Goal: Transaction & Acquisition: Purchase product/service

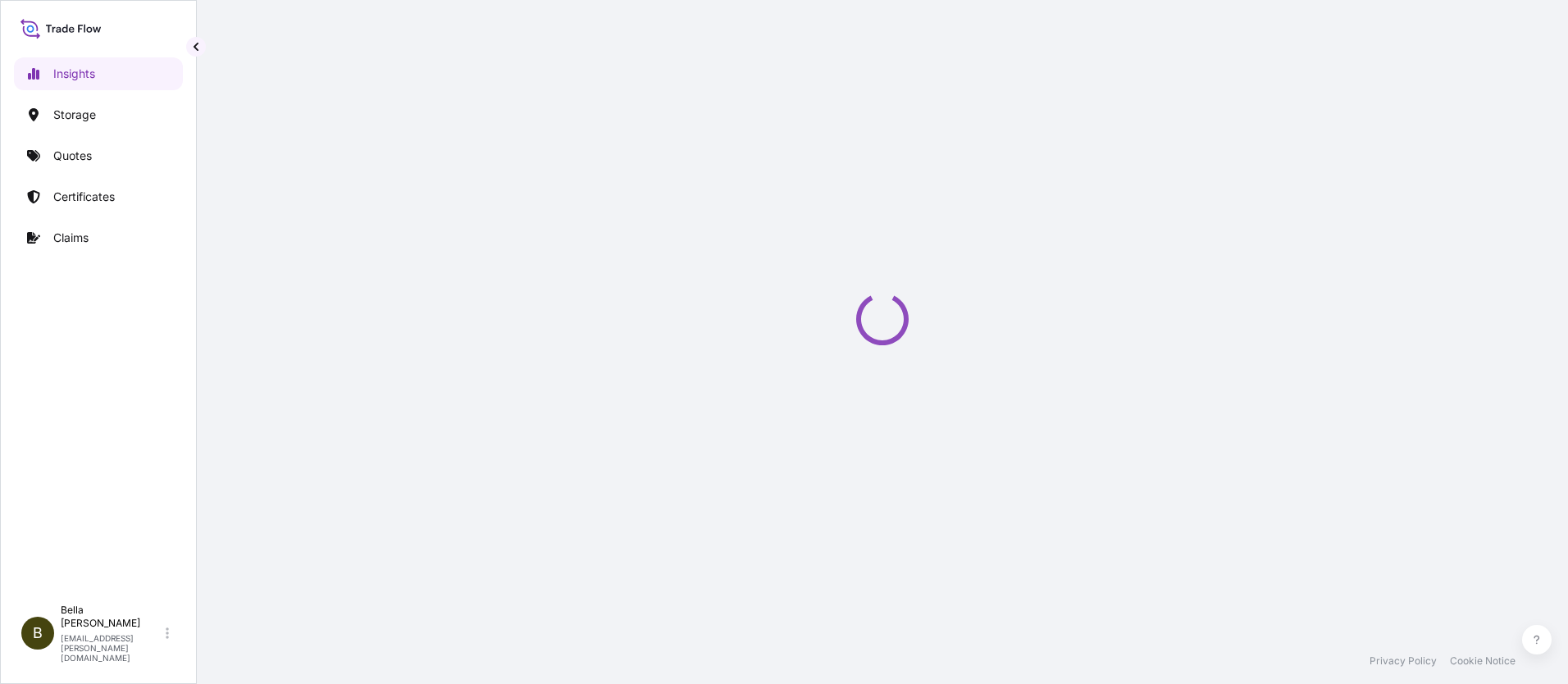
select select "2025"
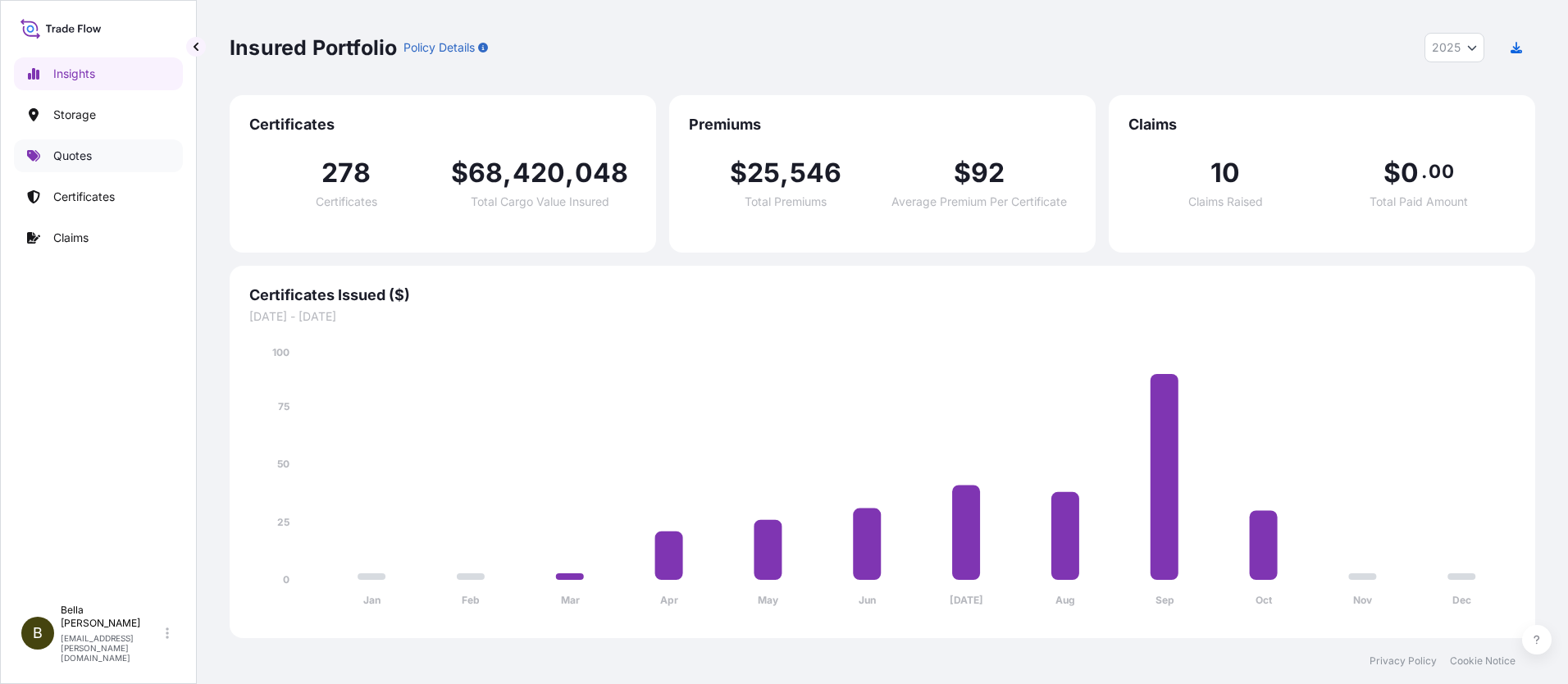
click at [84, 157] on p "Quotes" at bounding box center [72, 155] width 39 height 17
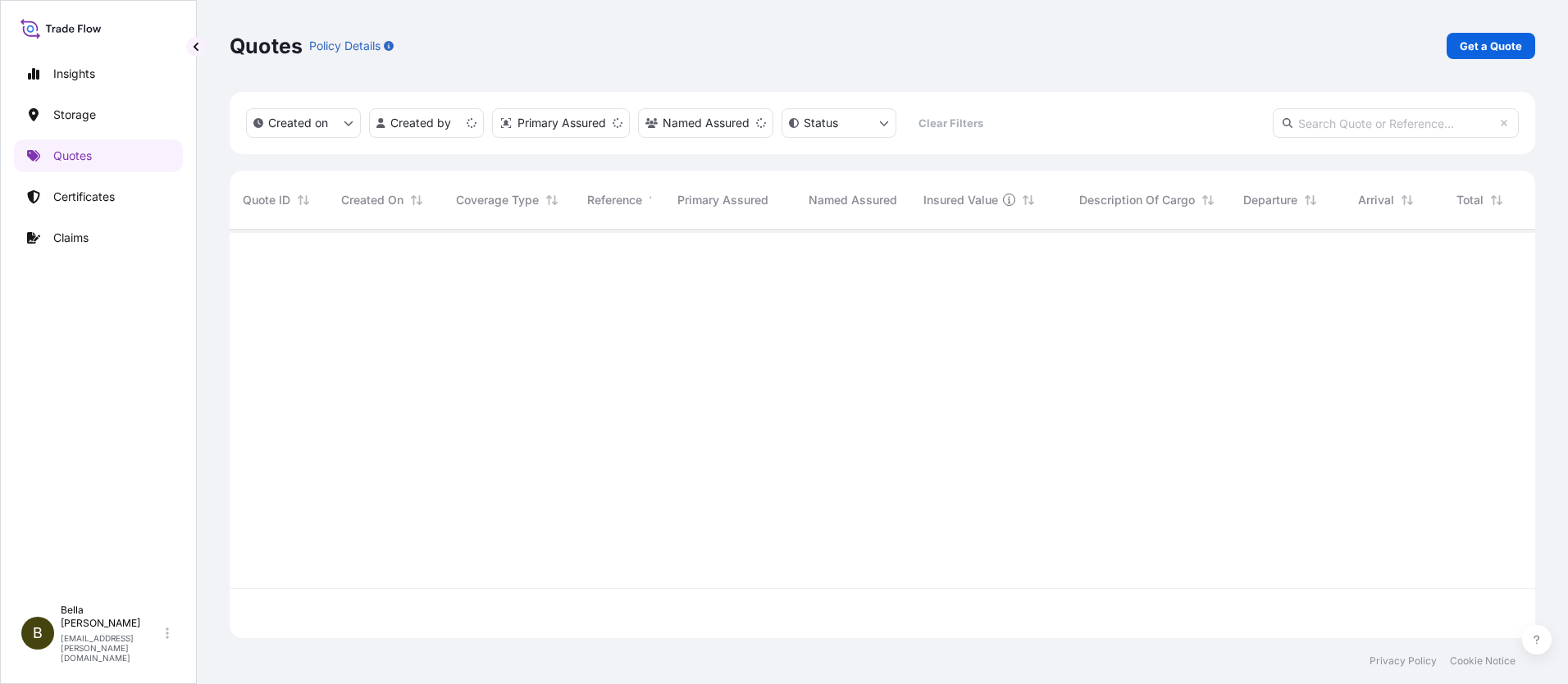
scroll to position [405, 1294]
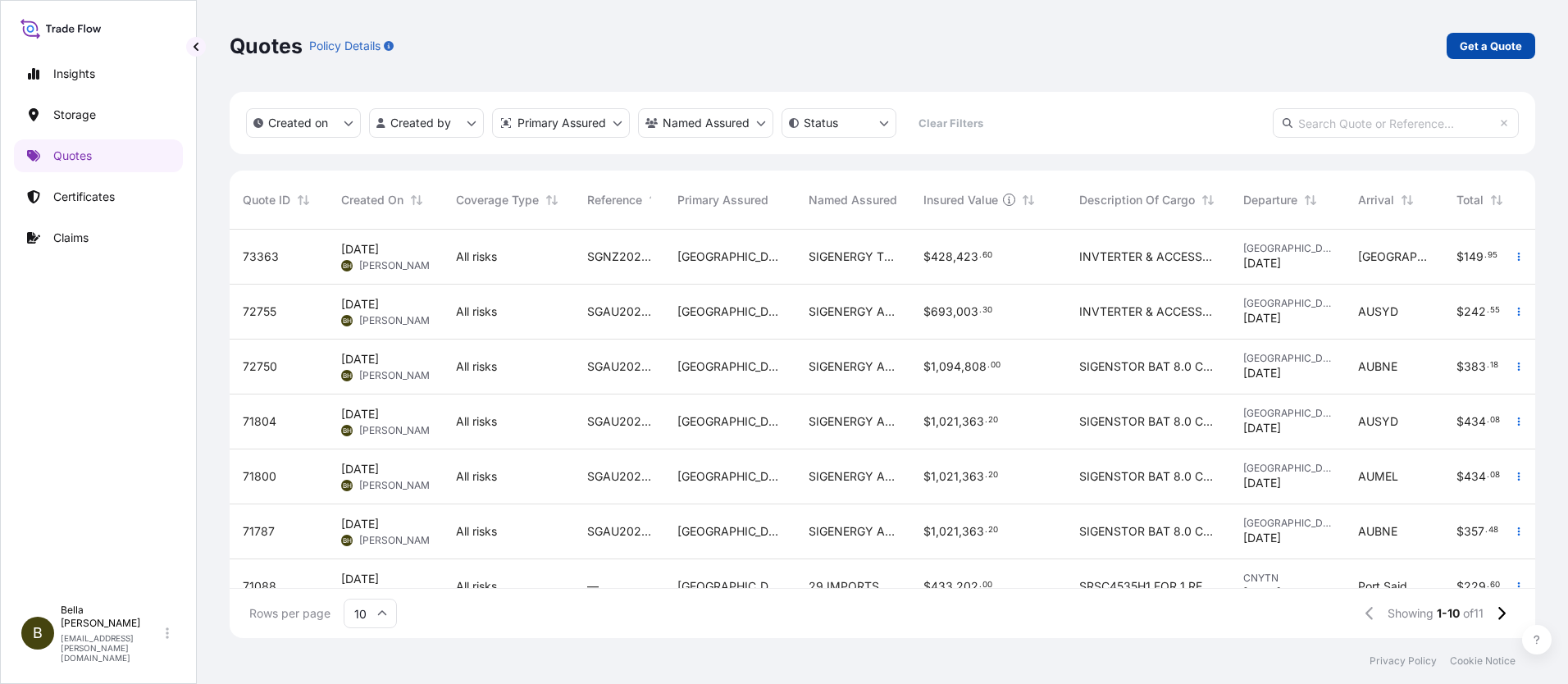
click at [1487, 48] on p "Get a Quote" at bounding box center [1491, 46] width 62 height 17
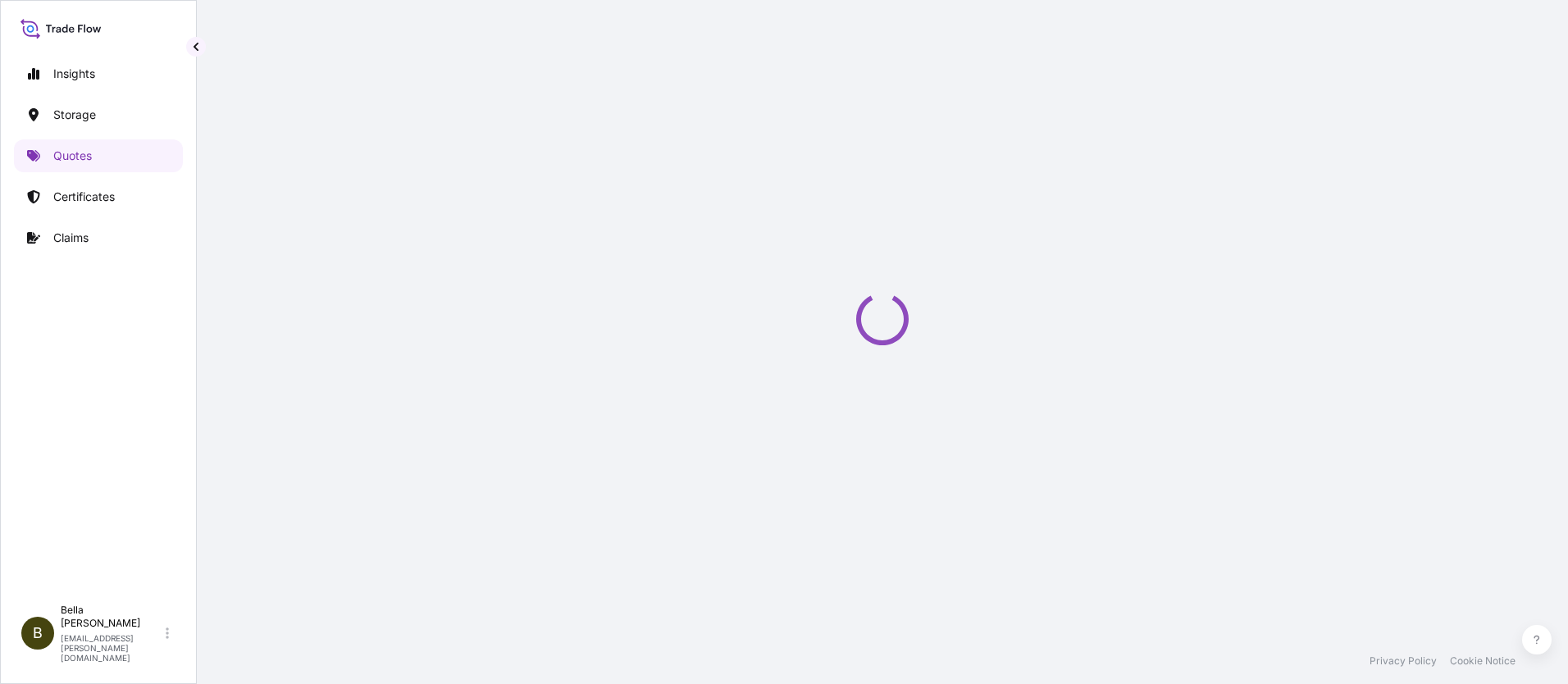
select select "Water"
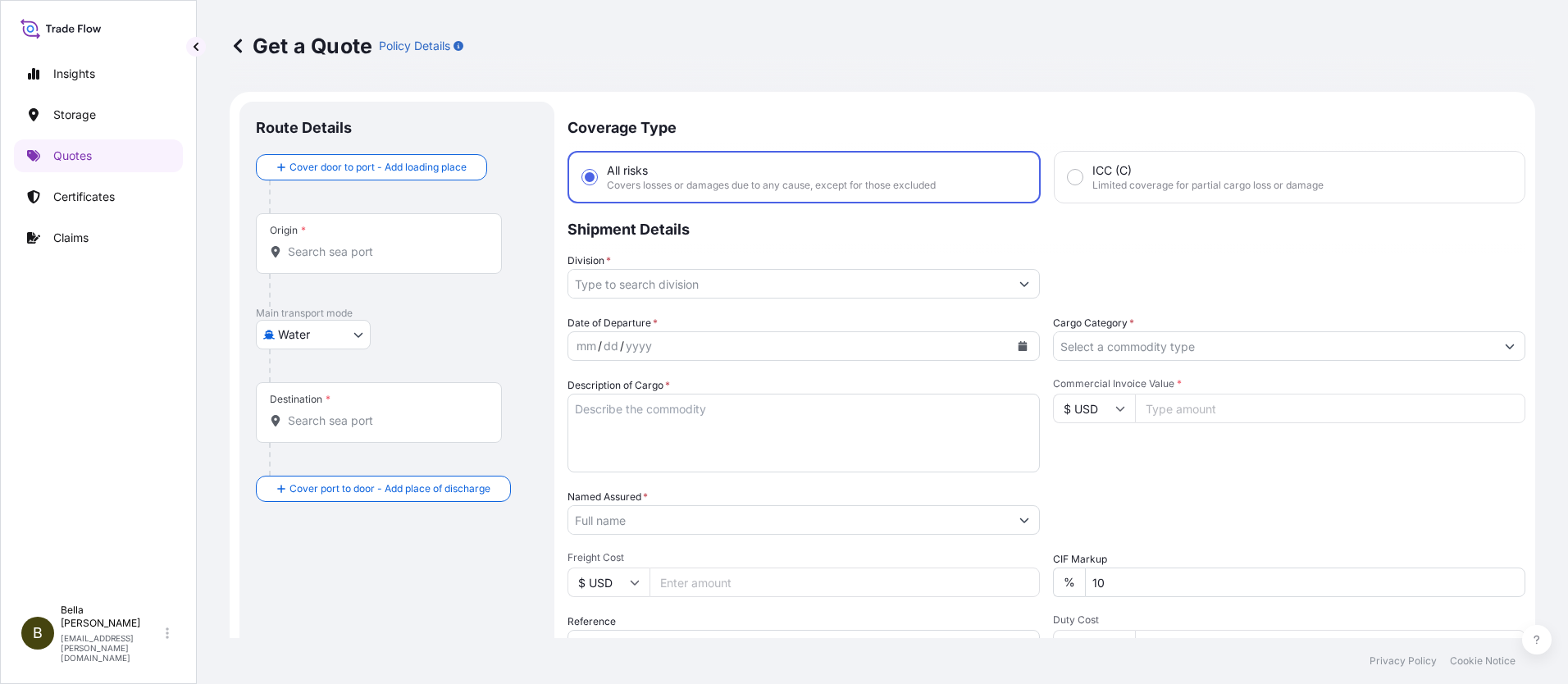
scroll to position [27, 0]
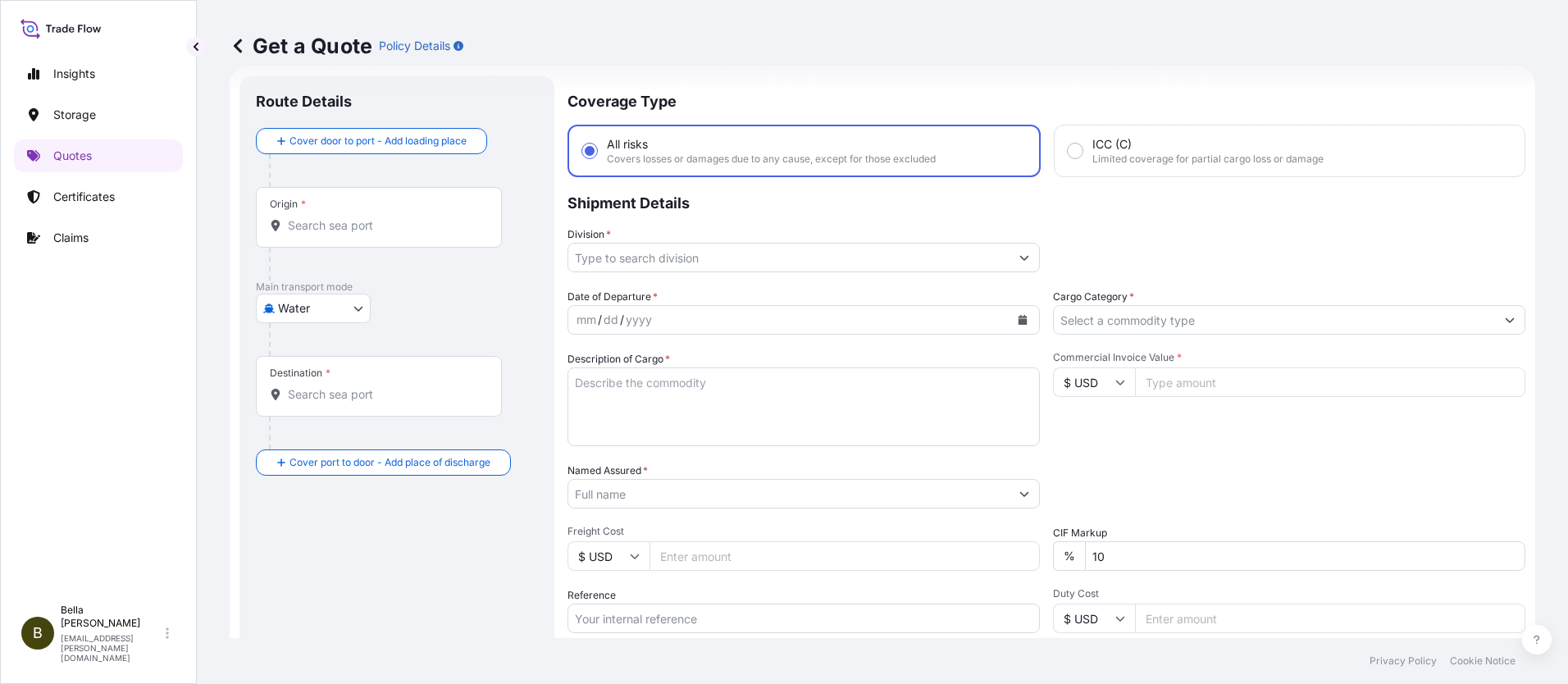
click at [344, 230] on input "Origin *" at bounding box center [385, 226] width 194 height 17
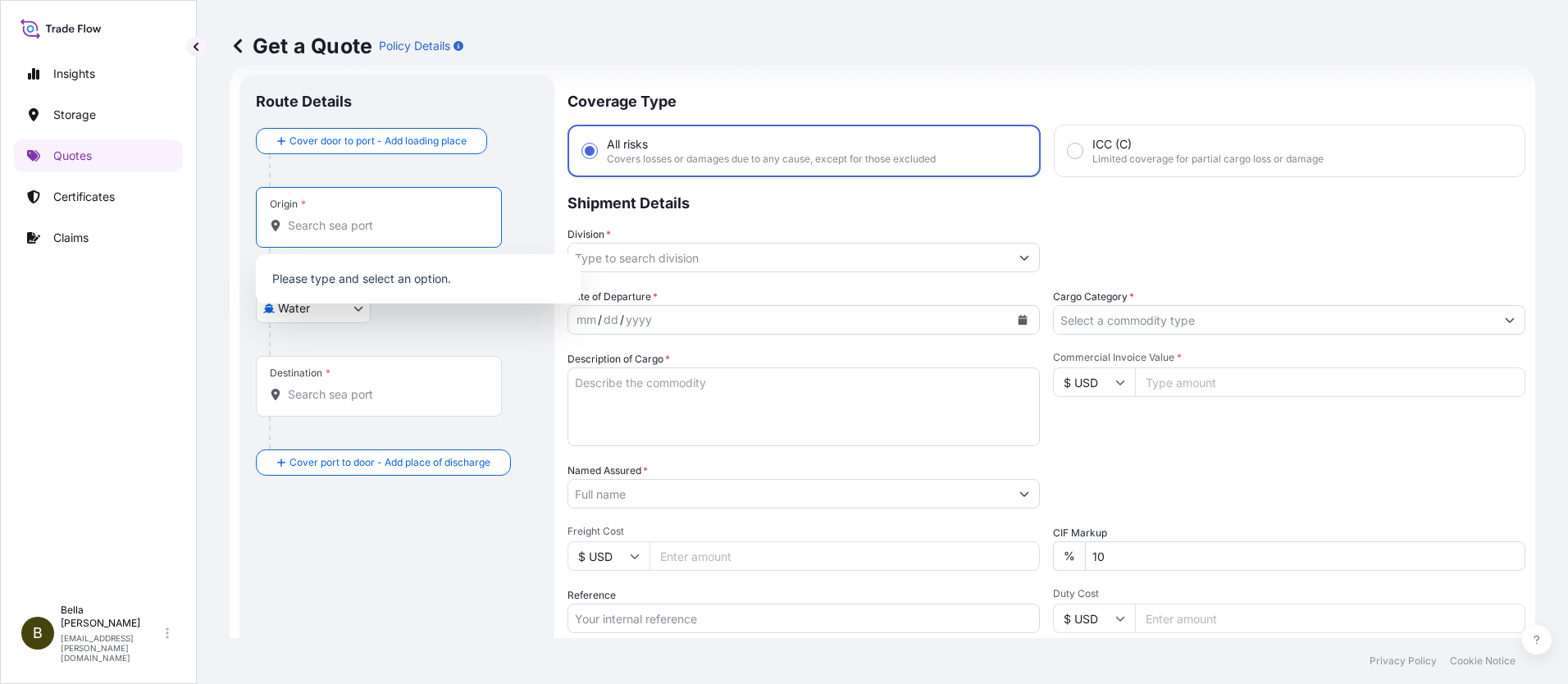
click at [344, 230] on input "Origin *" at bounding box center [385, 226] width 194 height 17
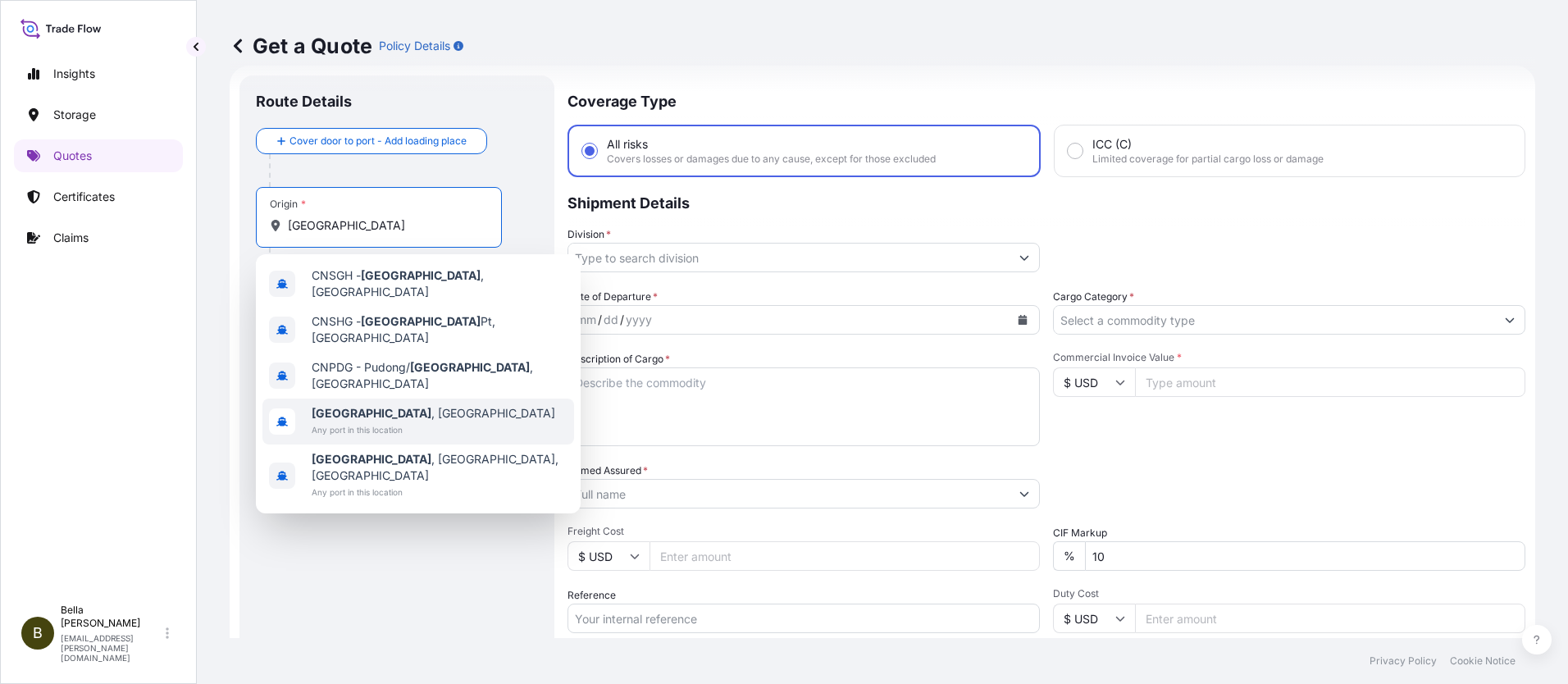
click at [364, 422] on span "Any port in this location" at bounding box center [434, 430] width 244 height 17
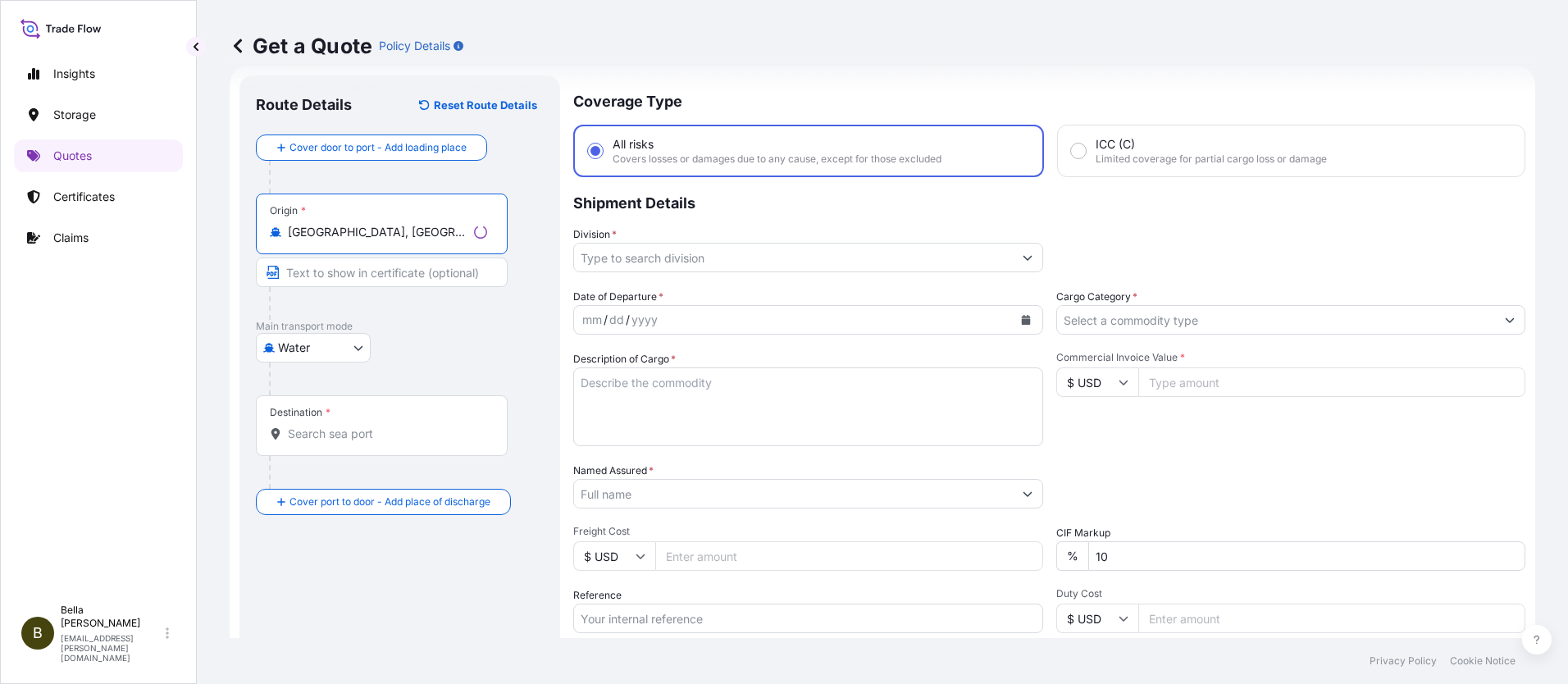
type input "[GEOGRAPHIC_DATA], [GEOGRAPHIC_DATA]"
click at [319, 423] on div "Destination *" at bounding box center [382, 425] width 251 height 60
click at [319, 426] on input "Destination *" at bounding box center [387, 434] width 199 height 17
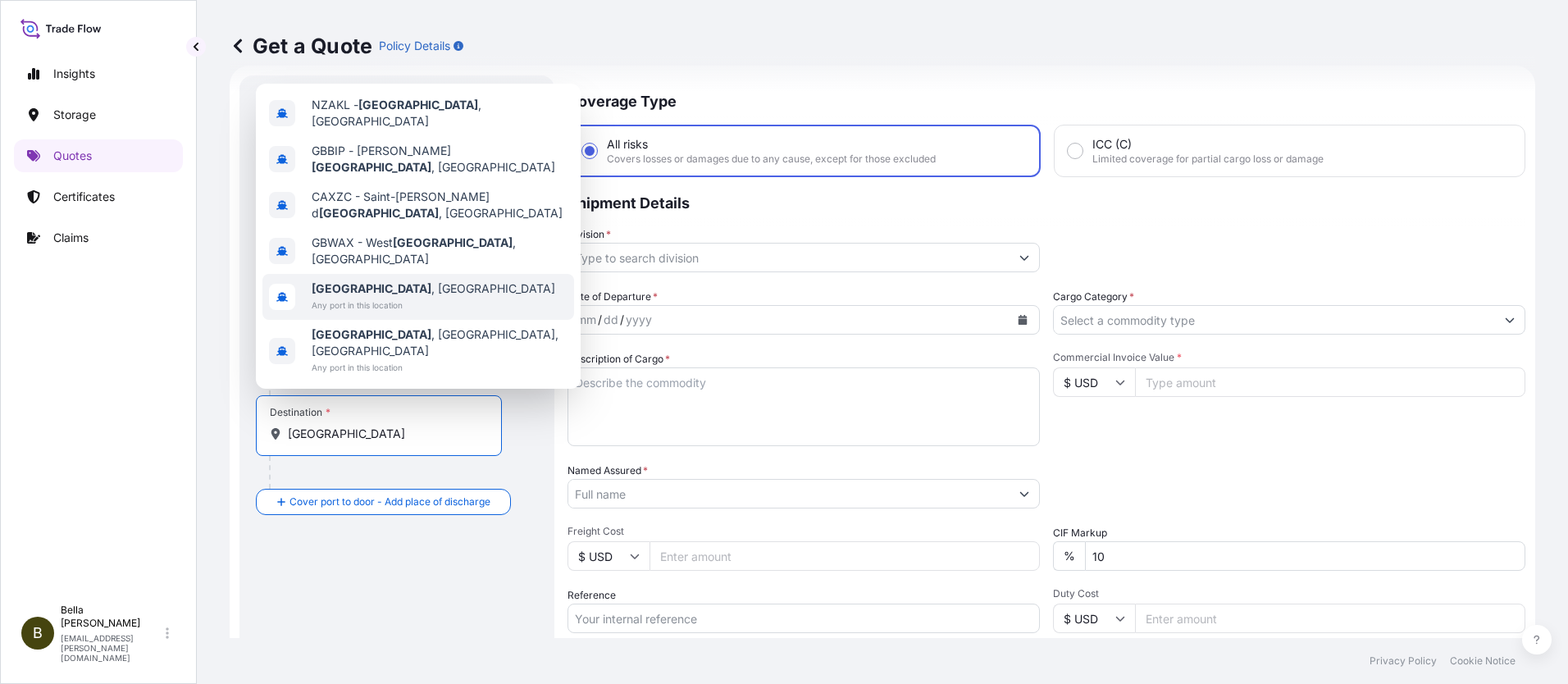
click at [400, 297] on span "[GEOGRAPHIC_DATA] , [GEOGRAPHIC_DATA]" at bounding box center [434, 288] width 244 height 17
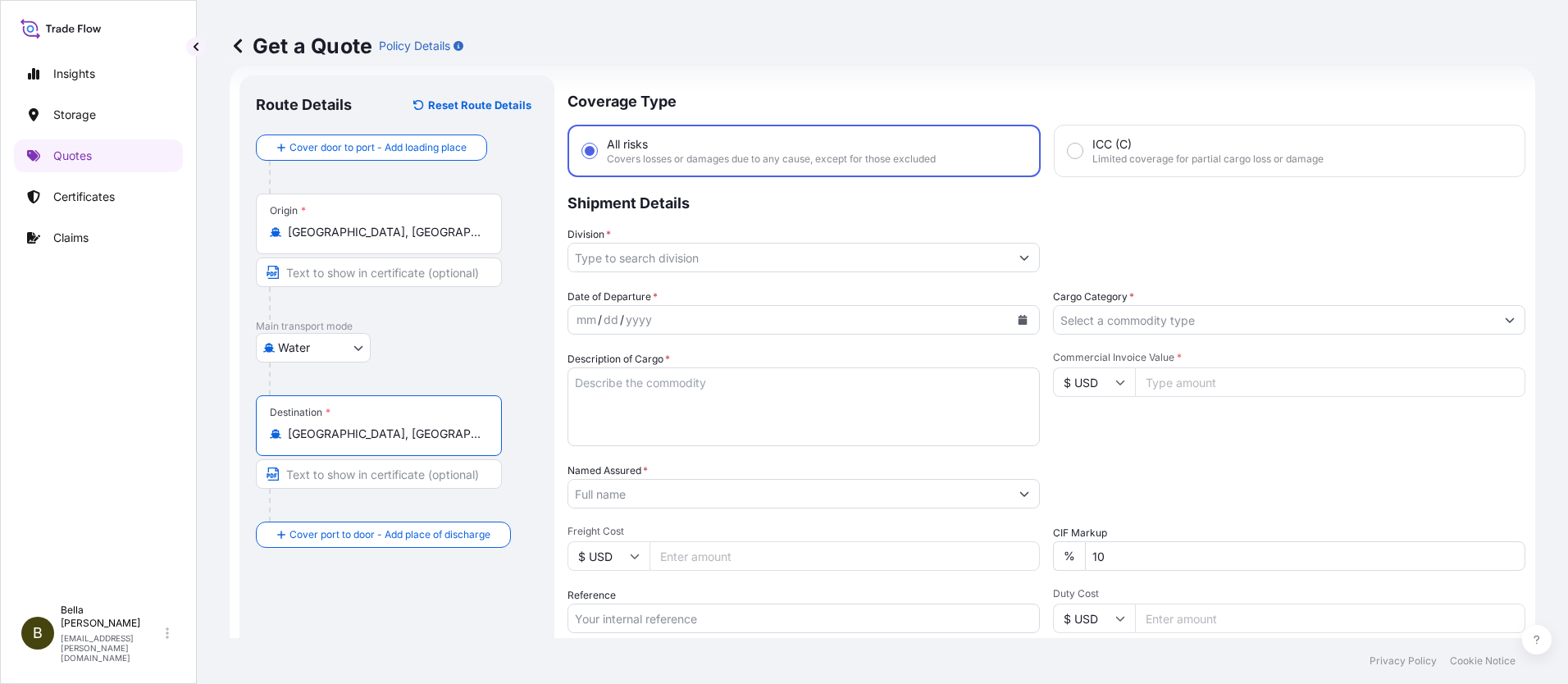
type input "[GEOGRAPHIC_DATA], [GEOGRAPHIC_DATA]"
click at [689, 255] on input "Division *" at bounding box center [789, 257] width 441 height 30
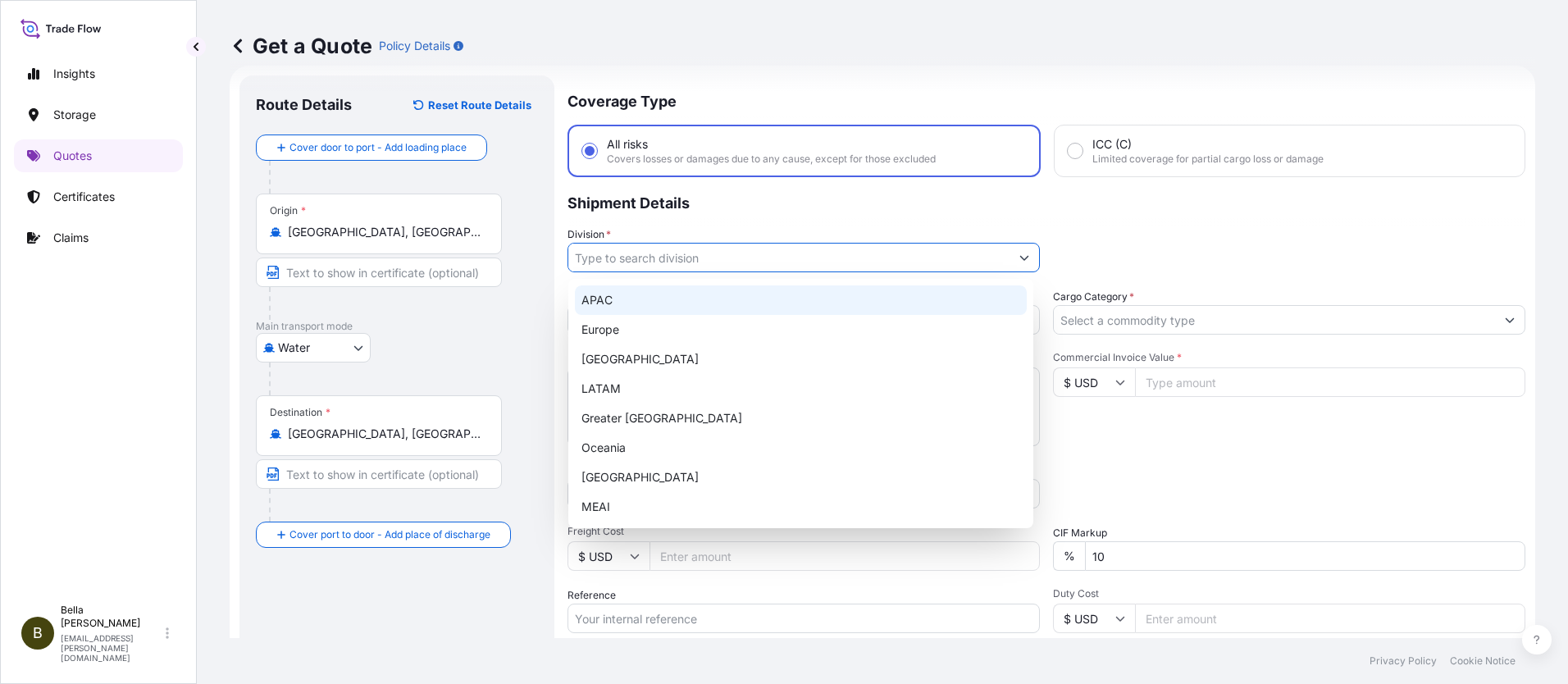
click at [606, 297] on div "APAC" at bounding box center [801, 300] width 452 height 30
type input "APAC"
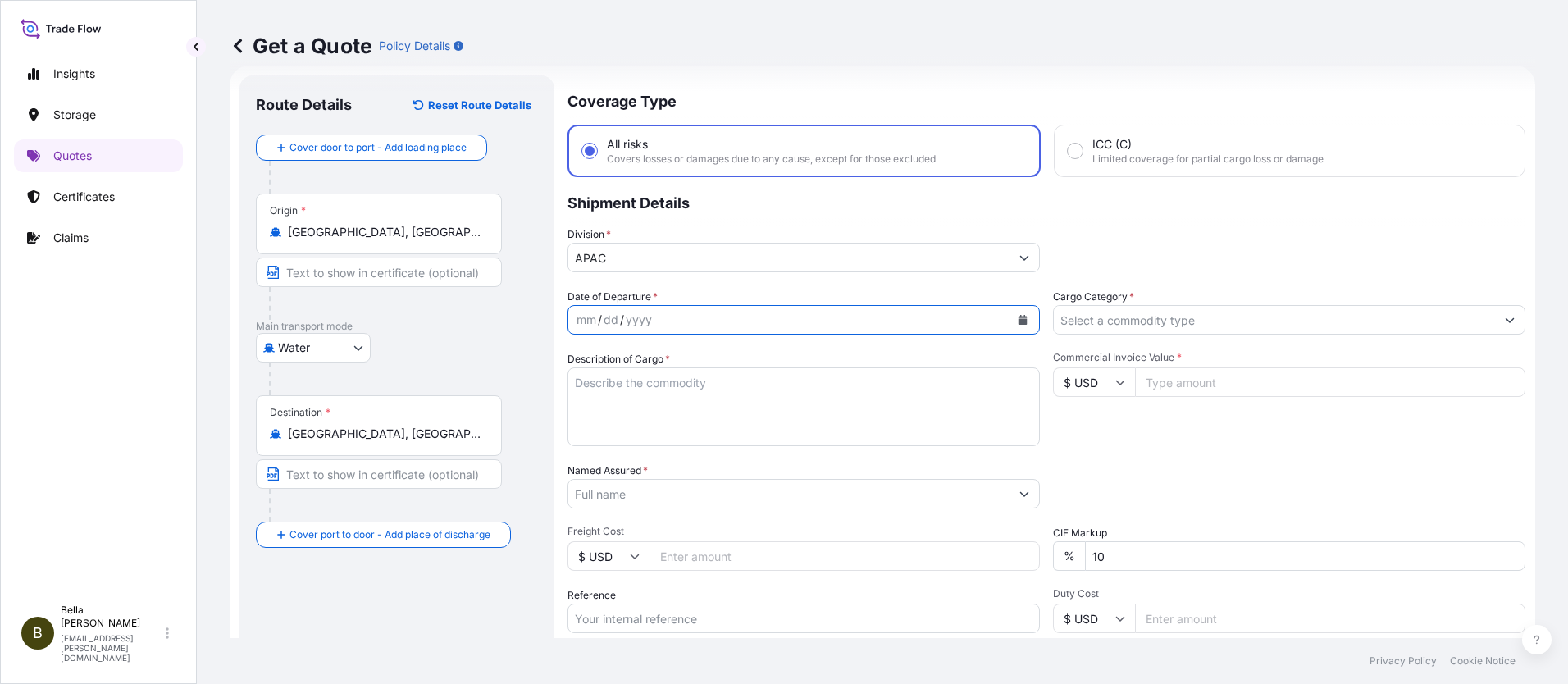
click at [1019, 317] on icon "Calendar" at bounding box center [1023, 320] width 9 height 10
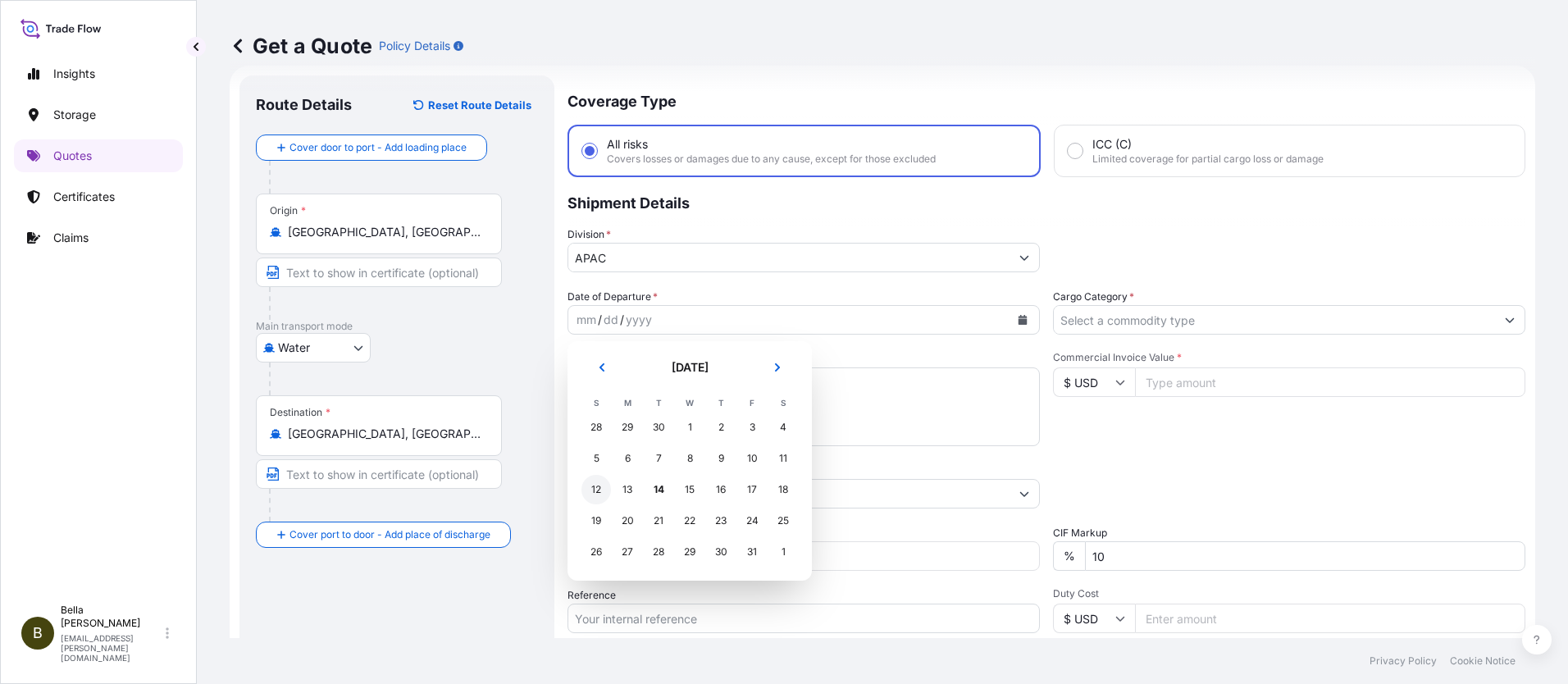
click at [597, 495] on div "12" at bounding box center [596, 490] width 30 height 30
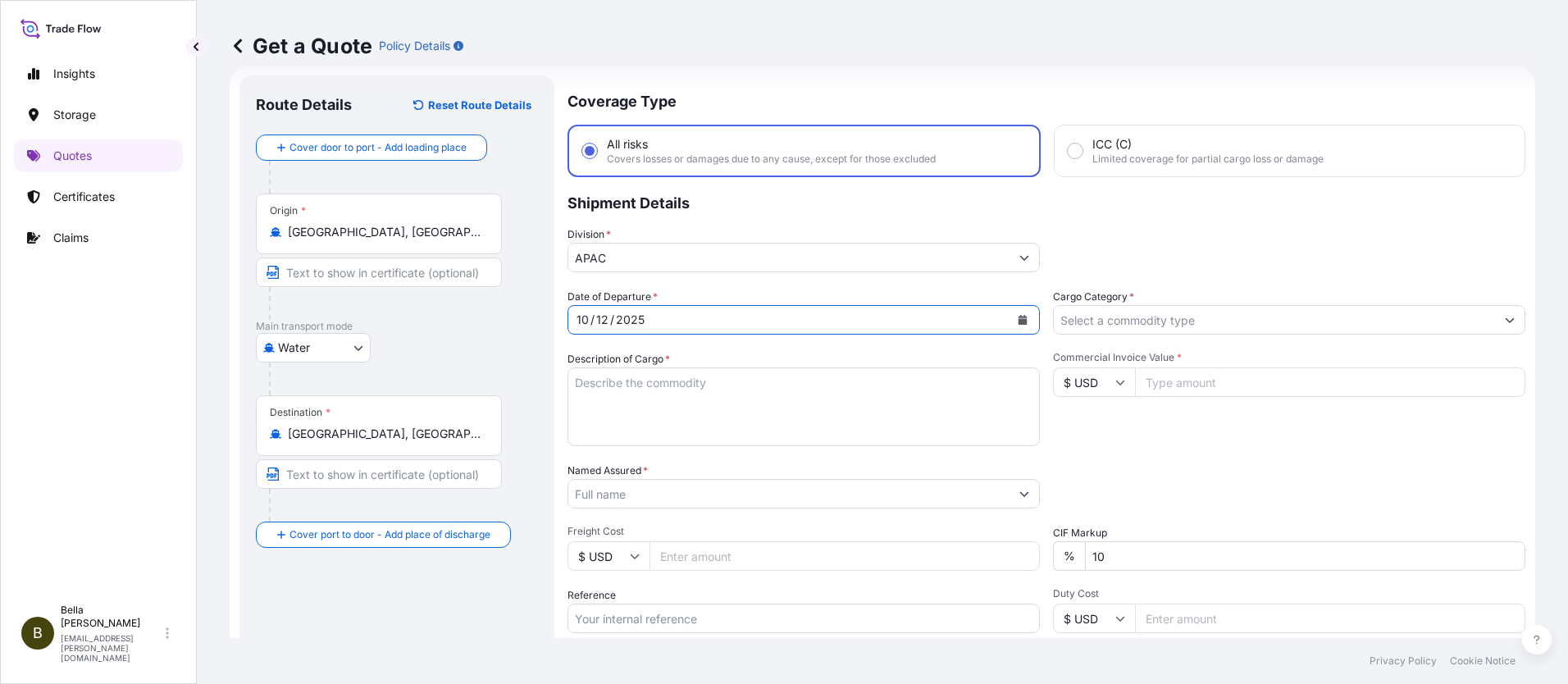
click at [645, 394] on textarea "Description of Cargo *" at bounding box center [803, 407] width 472 height 79
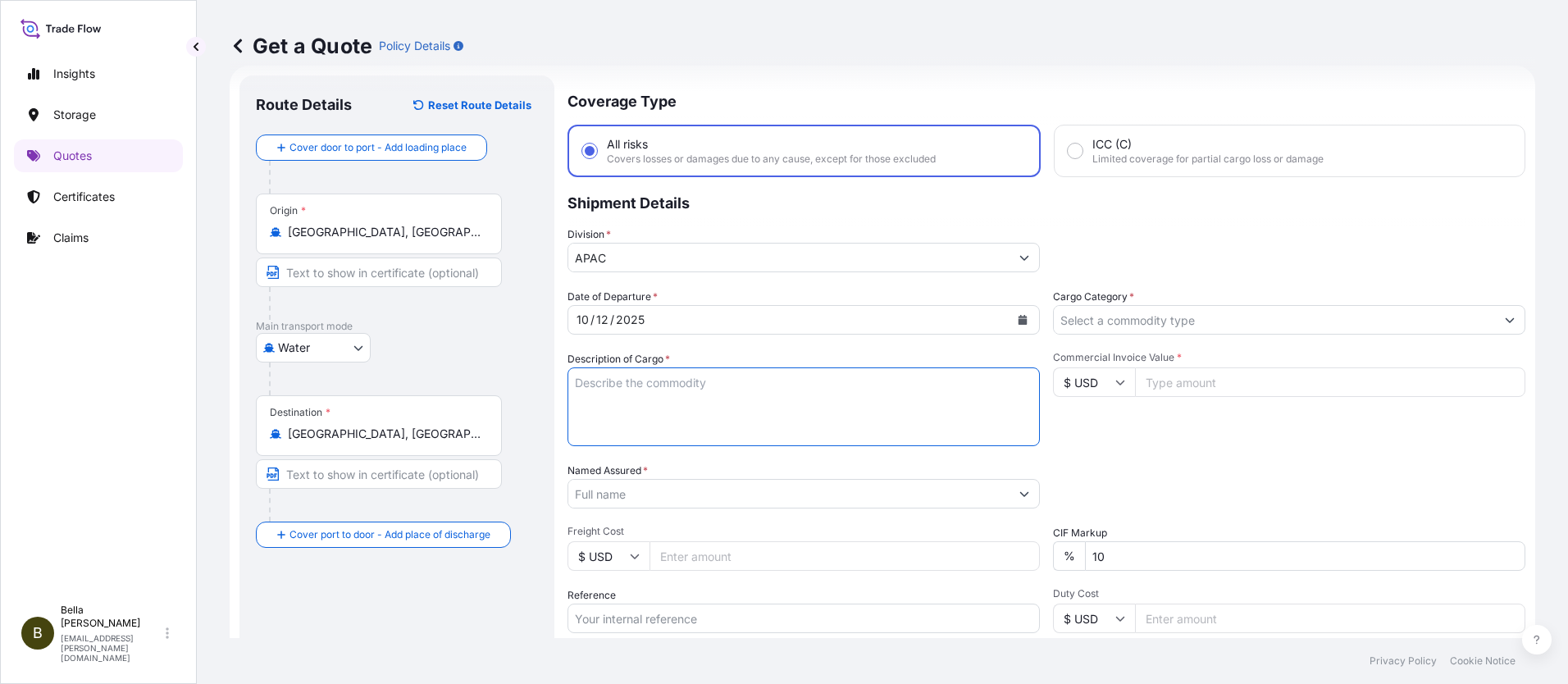
click at [646, 390] on textarea "Description of Cargo *" at bounding box center [803, 407] width 472 height 79
click at [637, 385] on textarea "Description of Cargo *" at bounding box center [803, 407] width 472 height 79
paste textarea "INVTERTER & ACCESSARY"
type textarea "INVTERTER & ACCESSARY"
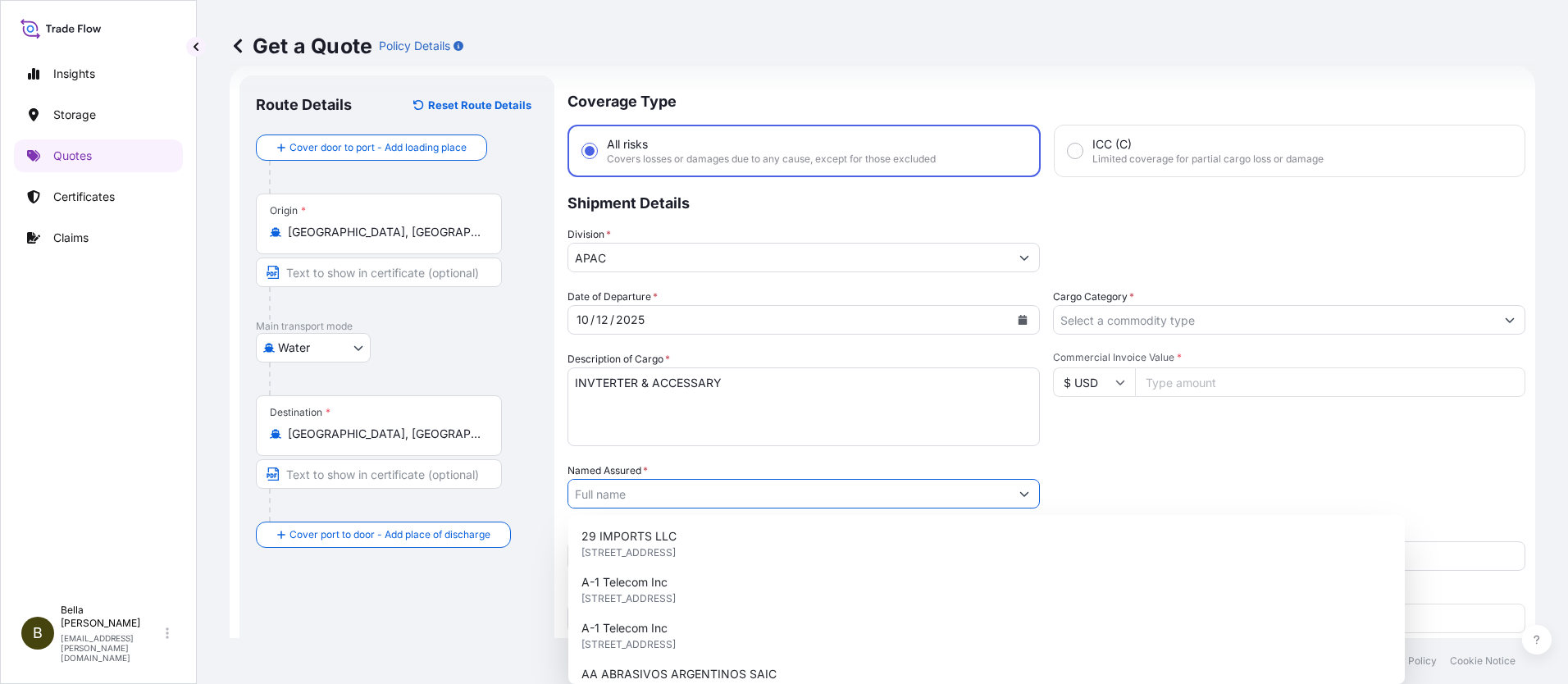
click at [601, 491] on input "Named Assured *" at bounding box center [789, 494] width 441 height 30
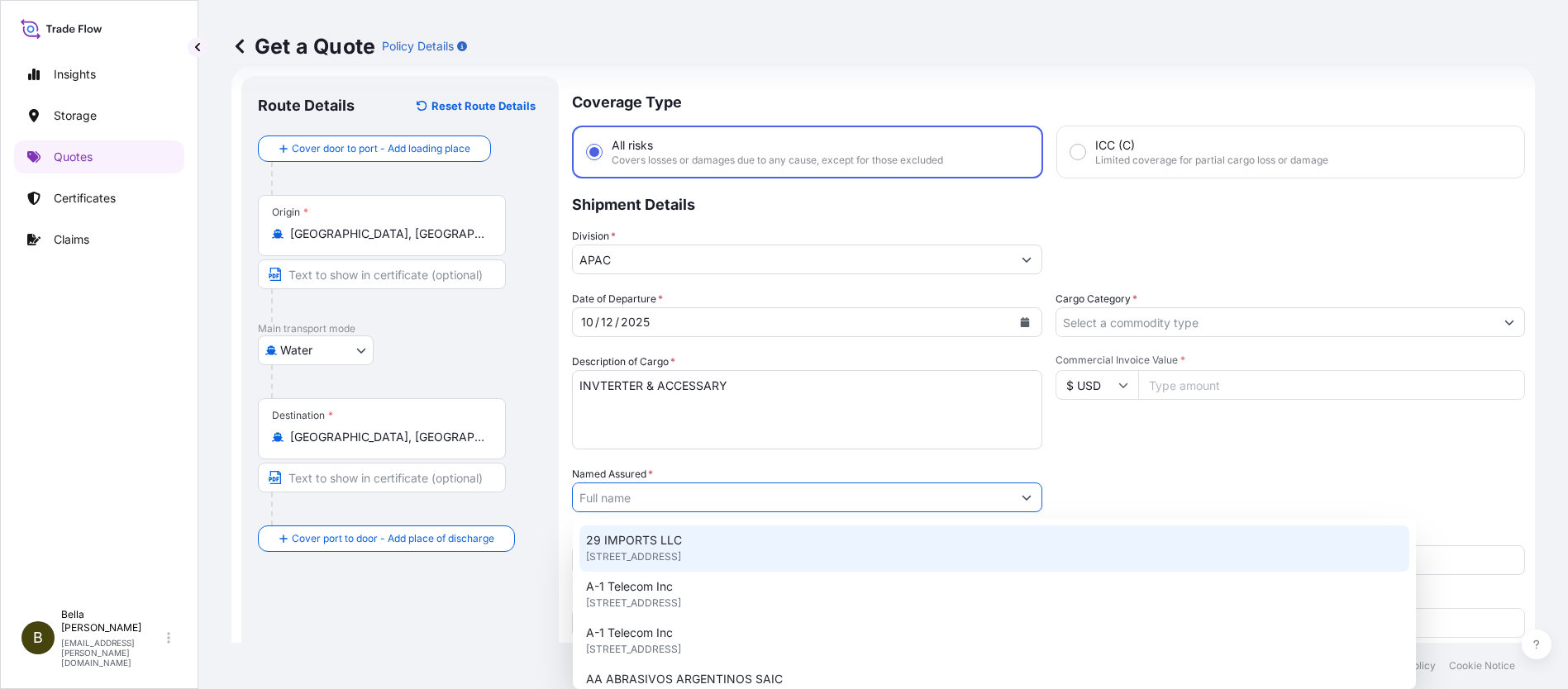
paste input "SIGENERGY TECHNOLOGY ([GEOGRAPHIC_DATA]) LIMITED"
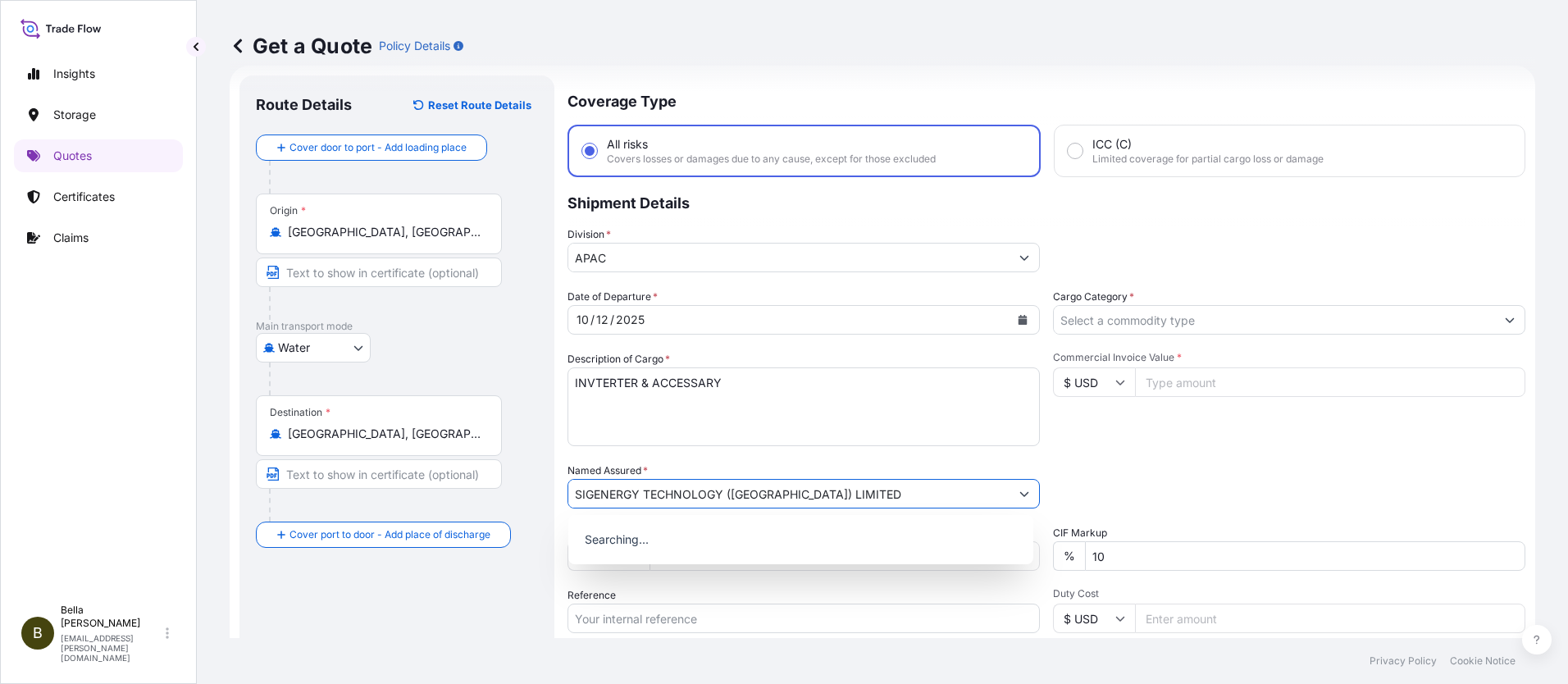
type input "SIGENERGY TECHNOLOGY ([GEOGRAPHIC_DATA]) LIMITED"
click at [155, 471] on div "Insights Storage Quotes Certificates Claims" at bounding box center [98, 319] width 169 height 553
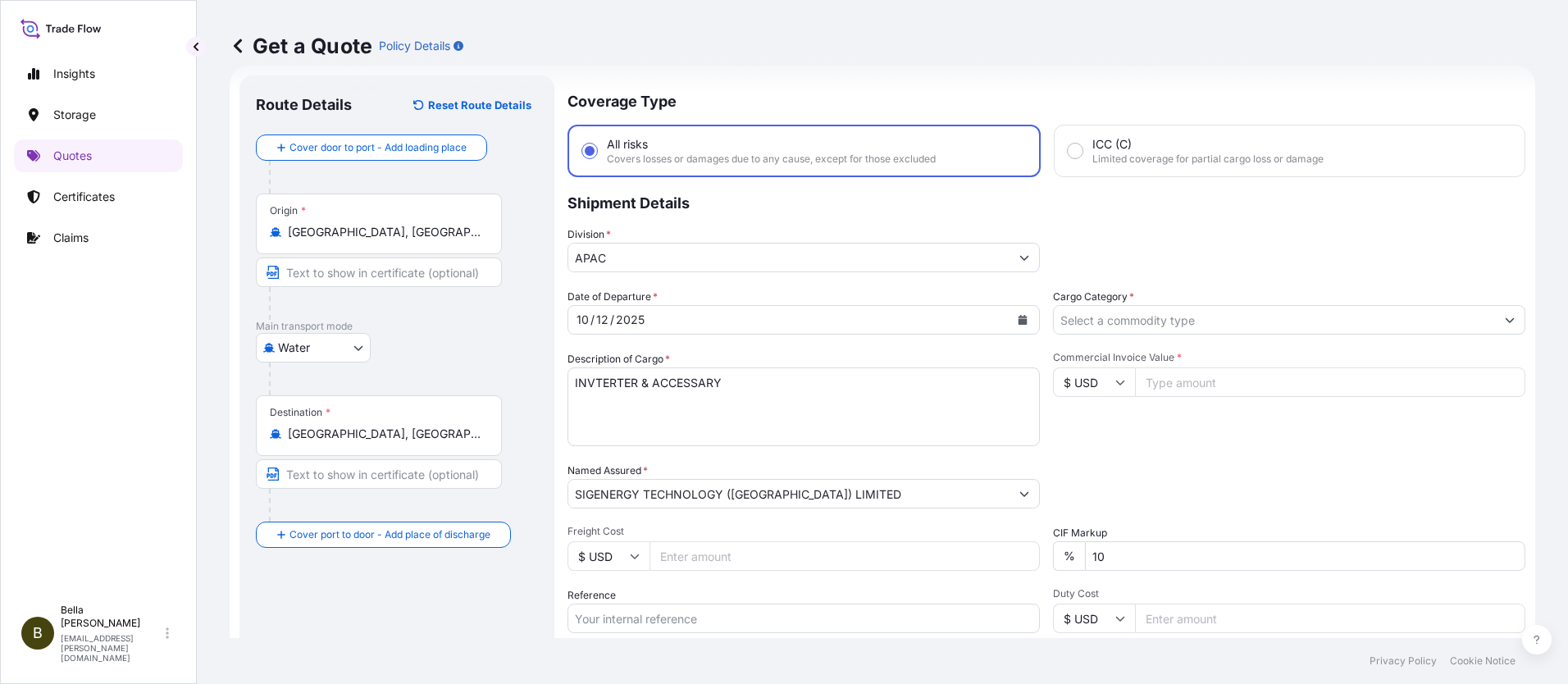
scroll to position [190, 0]
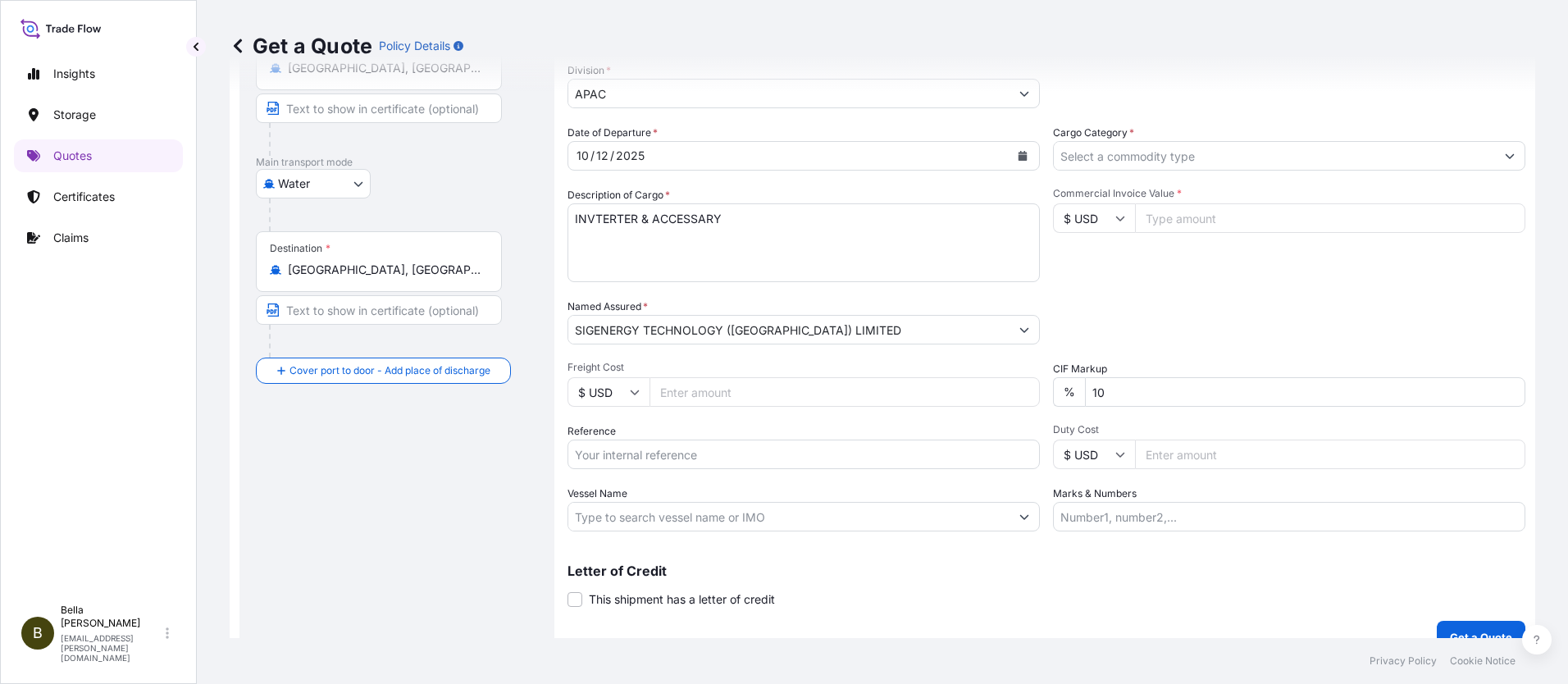
click at [646, 447] on input "Reference" at bounding box center [803, 454] width 472 height 30
click at [597, 449] on input "Reference" at bounding box center [803, 454] width 472 height 30
paste input "SGAU20250905009"
click at [707, 455] on input "SGAU20250905009," at bounding box center [803, 454] width 472 height 30
paste input "PCSHSE0001238"
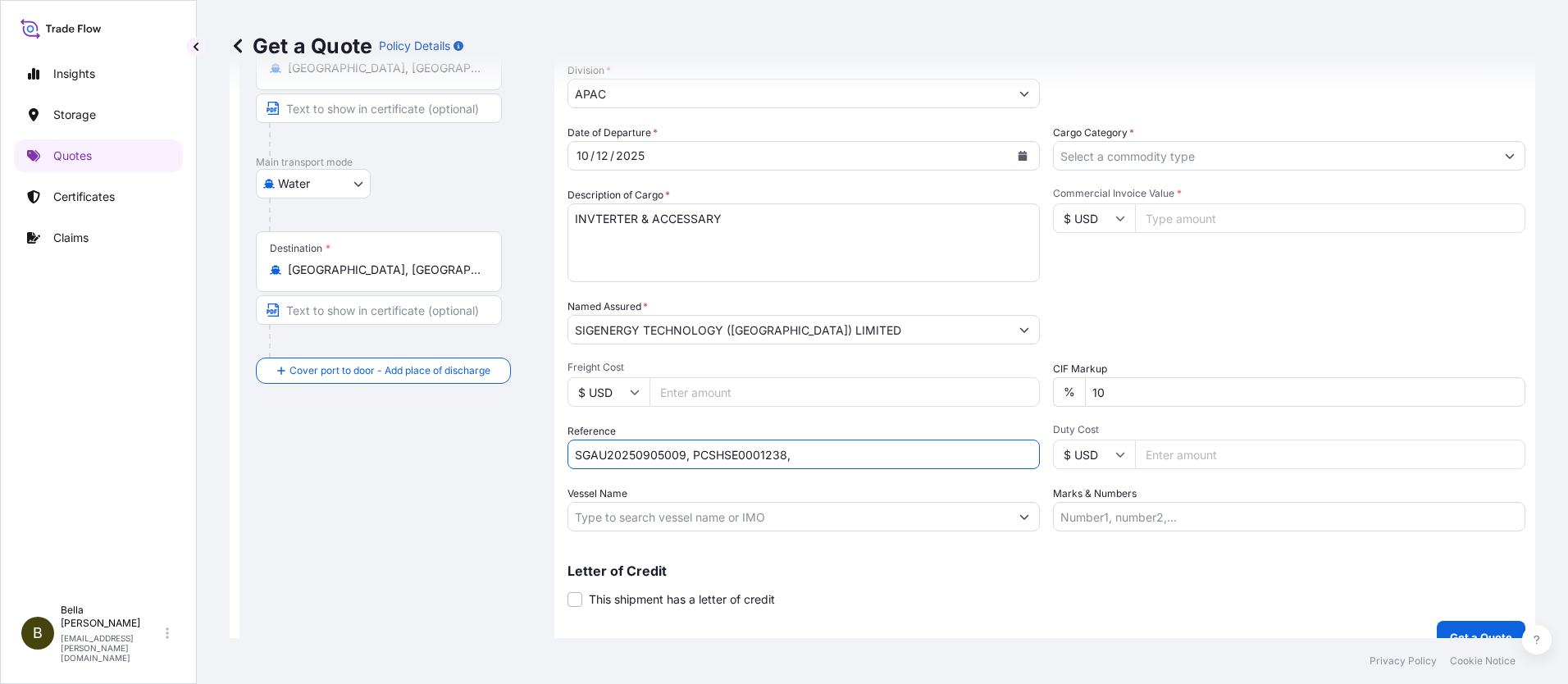
click at [810, 453] on input "SGAU20250905009, PCSHSE0001238," at bounding box center [803, 454] width 472 height 30
paste input "259260830"
type input "SGAU20250905009, PCSHSE0001238, 259260830"
click at [677, 519] on input "Vessel Name" at bounding box center [789, 517] width 441 height 30
click at [654, 512] on input "Vessel Name" at bounding box center [789, 517] width 441 height 30
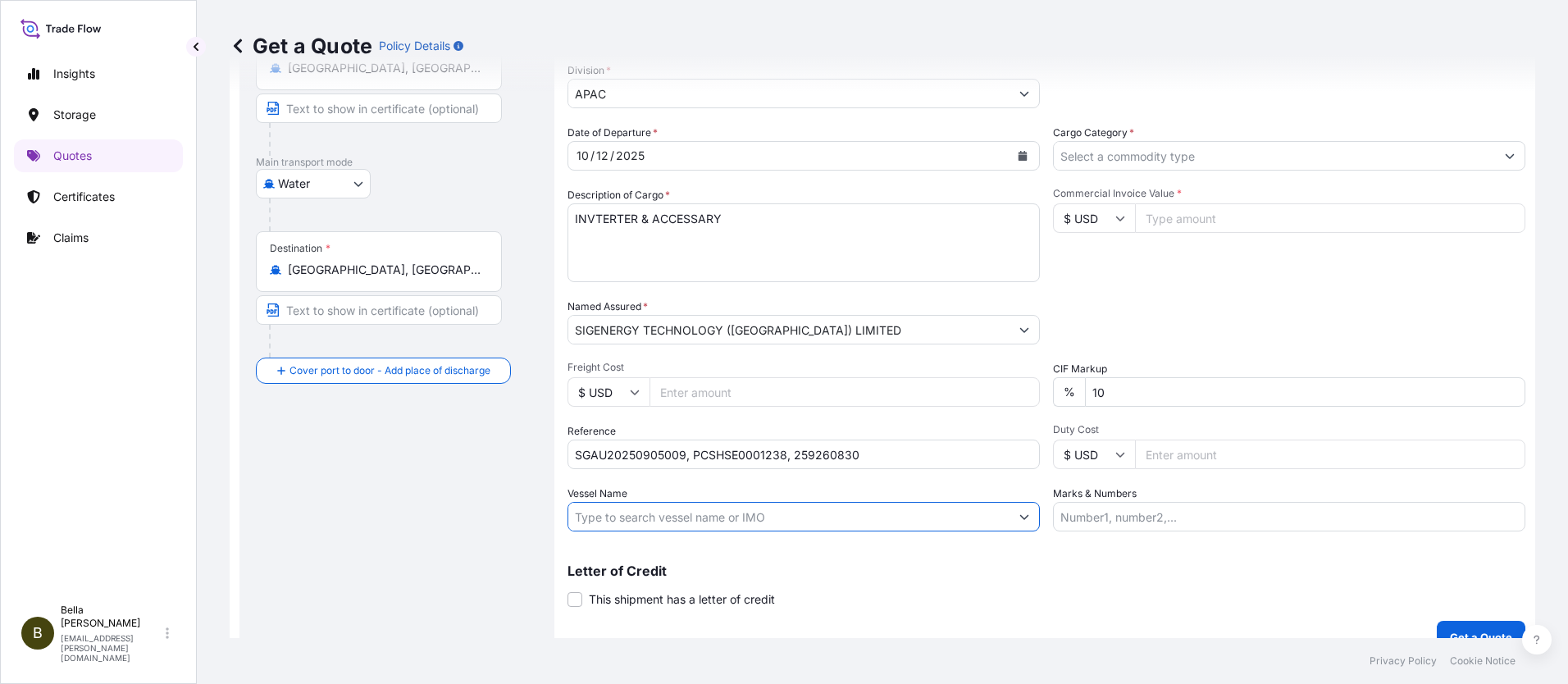
click at [647, 514] on input "Vessel Name" at bounding box center [789, 517] width 441 height 30
paste input "CAPITAINE [PERSON_NAME]"
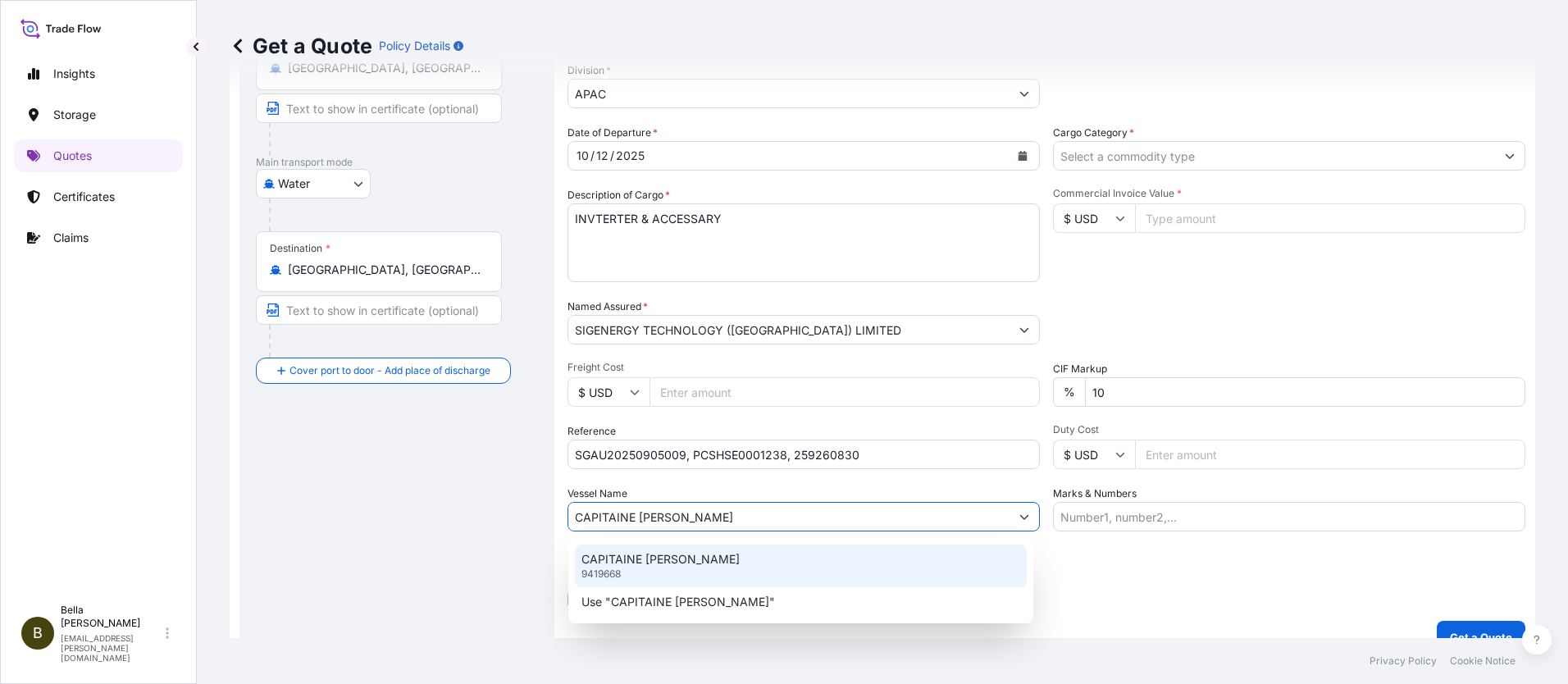
click at [664, 564] on p "CAPITAINE [PERSON_NAME]" at bounding box center [660, 559] width 158 height 17
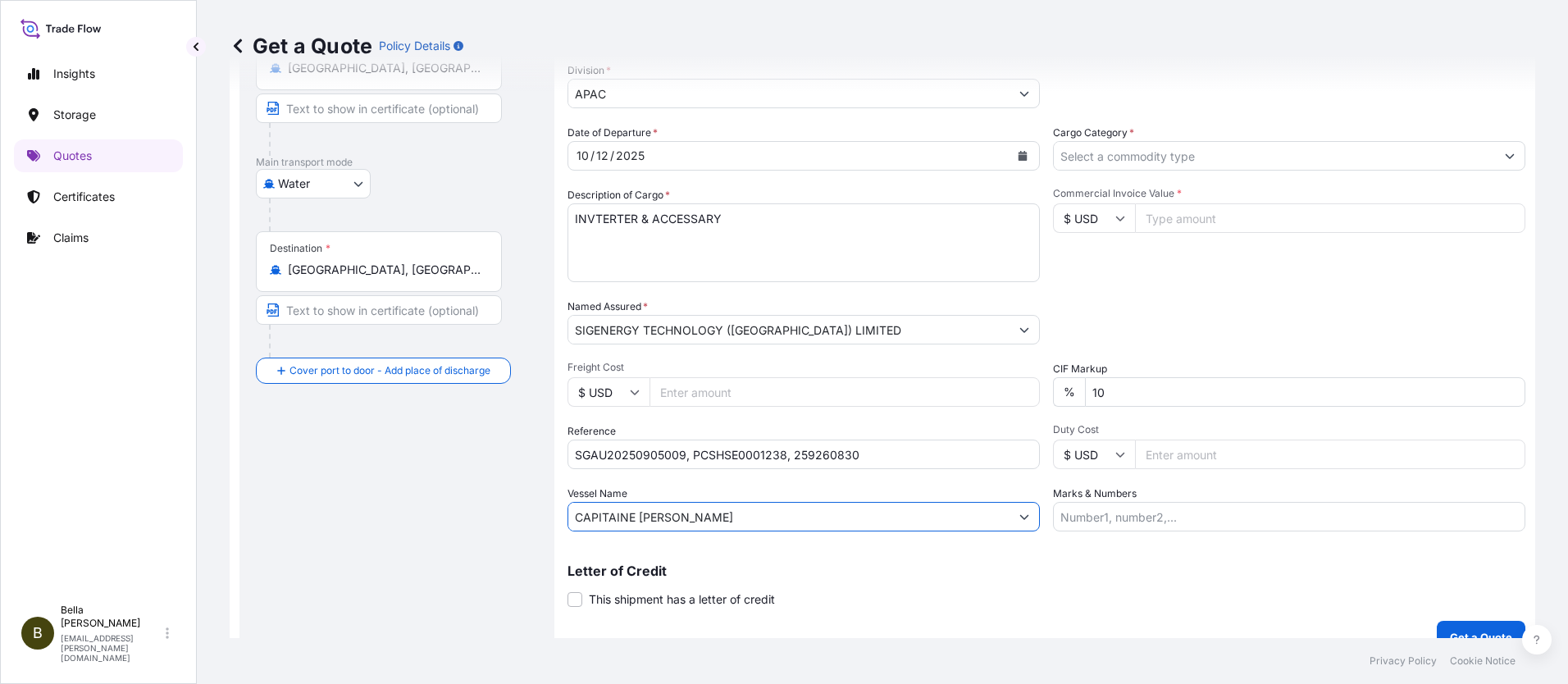
scroll to position [27, 0]
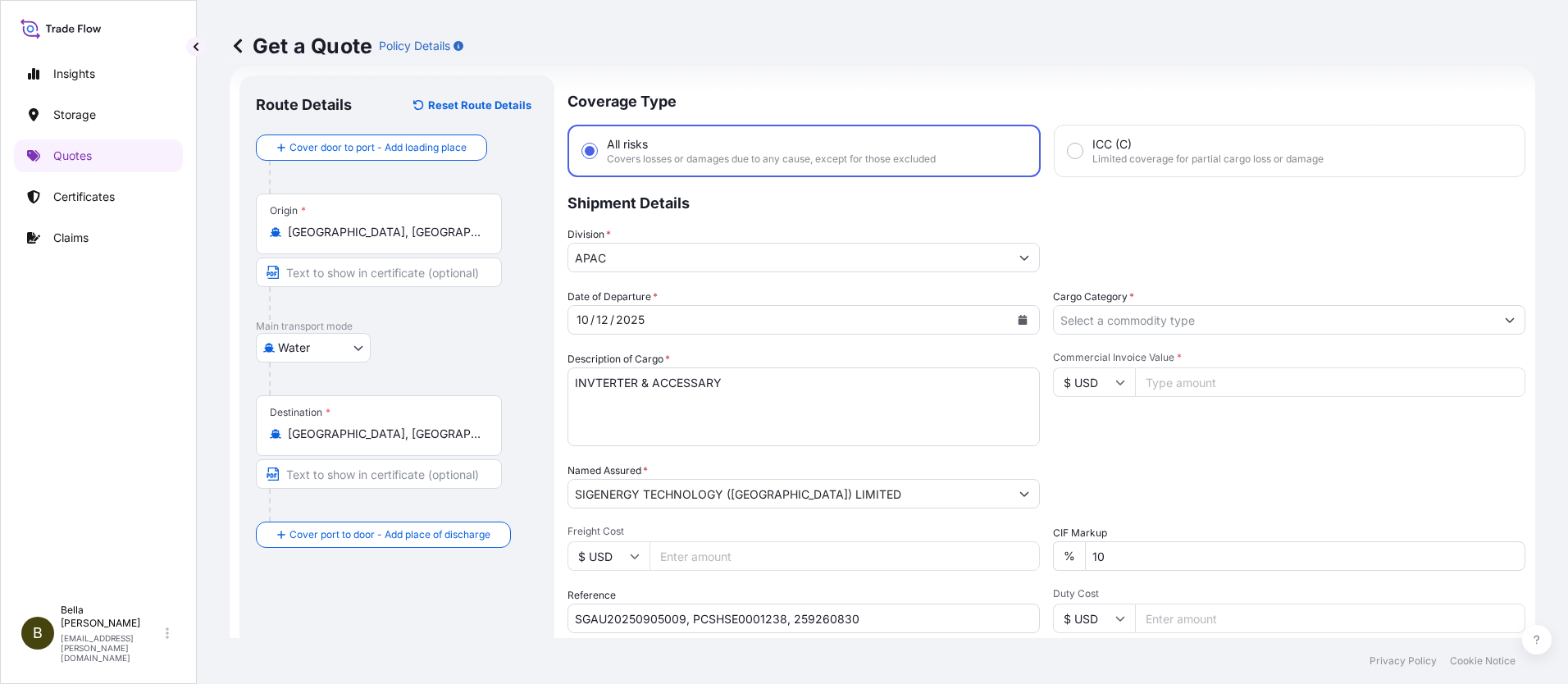
type input "CAPITAINE [PERSON_NAME]"
click at [1092, 323] on input "Cargo Category *" at bounding box center [1275, 320] width 441 height 30
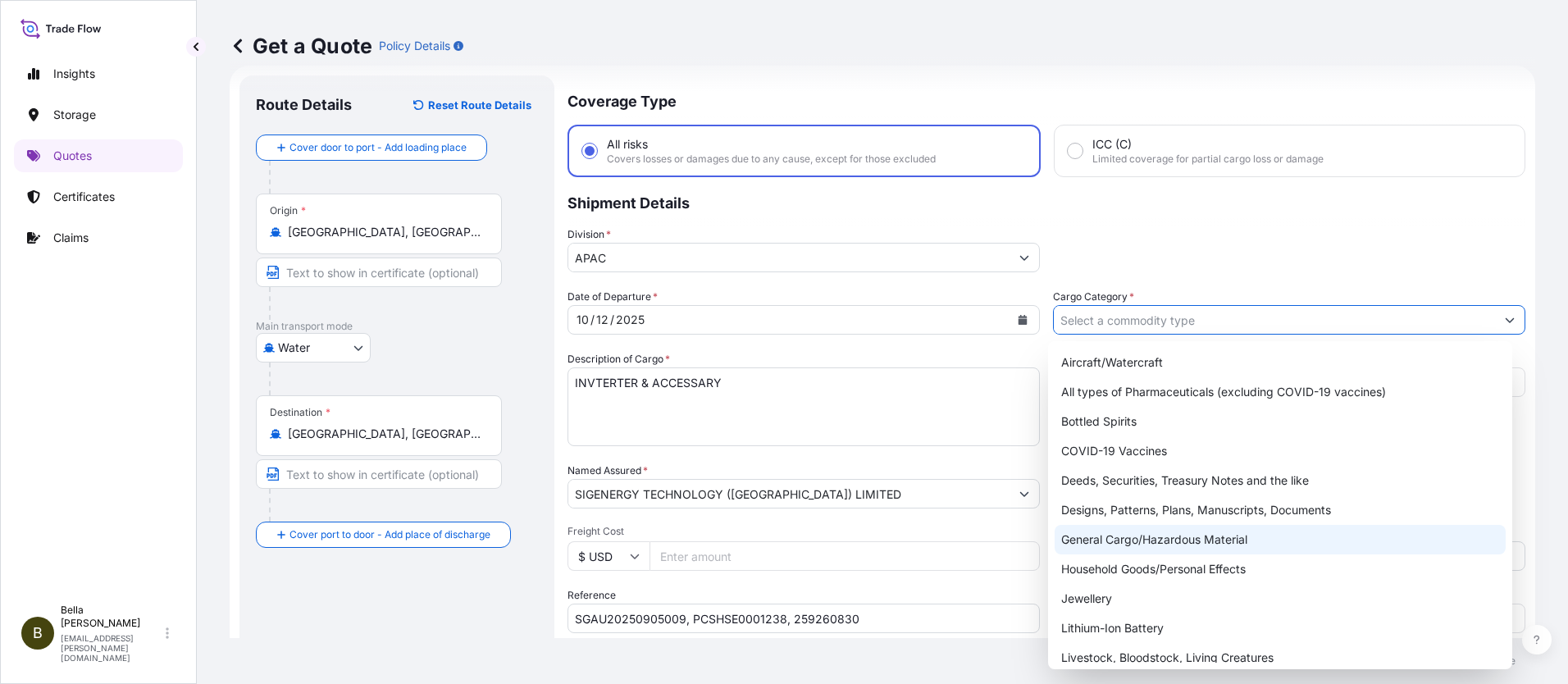
click at [1125, 538] on div "General Cargo/Hazardous Material" at bounding box center [1281, 539] width 452 height 30
type input "General Cargo/Hazardous Material"
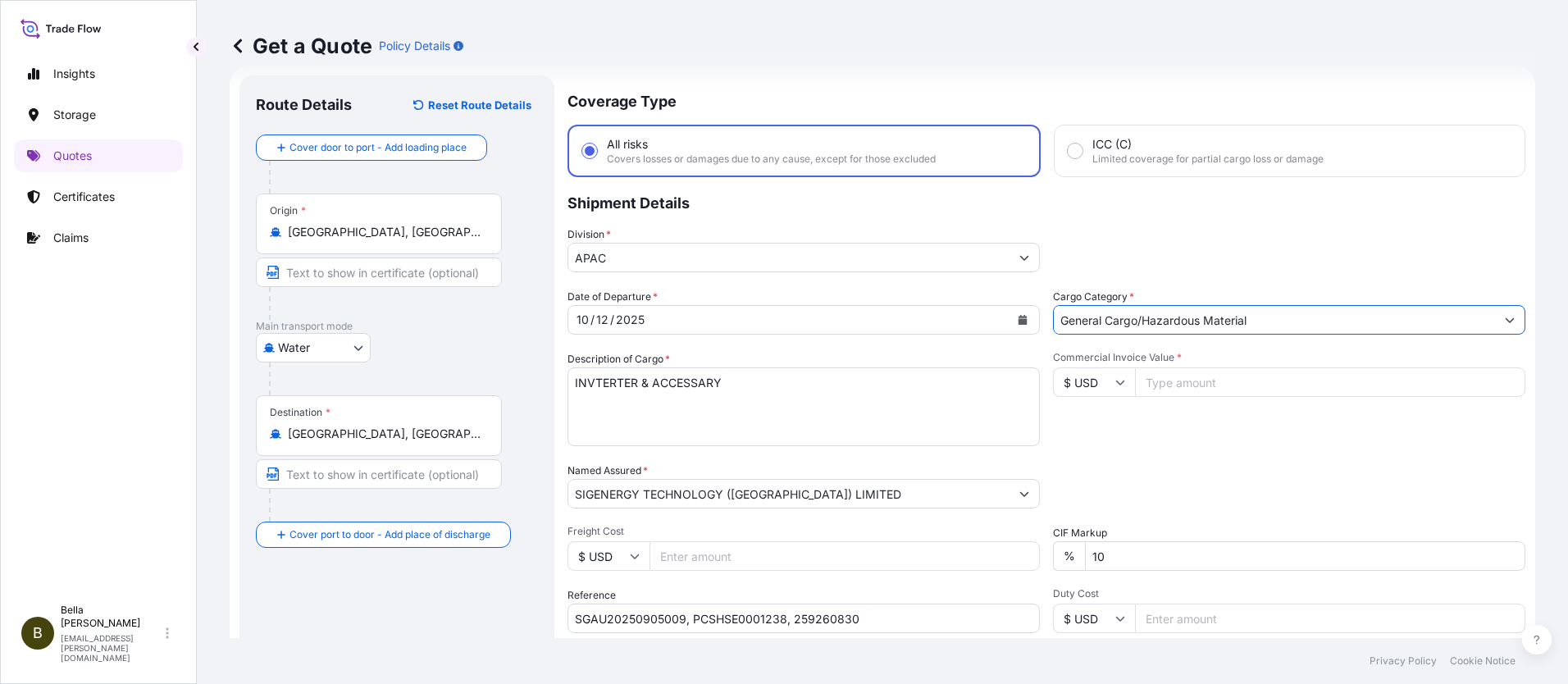
click at [1168, 371] on input "Commercial Invoice Value *" at bounding box center [1330, 382] width 390 height 30
click at [1164, 378] on input "Commercial Invoice Value *" at bounding box center [1330, 382] width 390 height 30
type input "320466"
click at [1117, 473] on div "Packing Category Type to search a container mode Please select a primary mode o…" at bounding box center [1289, 485] width 472 height 46
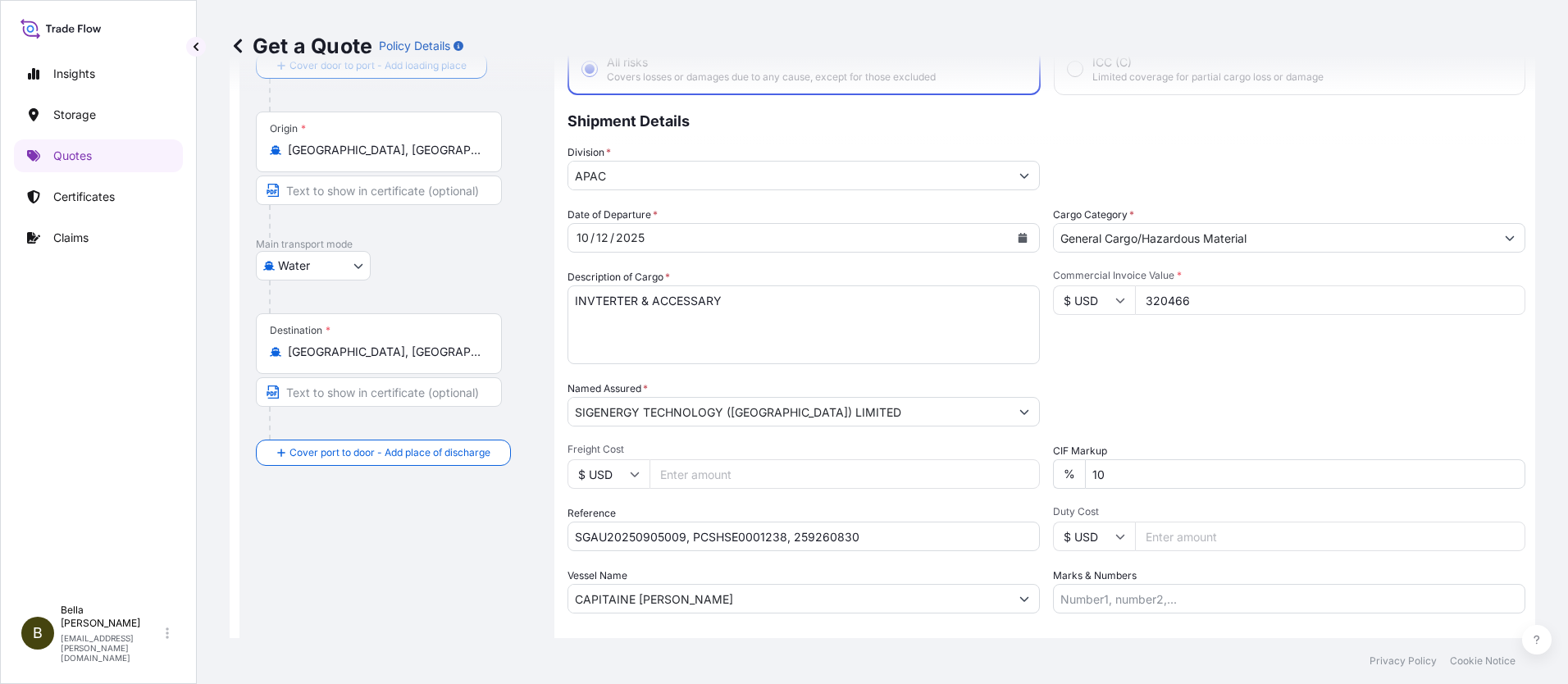
click at [900, 564] on div "Date of Departure * [DATE] Cargo Category * General Cargo/Hazardous Material De…" at bounding box center [1046, 410] width 958 height 407
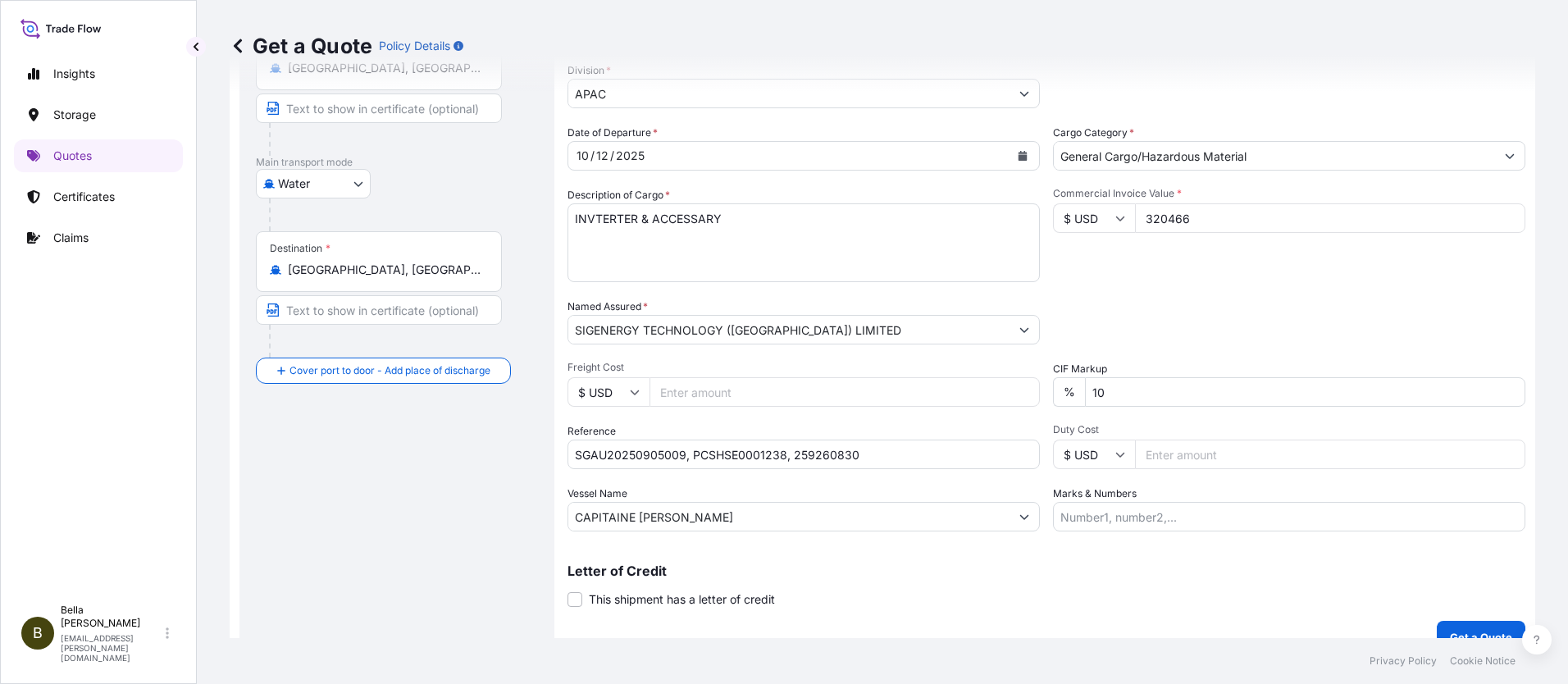
scroll to position [216, 0]
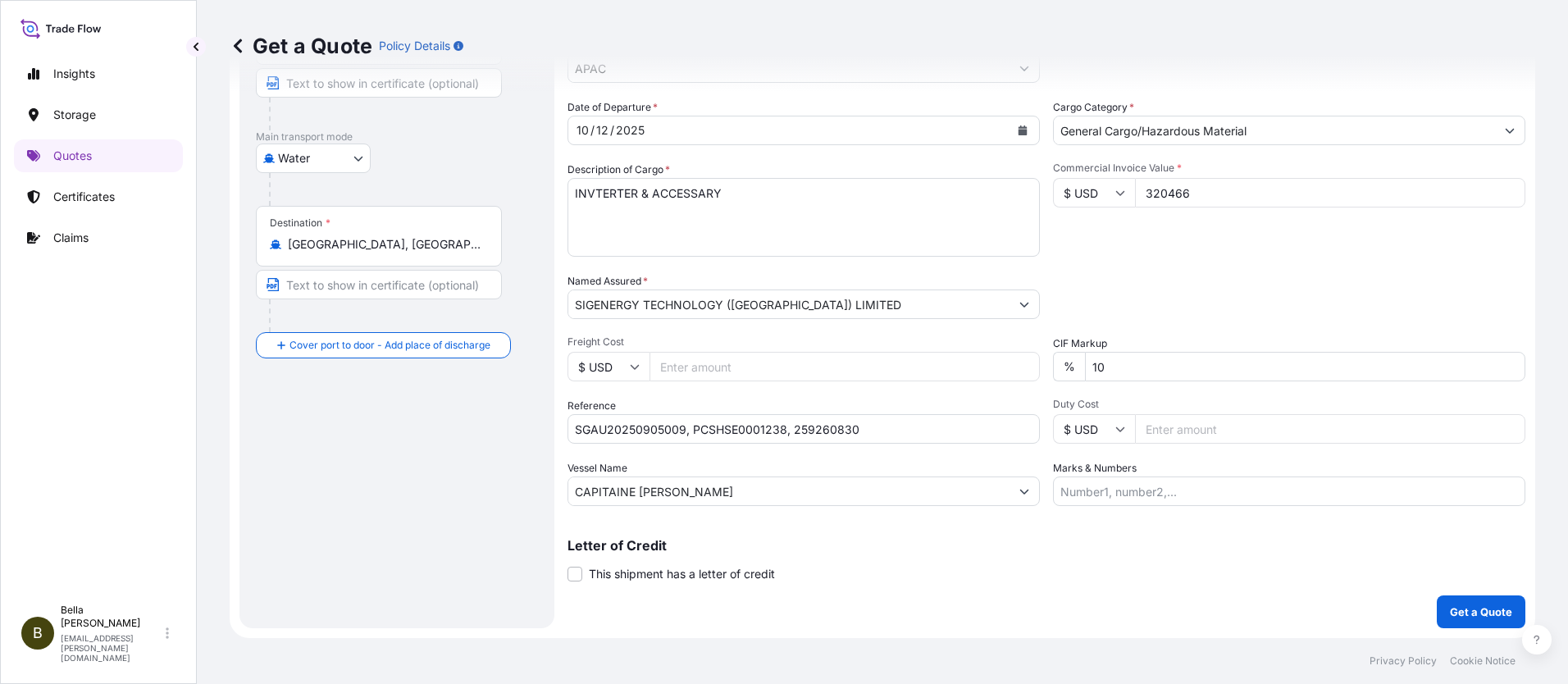
click at [853, 559] on div "Letter of Credit This shipment has a letter of credit Letter of credit * Letter…" at bounding box center [1046, 560] width 958 height 44
click at [850, 552] on div "Letter of Credit This shipment has a letter of credit Letter of credit * Letter…" at bounding box center [1046, 560] width 958 height 44
click at [1450, 606] on p "Get a Quote" at bounding box center [1481, 612] width 62 height 17
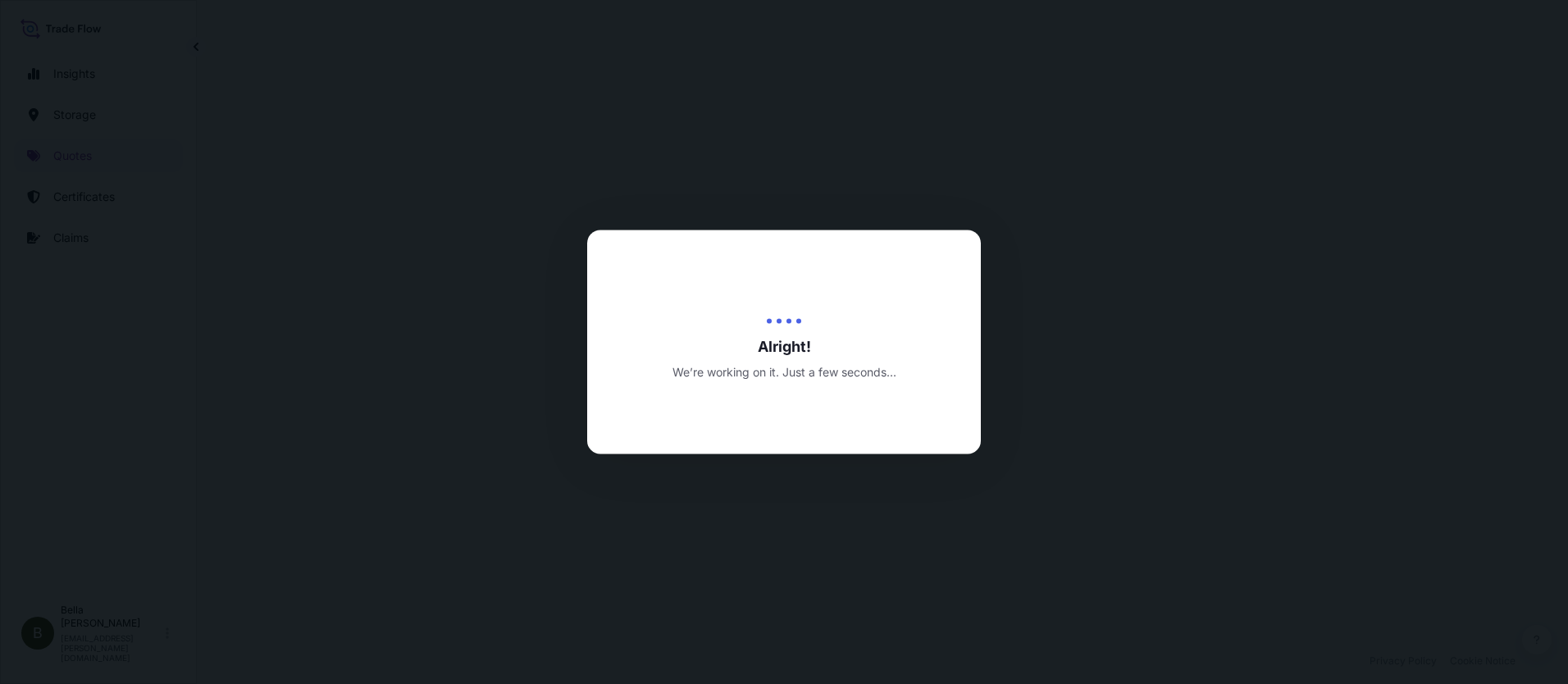
select select "Water"
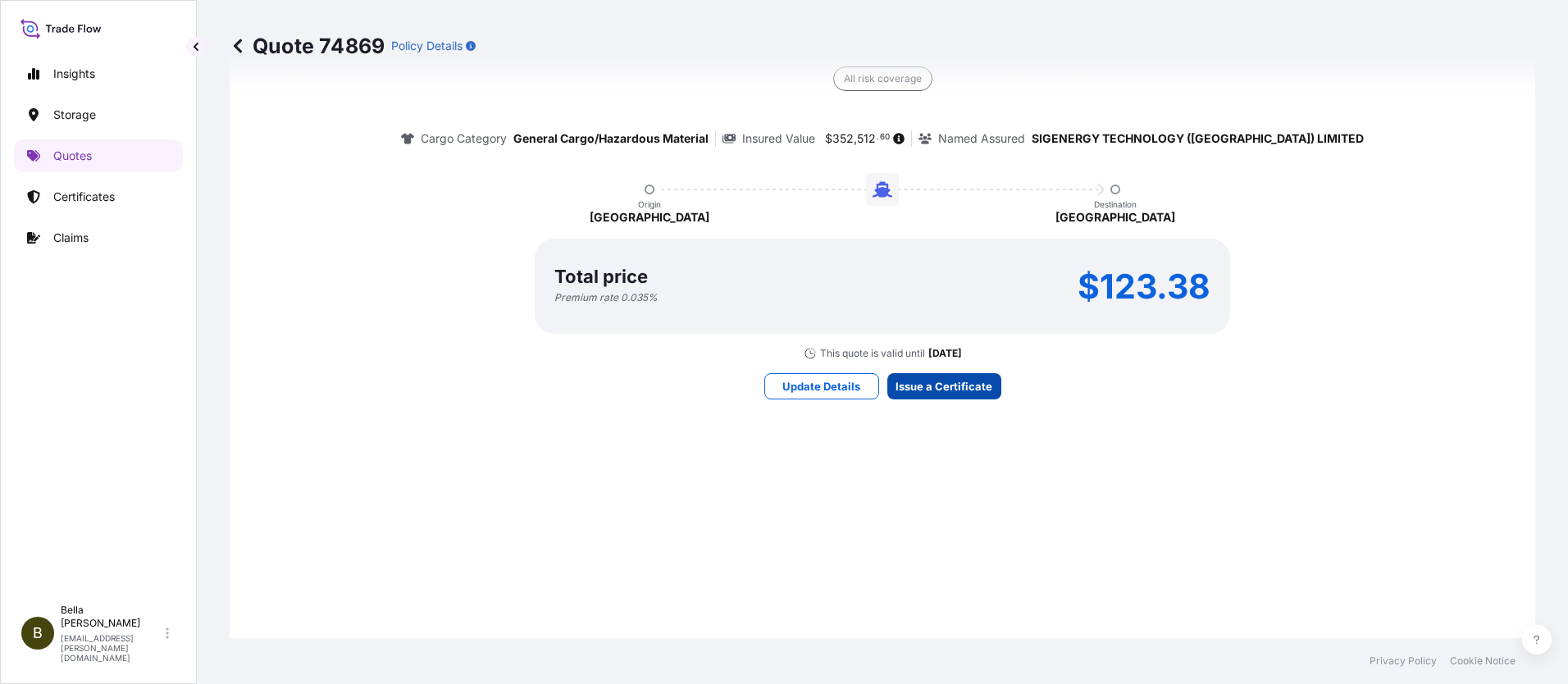
scroll to position [2441, 0]
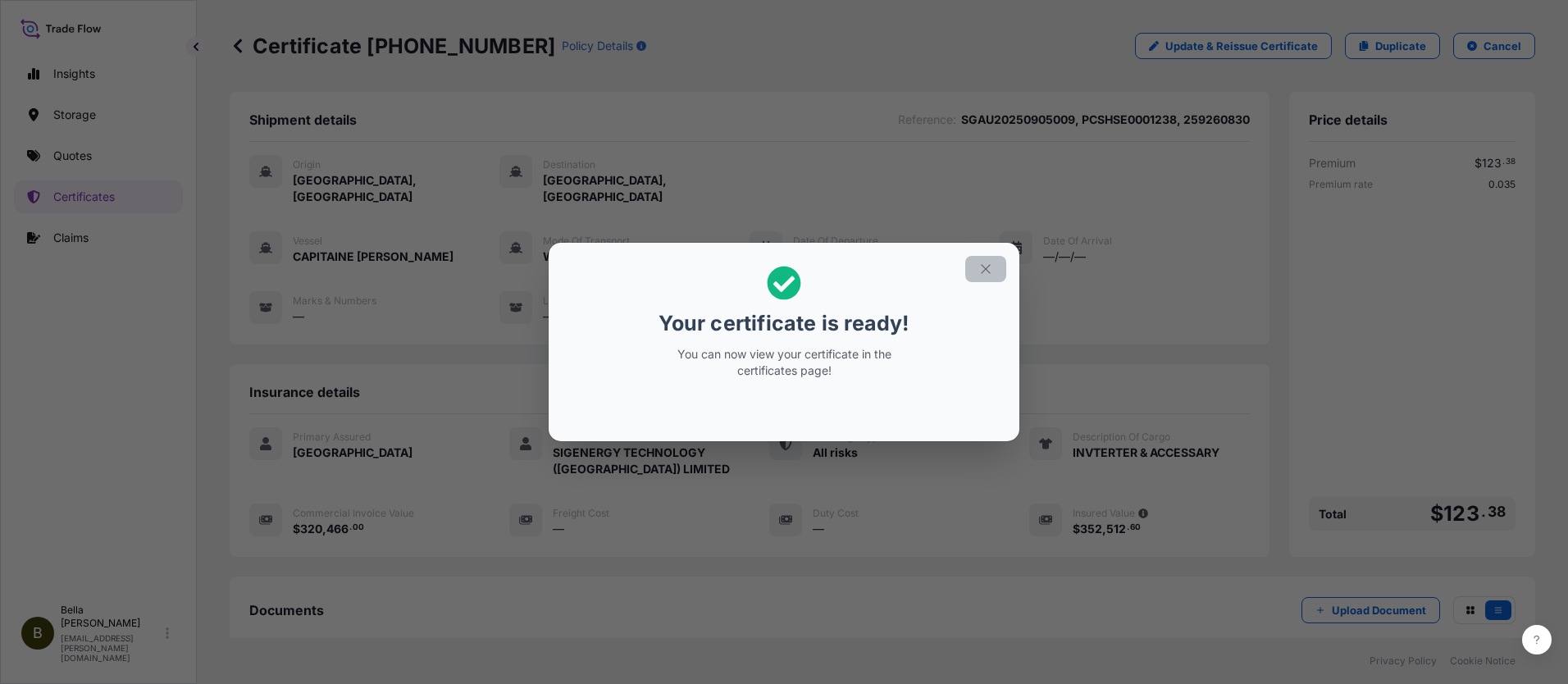
click at [986, 267] on icon "button" at bounding box center [985, 268] width 15 height 15
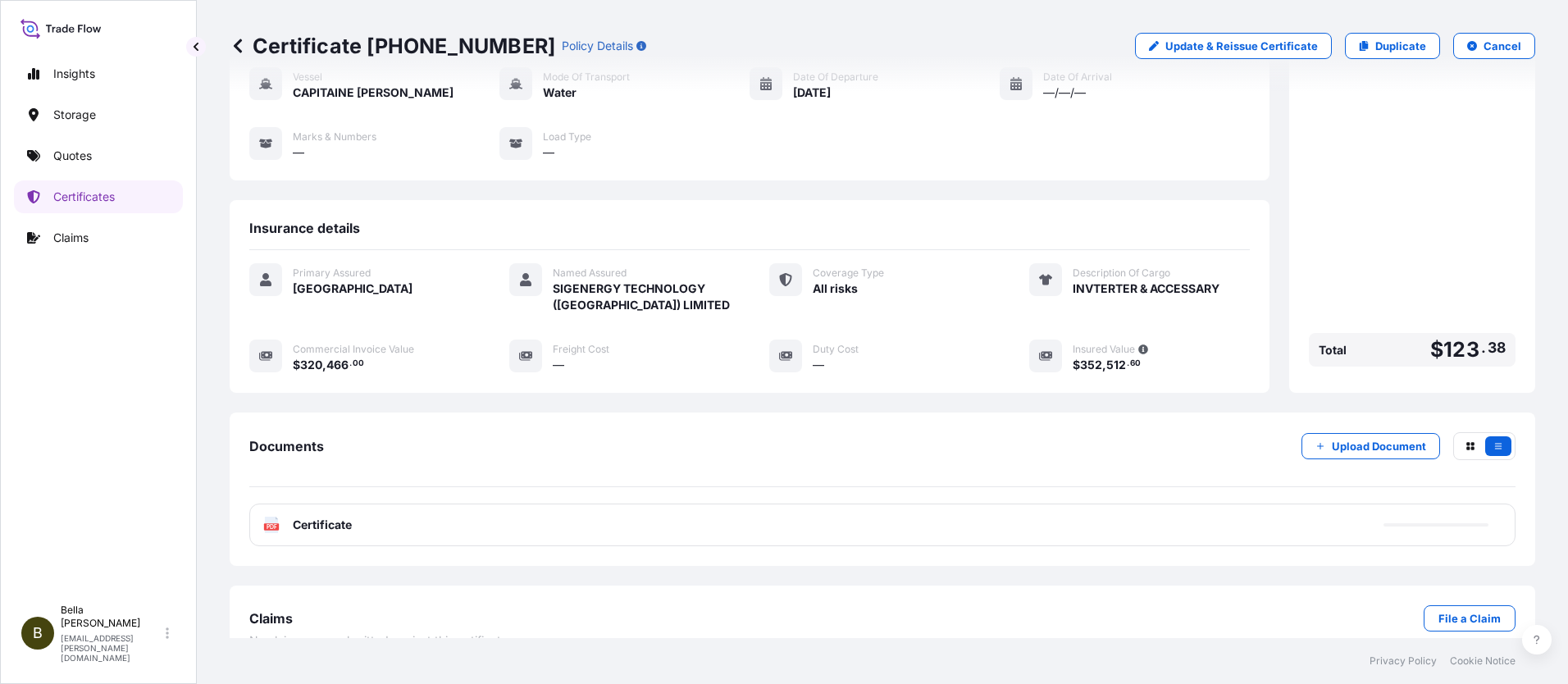
scroll to position [178, 0]
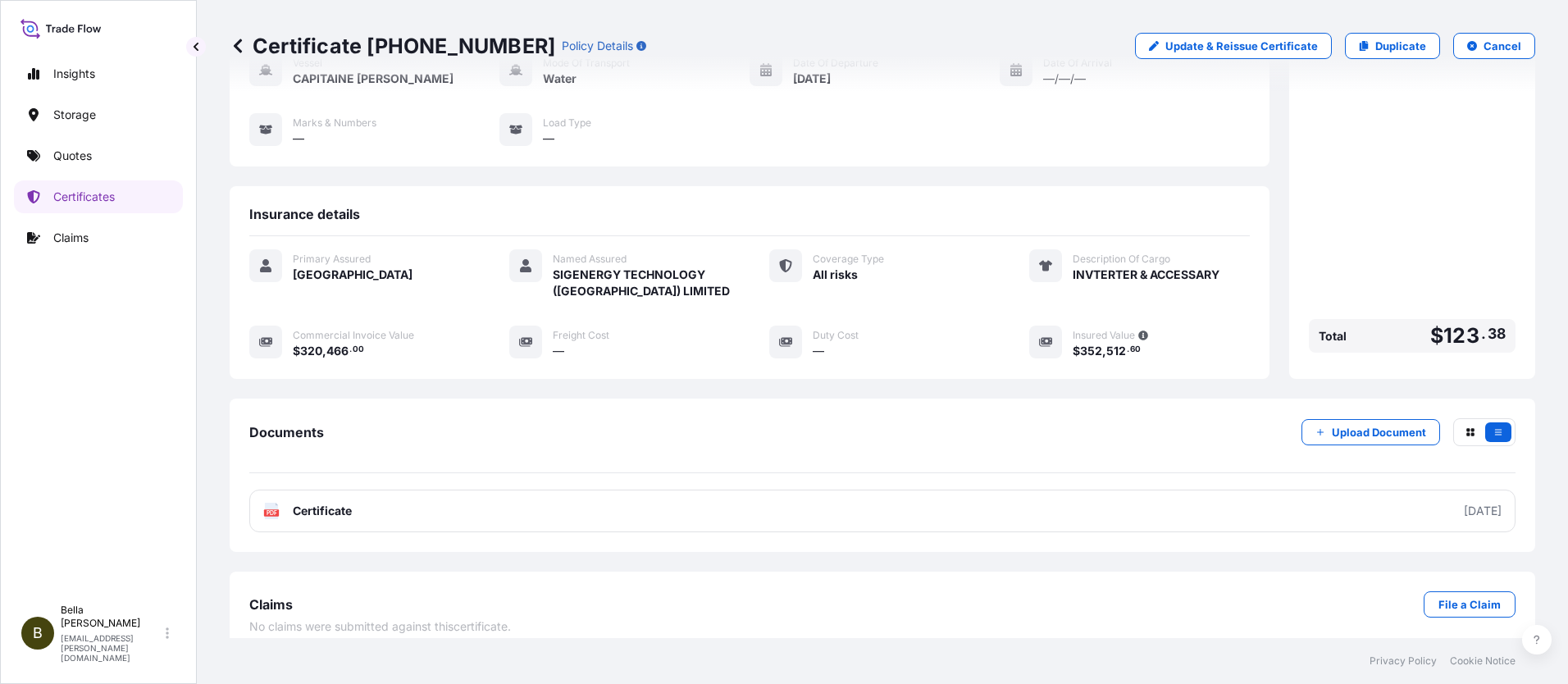
click at [995, 500] on link "PDF Certificate [DATE]" at bounding box center [882, 511] width 1266 height 43
click at [1375, 46] on p "Duplicate" at bounding box center [1400, 46] width 50 height 17
select select "Water"
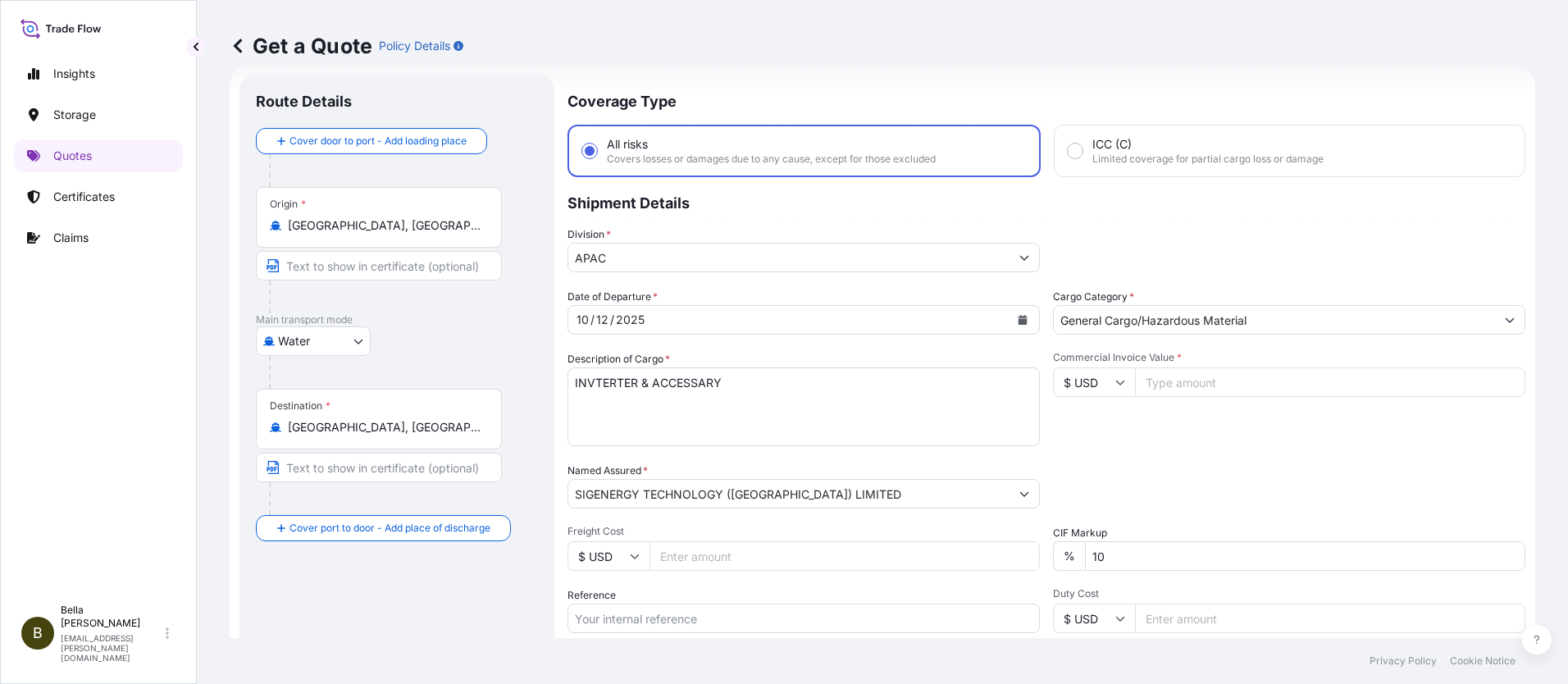
scroll to position [190, 0]
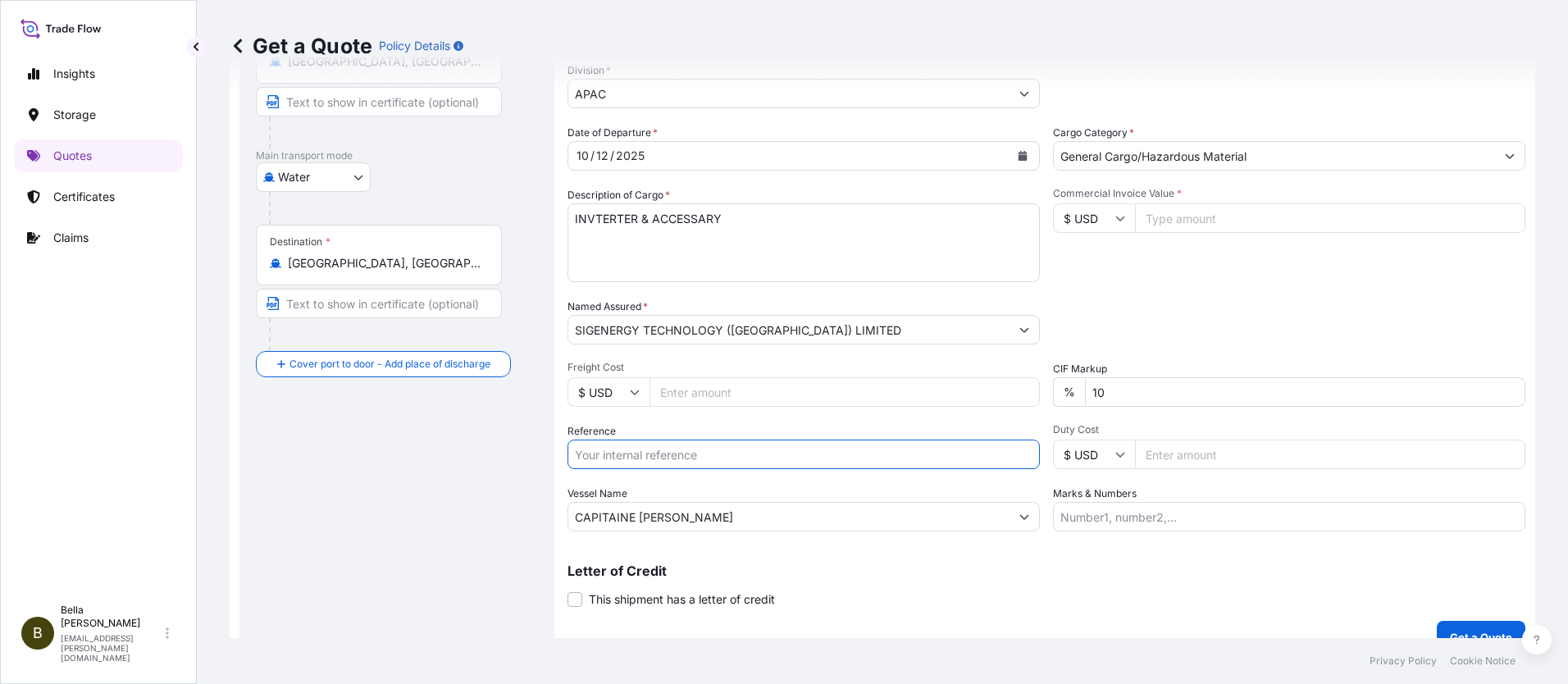
click at [663, 452] on input "Reference" at bounding box center [803, 454] width 472 height 30
paste input "SGNZ20250923001"
click at [692, 448] on input "SGNZ20250923001," at bounding box center [803, 454] width 472 height 30
paste input "PCSHSE0001290"
click at [804, 455] on input "SGNZ20250923001, PCSHSE0001290," at bounding box center [803, 454] width 472 height 30
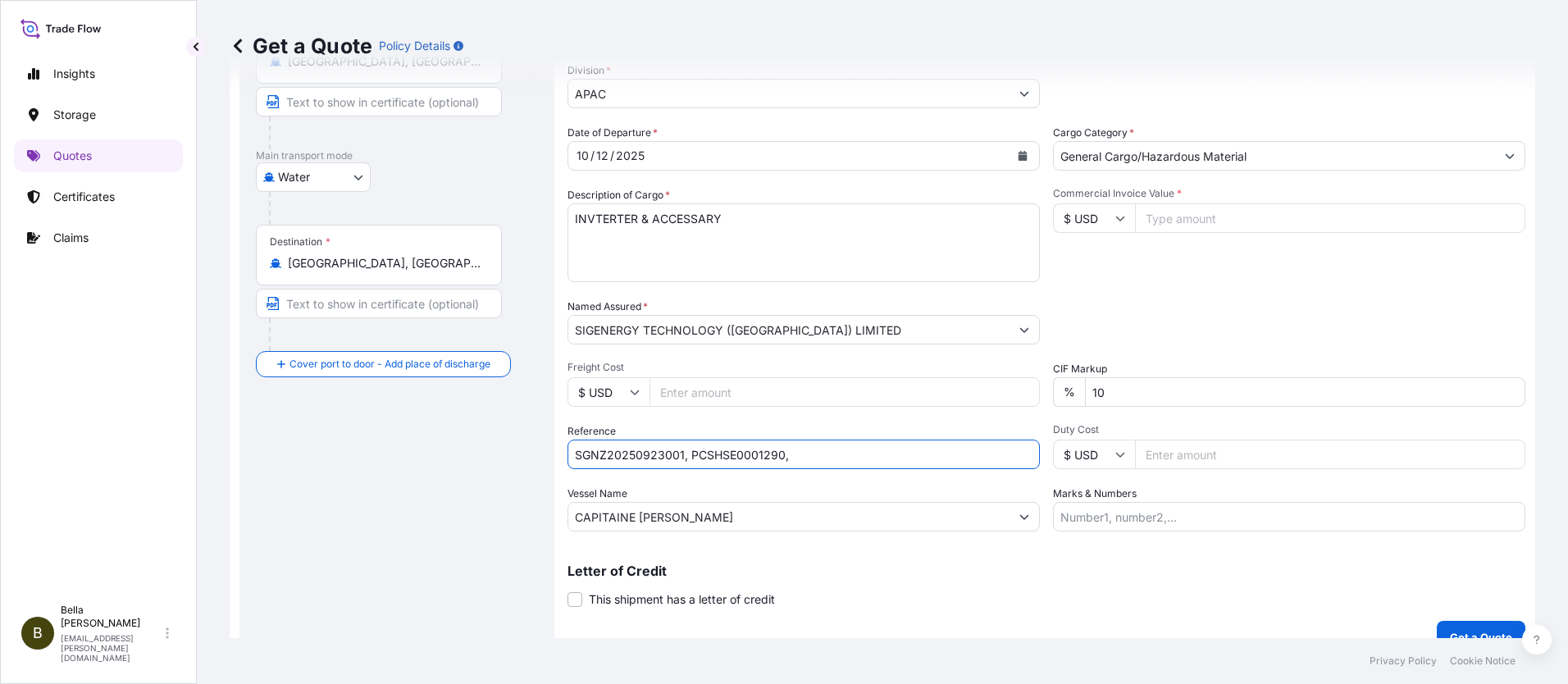
paste input "259897494"
type input "SGNZ20250923001, PCSHSE0001290, 259897494"
click at [921, 558] on div "Letter of Credit This shipment has a letter of credit Letter of credit * Letter…" at bounding box center [1046, 576] width 958 height 63
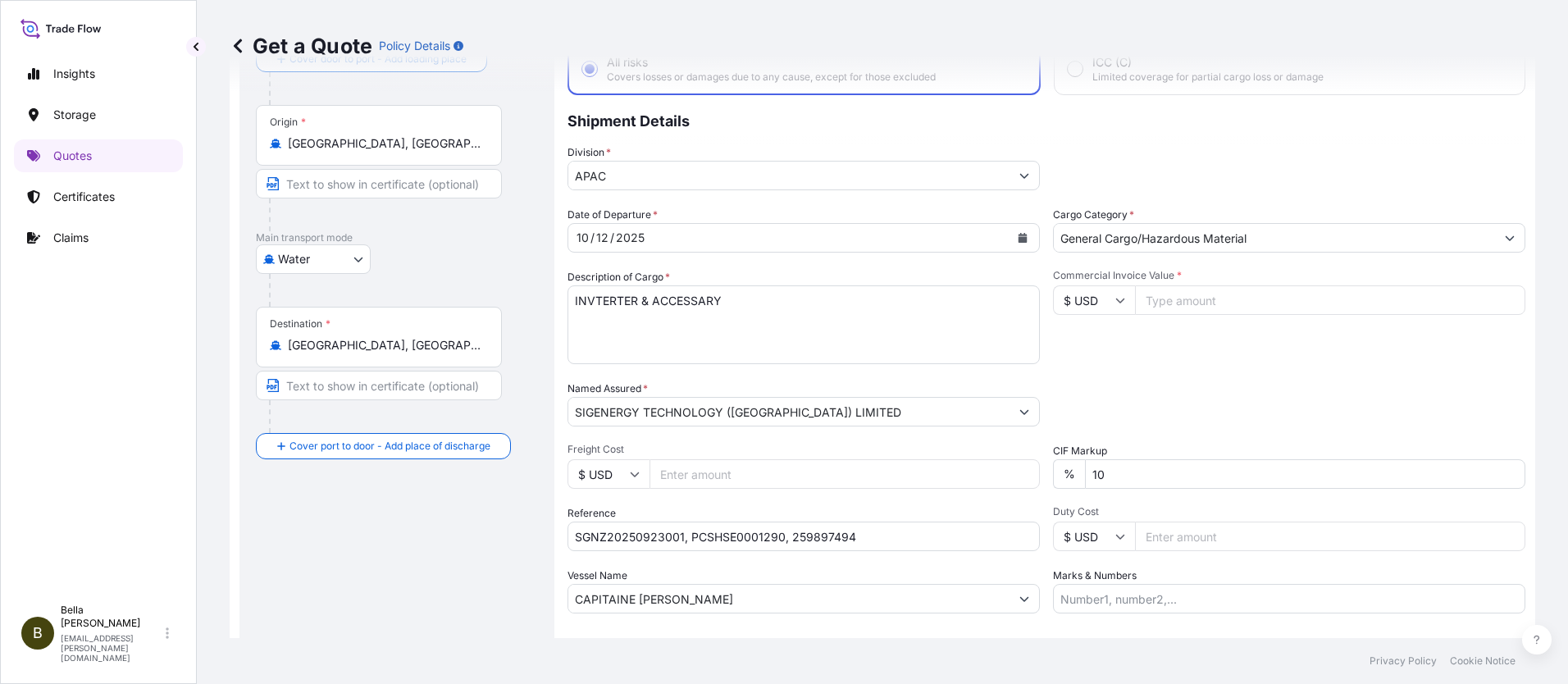
click at [1208, 300] on input "Commercial Invoice Value *" at bounding box center [1330, 300] width 390 height 30
type input "198591"
click at [696, 504] on div "Date of Departure * [DATE] Cargo Category * General Cargo/Hazardous Material De…" at bounding box center [1046, 410] width 958 height 407
click at [833, 555] on div "Date of Departure * [DATE] Cargo Category * General Cargo/Hazardous Material De…" at bounding box center [1046, 410] width 958 height 407
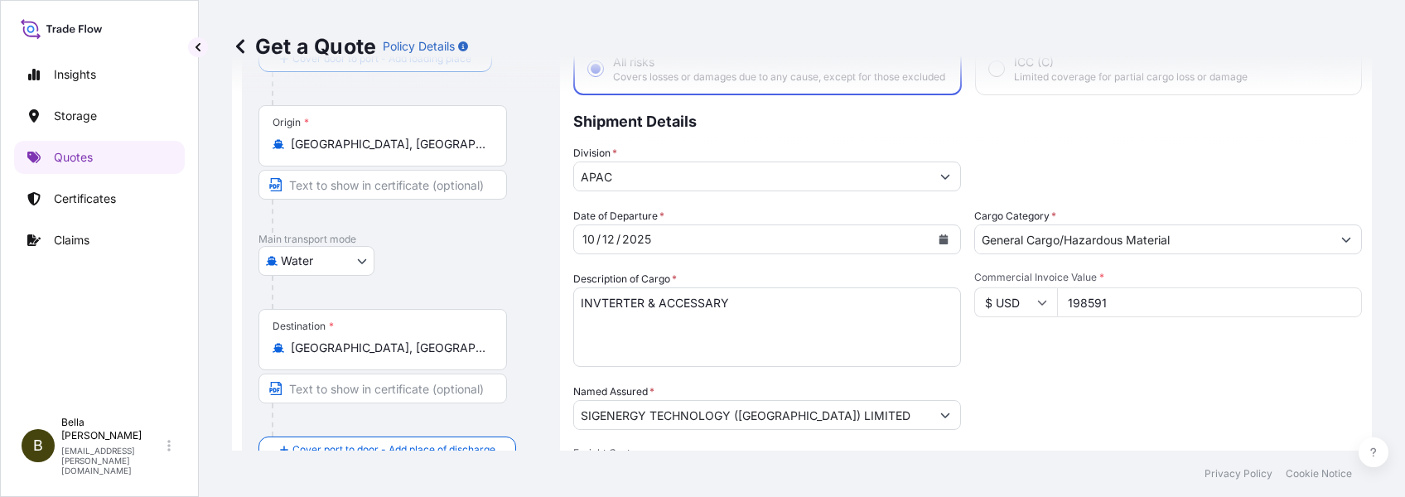
scroll to position [220, 0]
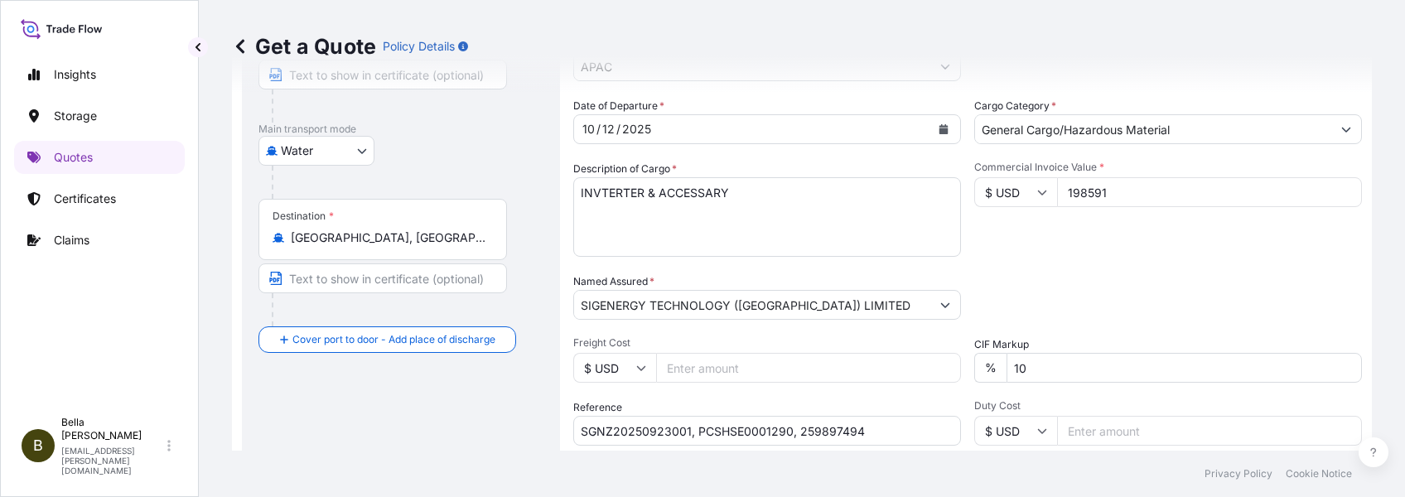
click at [1068, 292] on div "Packing Category Type to search a container mode Please select a primary mode o…" at bounding box center [1168, 296] width 388 height 46
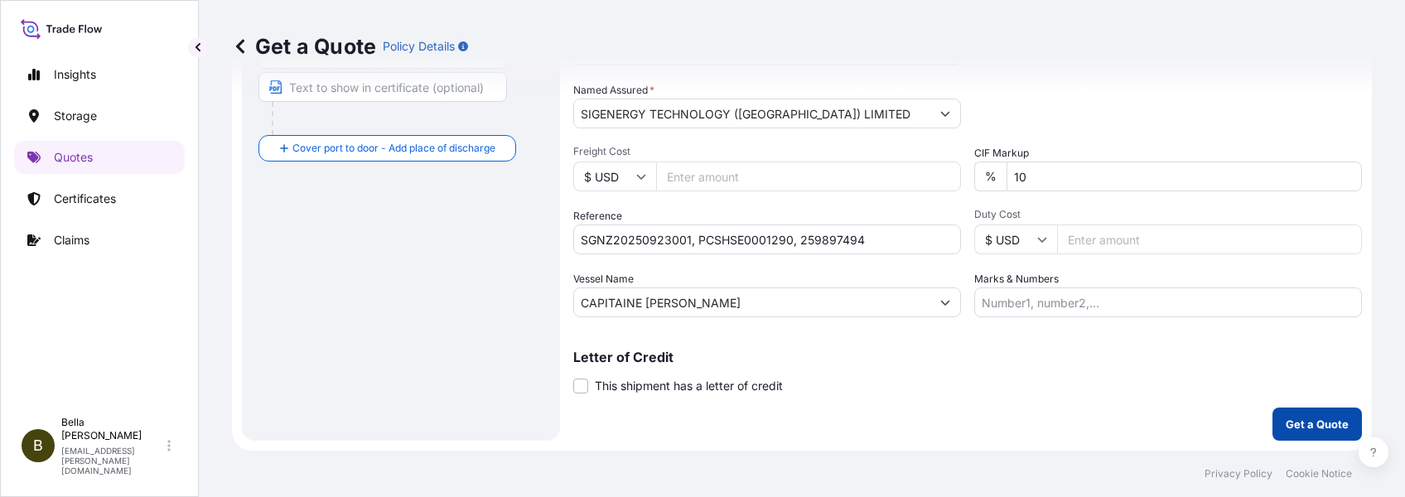
click at [1302, 431] on p "Get a Quote" at bounding box center [1317, 424] width 63 height 17
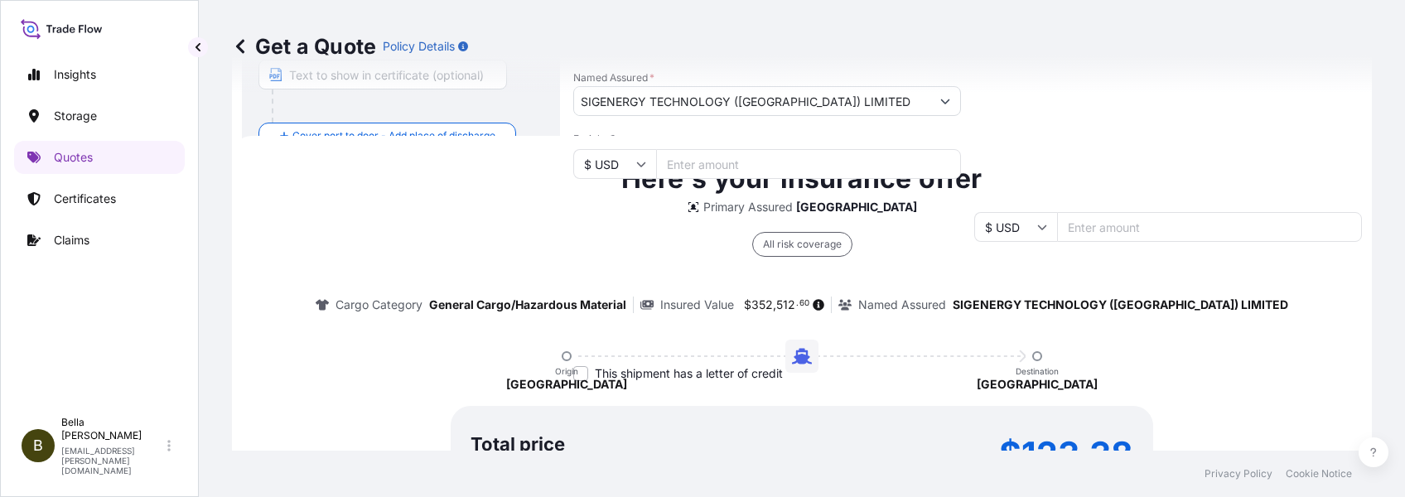
scroll to position [477, 0]
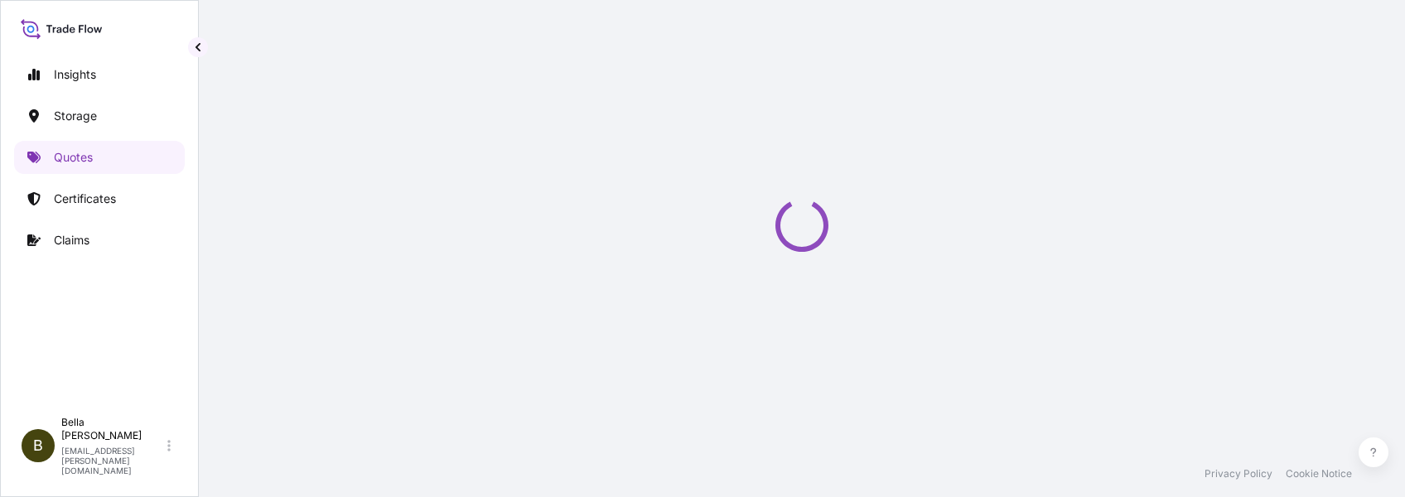
select select "Water"
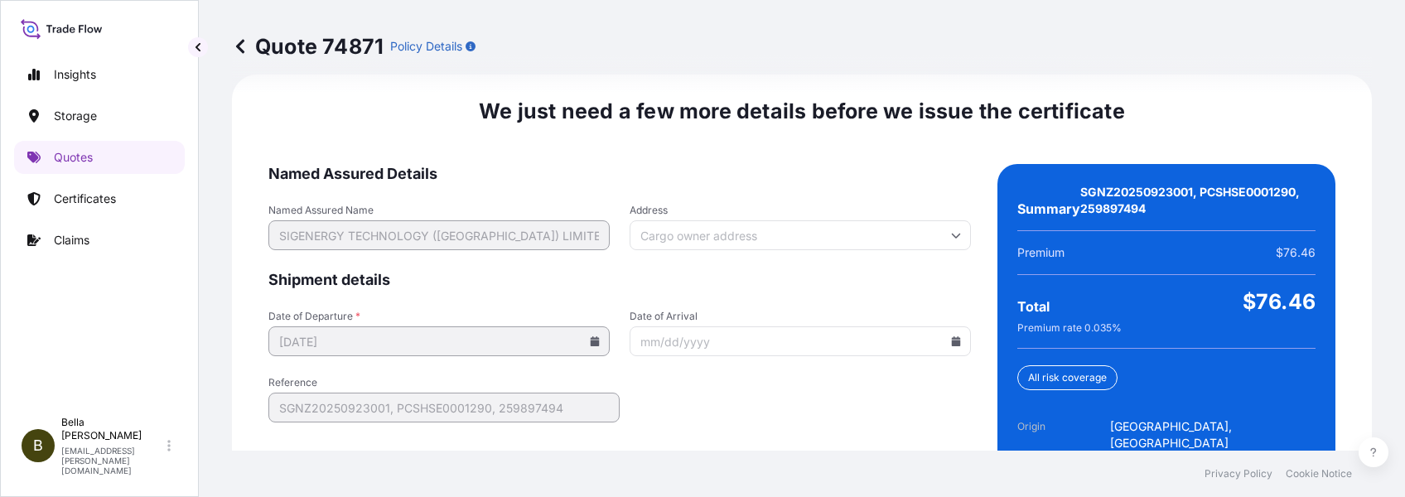
scroll to position [2685, 0]
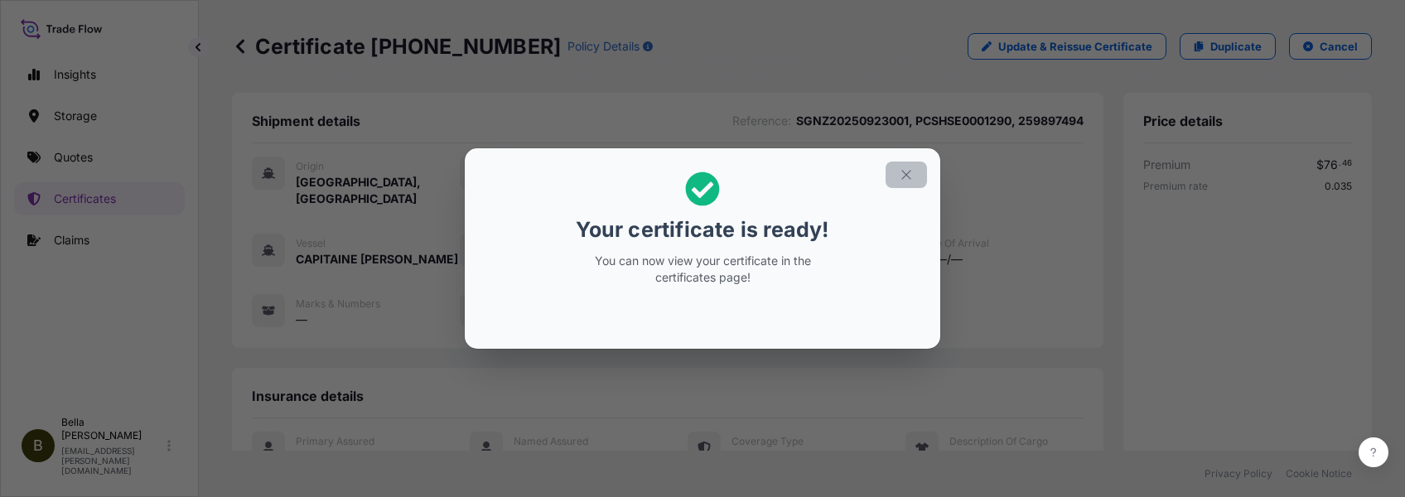
click at [905, 167] on icon "button" at bounding box center [906, 174] width 15 height 15
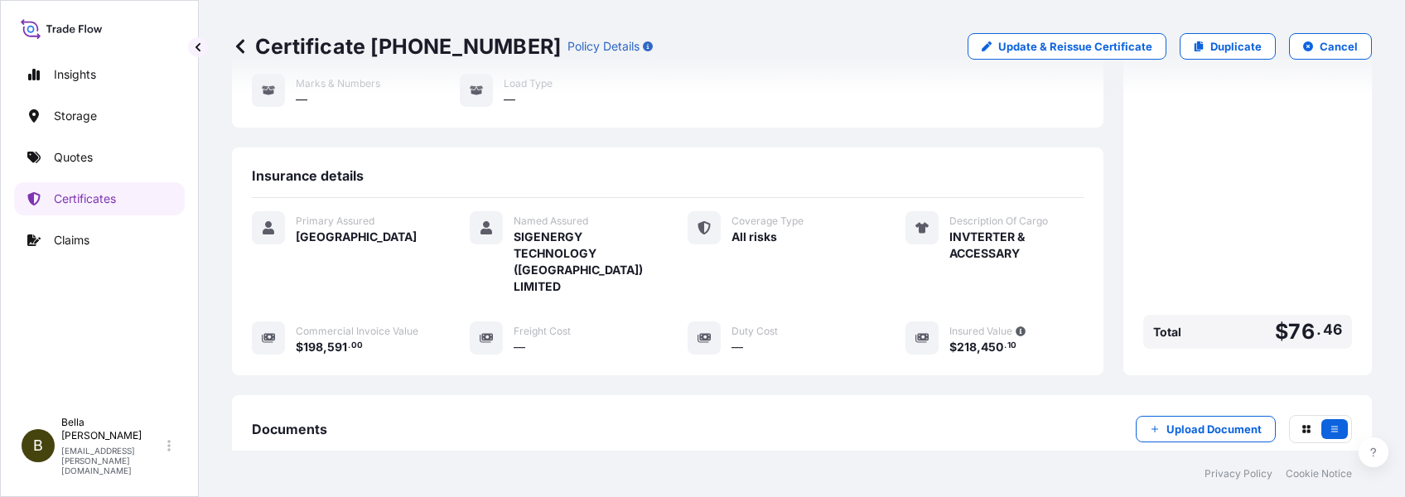
scroll to position [389, 0]
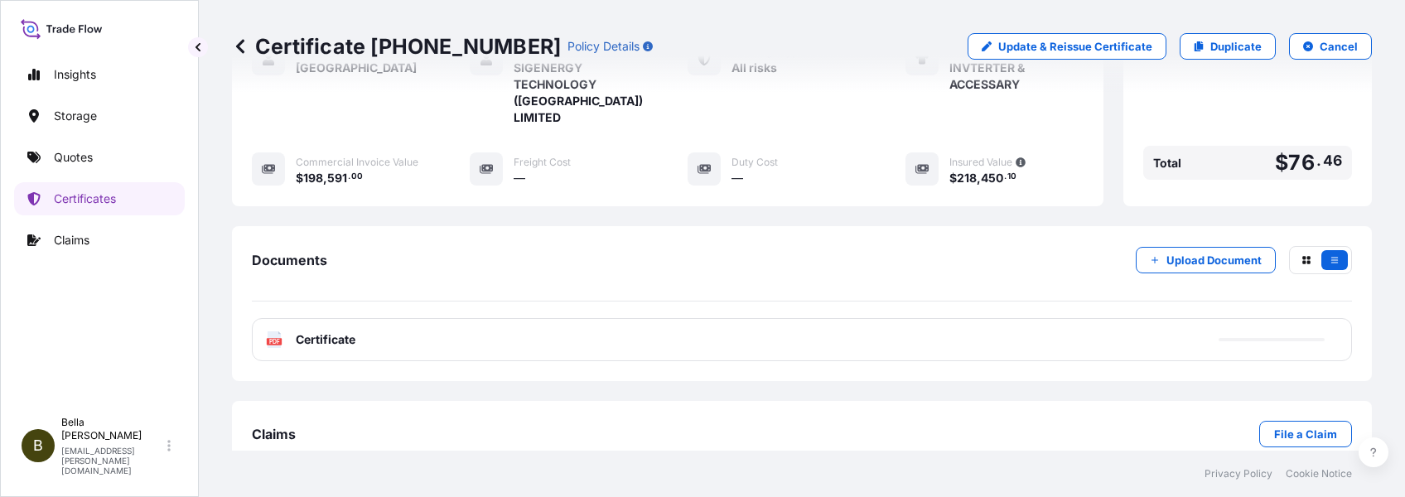
click at [408, 318] on div "PDF Certificate" at bounding box center [802, 339] width 1100 height 43
click at [452, 318] on div "PDF Certificate" at bounding box center [802, 339] width 1100 height 43
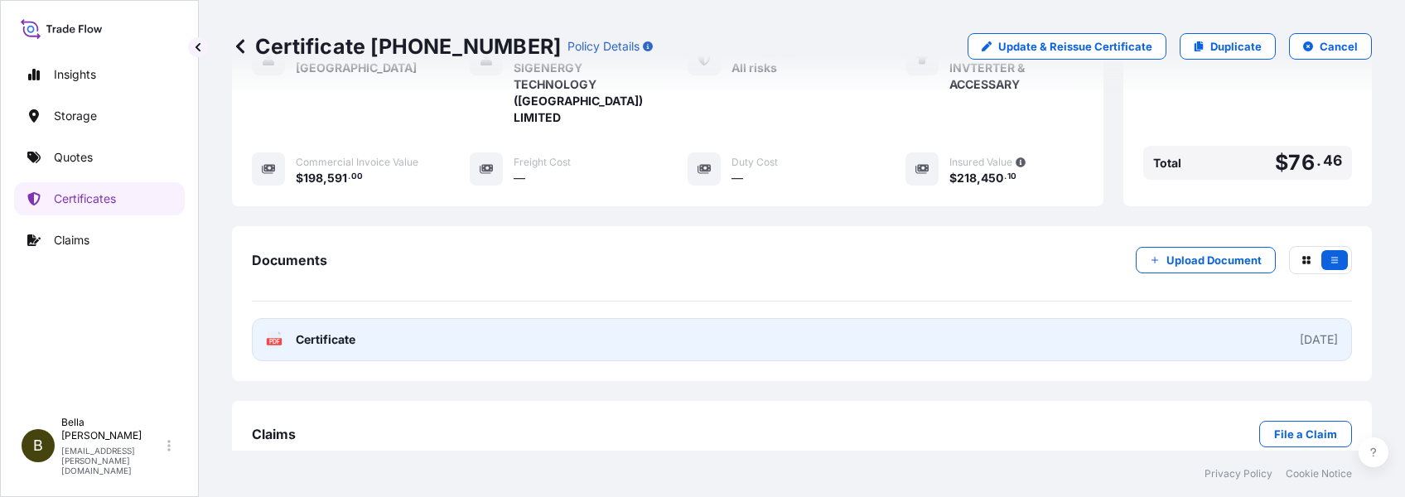
click at [452, 318] on link "PDF Certificate [DATE]" at bounding box center [802, 339] width 1100 height 43
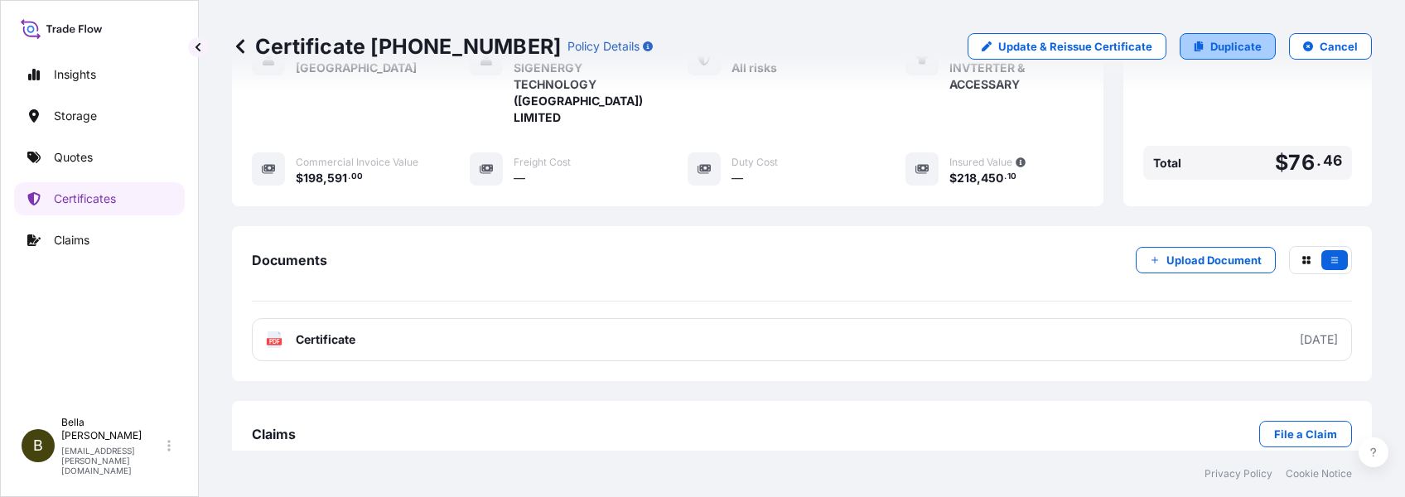
click at [1226, 46] on p "Duplicate" at bounding box center [1236, 46] width 51 height 17
select select "Water"
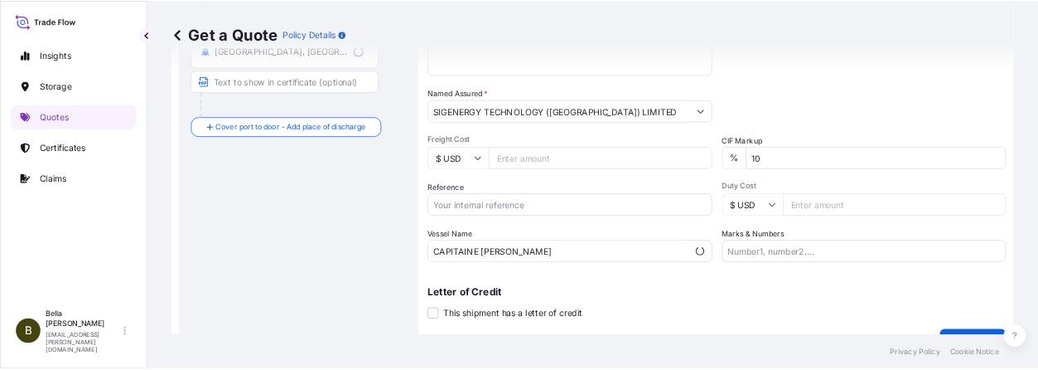
scroll to position [27, 0]
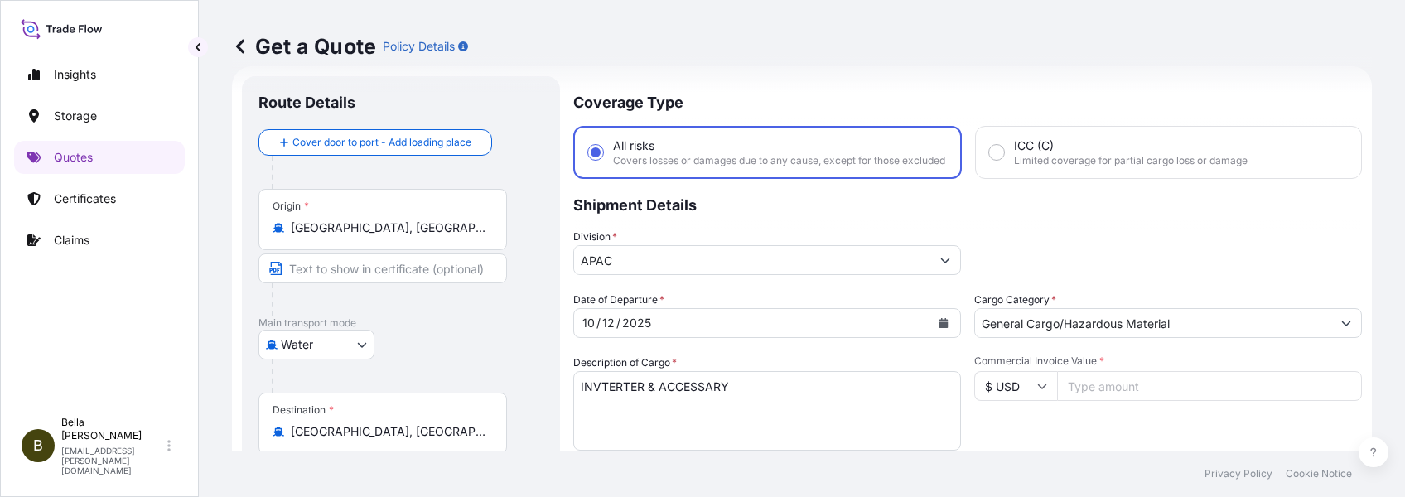
click at [158, 369] on div "Insights Storage Quotes Certificates Claims" at bounding box center [99, 225] width 171 height 365
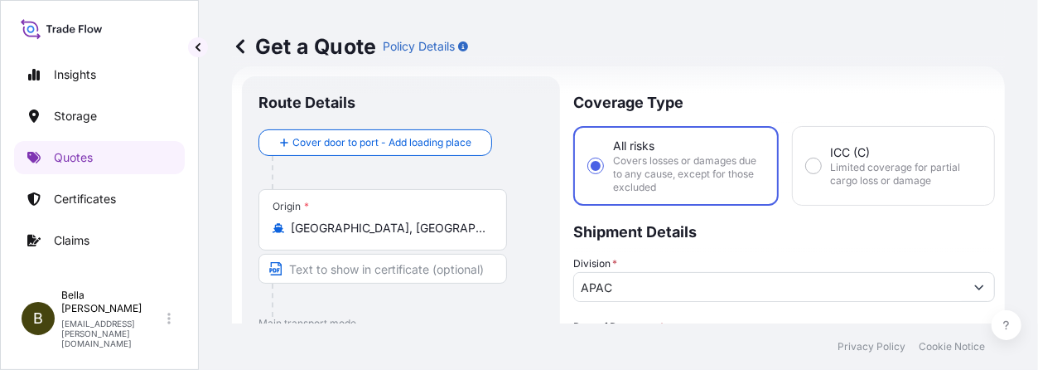
click at [995, 115] on p "Coverage Type" at bounding box center [784, 101] width 422 height 50
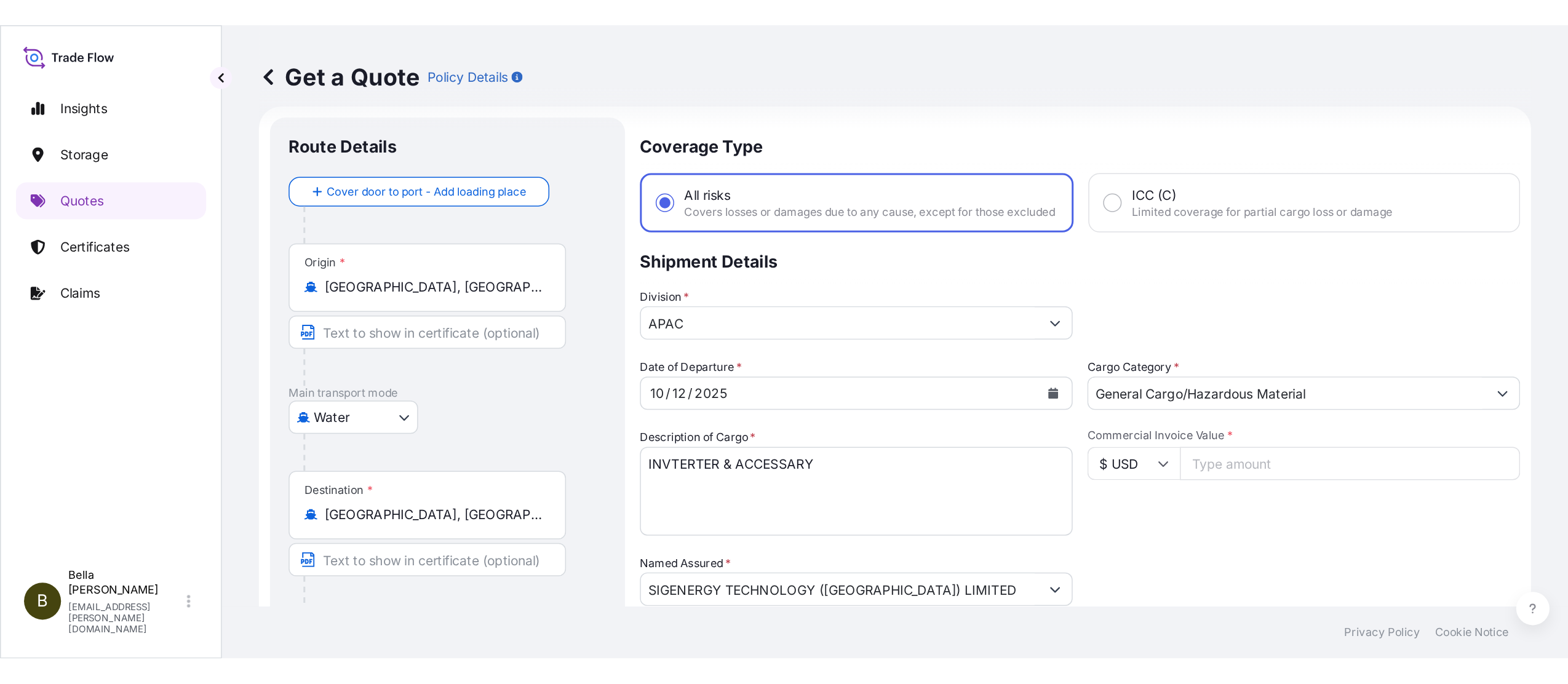
scroll to position [0, 0]
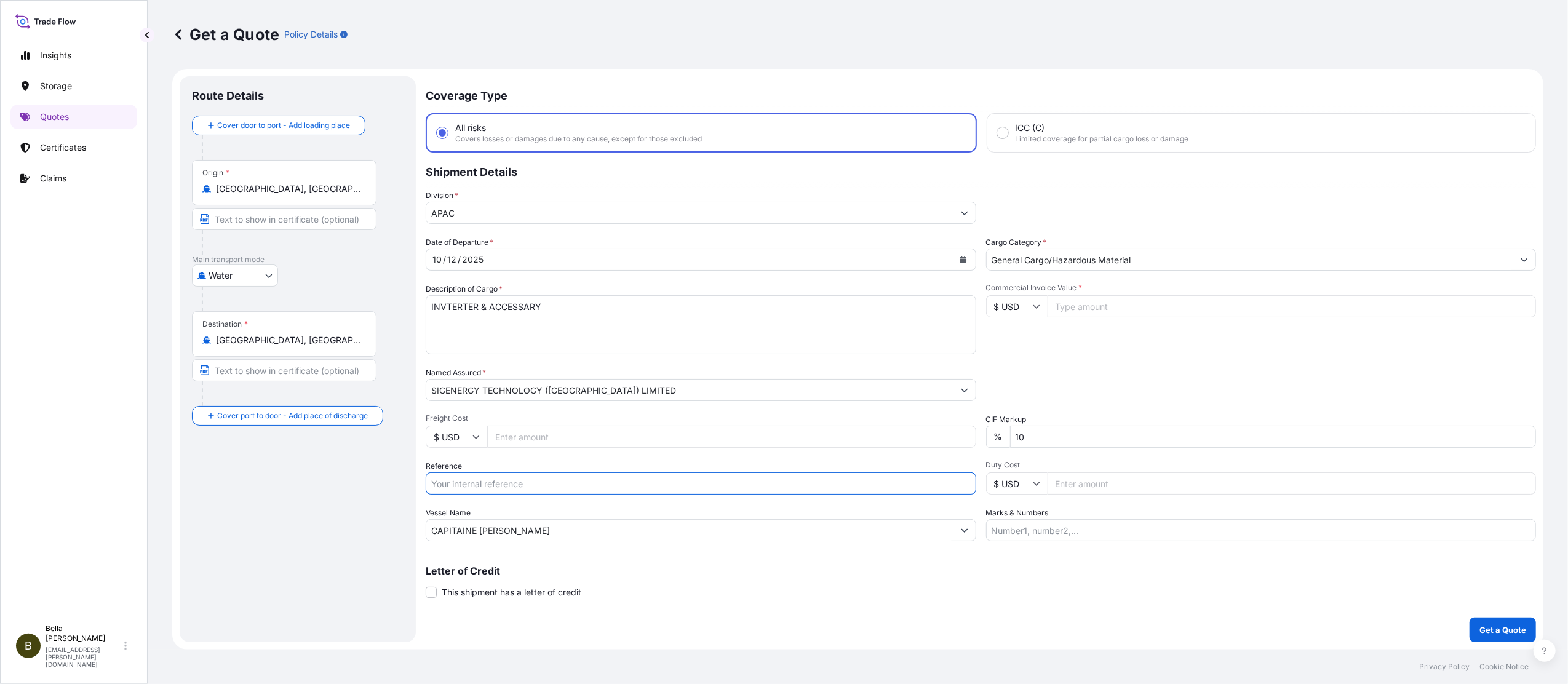
click at [455, 486] on input "Reference" at bounding box center [701, 483] width 551 height 22
paste input "SGAU20250905008"
click at [534, 481] on input "SGAU20250905008," at bounding box center [701, 483] width 551 height 22
paste input "PCSHSE0001237"
click at [608, 483] on input "SGAU20250905008, PCSHSE0001237," at bounding box center [701, 483] width 551 height 22
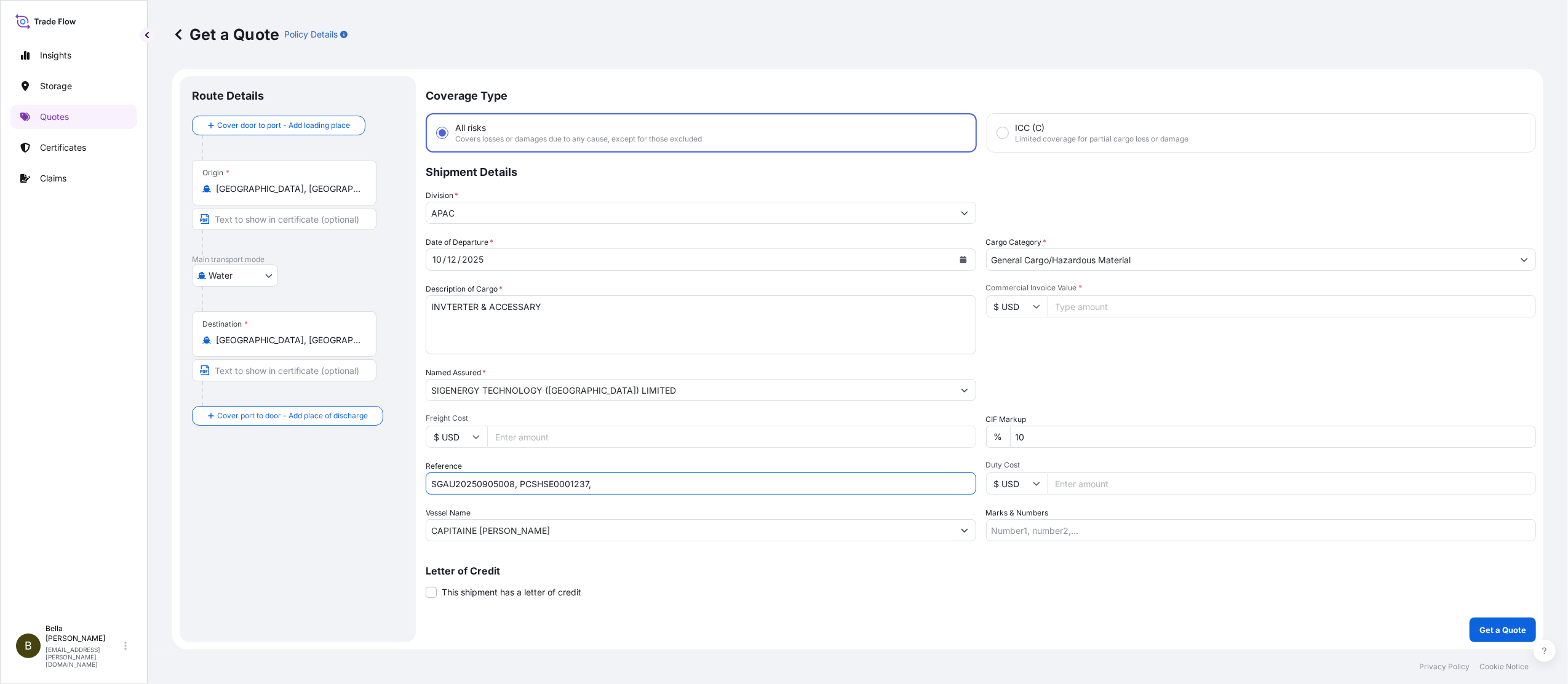
paste input "259260950"
type input "SGAU20250905008, PCSHSE0001237, 259260950"
click at [299, 507] on div "Route Details Cover door to port - Add loading place Place of loading Road / [G…" at bounding box center [298, 359] width 212 height 541
click at [1078, 299] on input "Commercial Invoice Value *" at bounding box center [1292, 307] width 489 height 22
type input "369793"
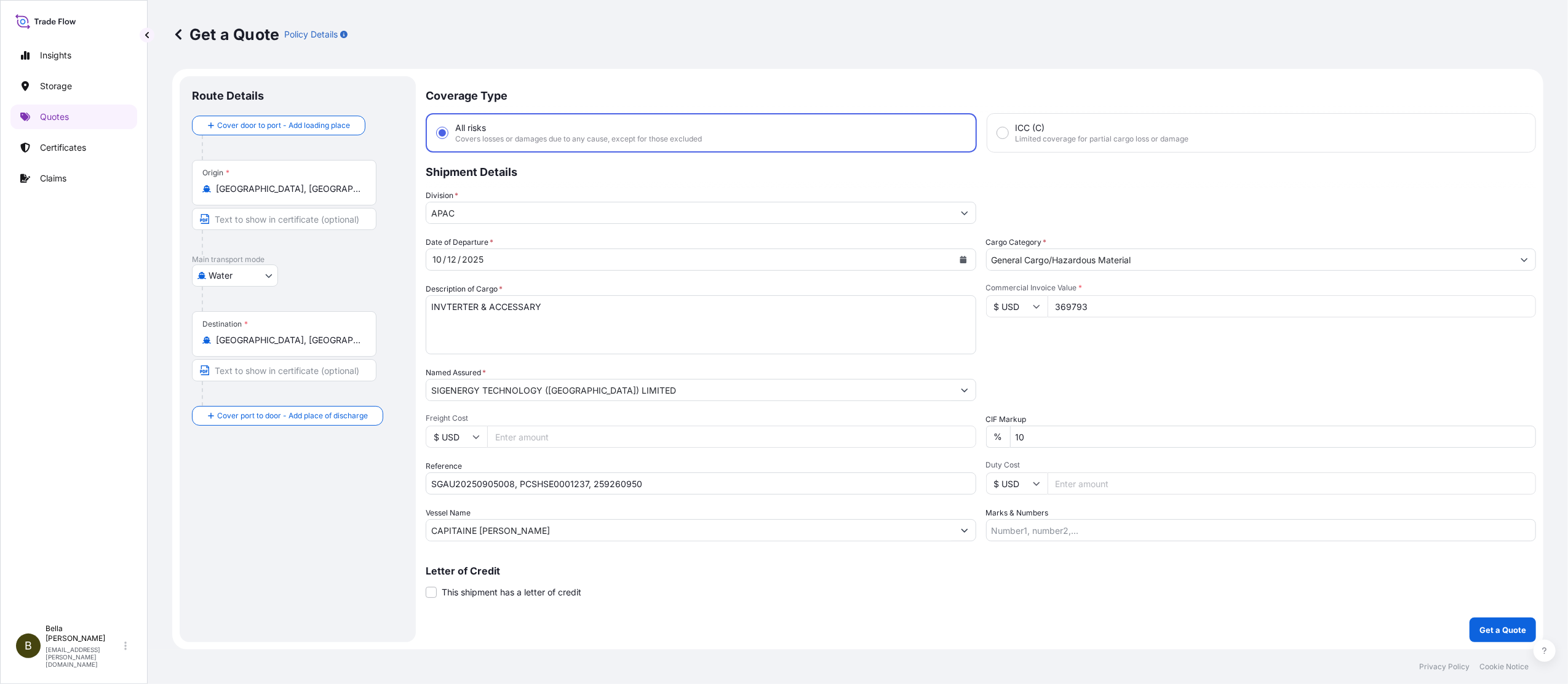
click at [1071, 367] on div "Packing Category Type to search a container mode Please select a primary mode o…" at bounding box center [1261, 384] width 551 height 34
click at [310, 500] on div "Route Details Cover door to port - Add loading place Place of loading Road / [G…" at bounding box center [298, 359] width 212 height 541
click at [330, 512] on div "Route Details Cover door to port - Add loading place Place of loading Road / [G…" at bounding box center [298, 359] width 212 height 541
click at [615, 512] on div "Letter of Credit This shipment has a letter of credit Letter of credit * Letter…" at bounding box center [981, 575] width 1111 height 48
click at [1016, 367] on div "Packing Category Type to search a container mode Please select a primary mode o…" at bounding box center [1261, 384] width 551 height 34
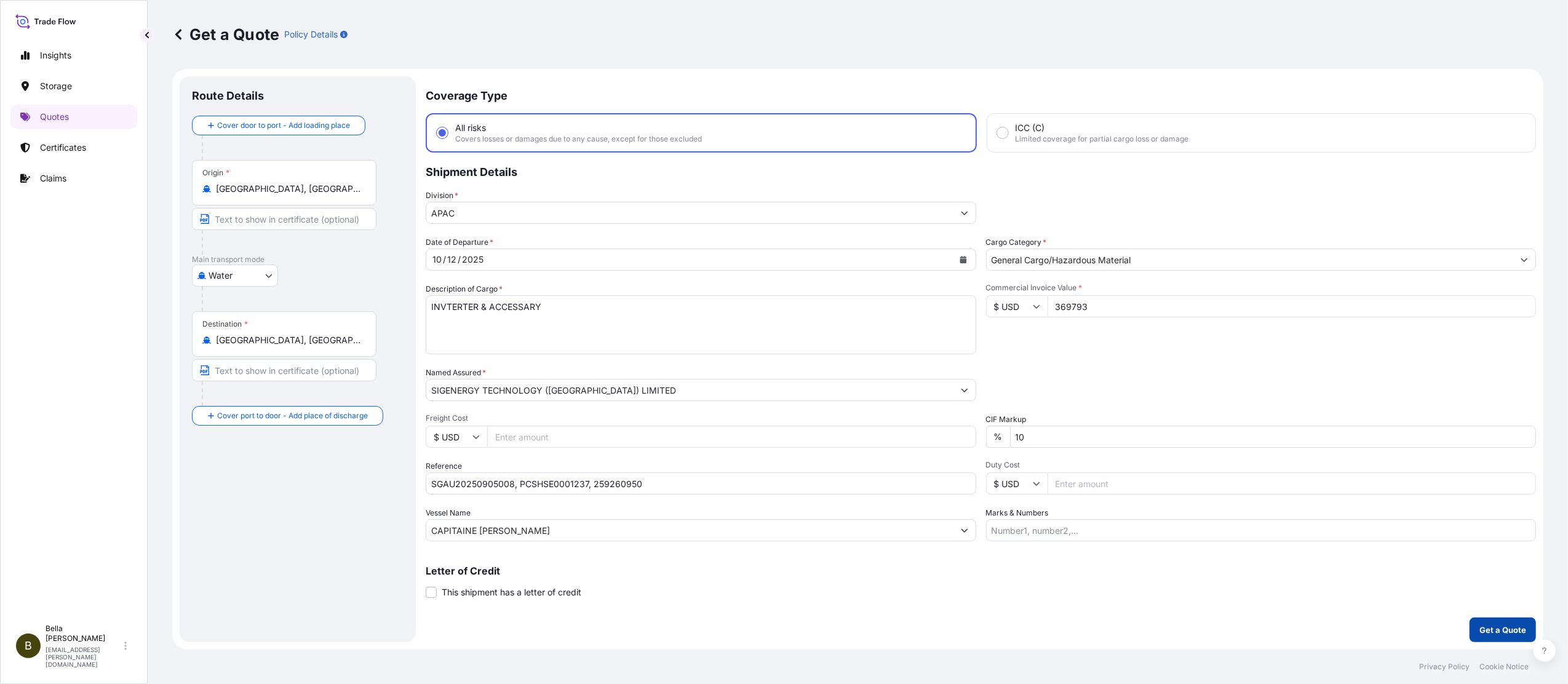
click at [1175, 512] on p "Get a Quote" at bounding box center [1503, 630] width 47 height 13
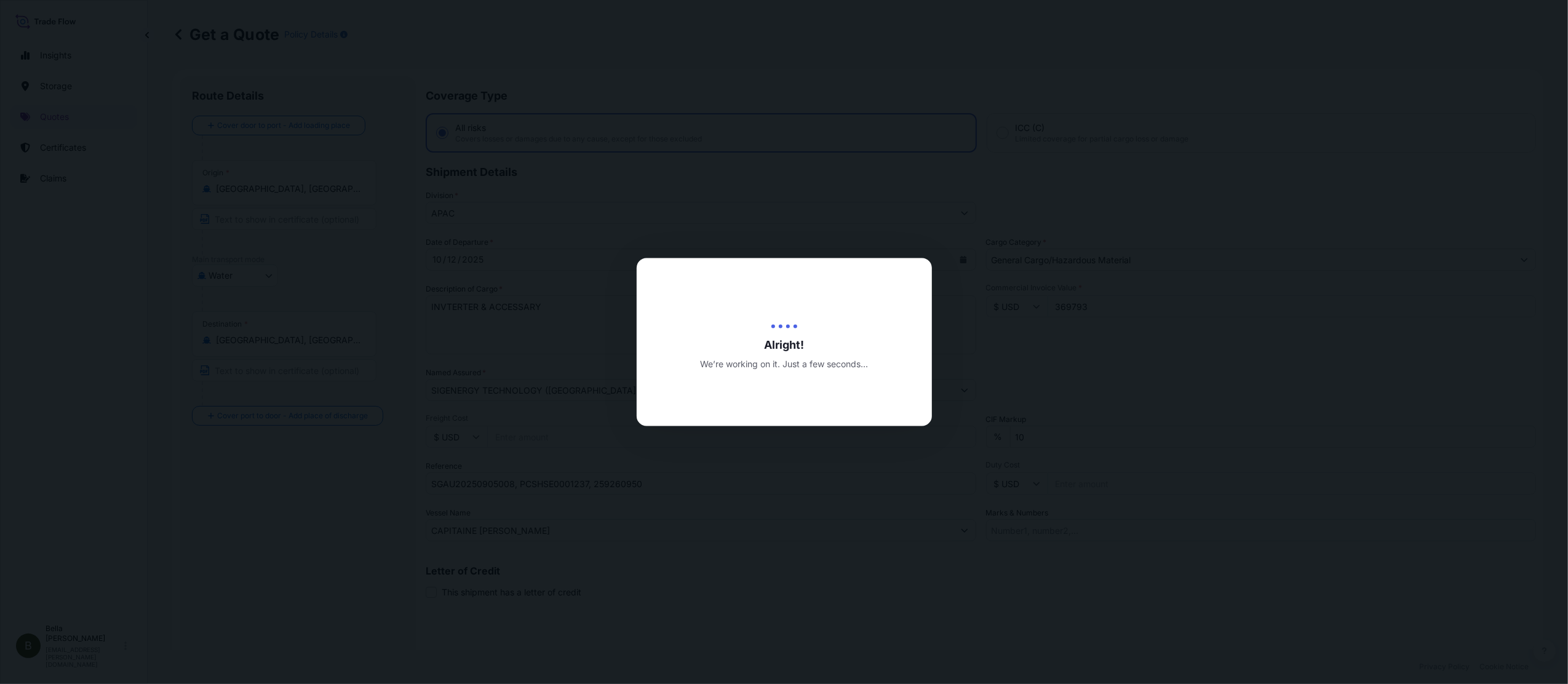
scroll to position [669, 0]
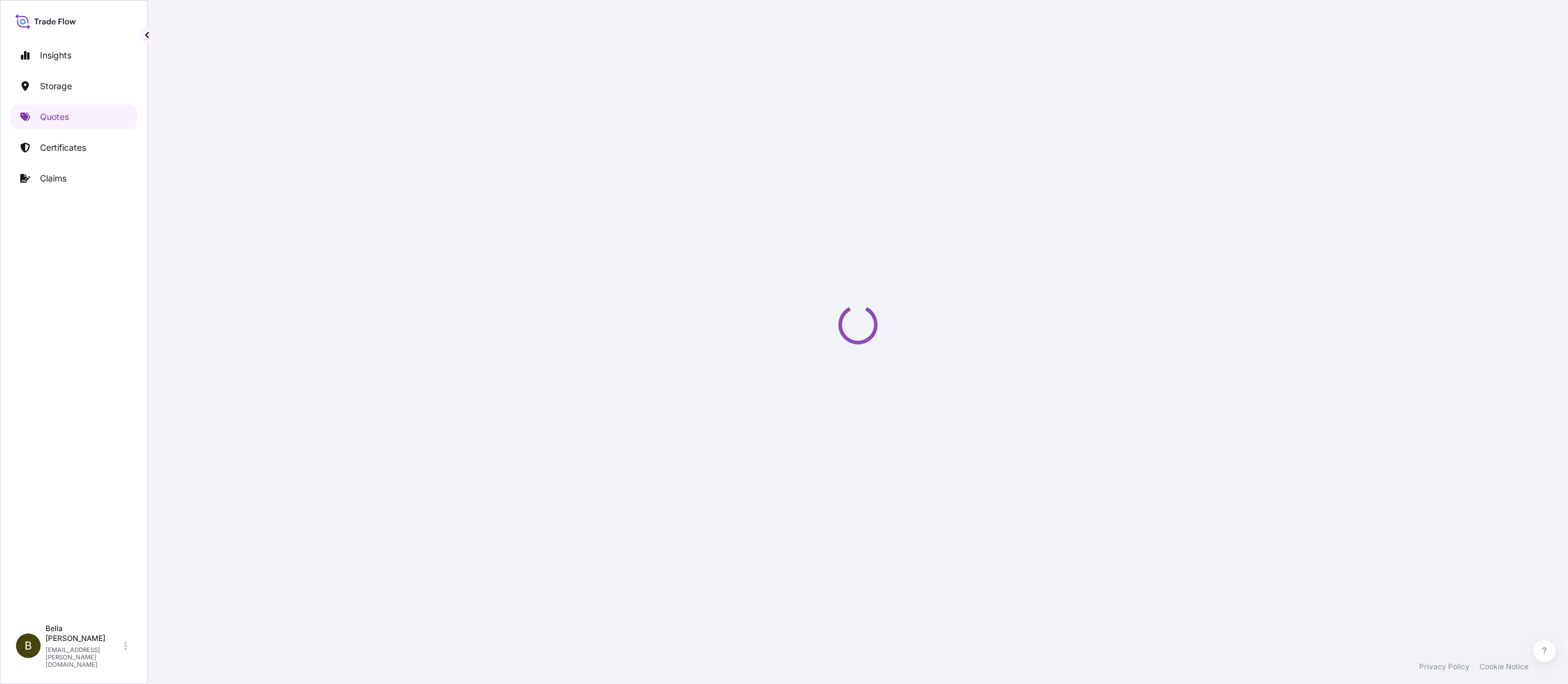
select select "Water"
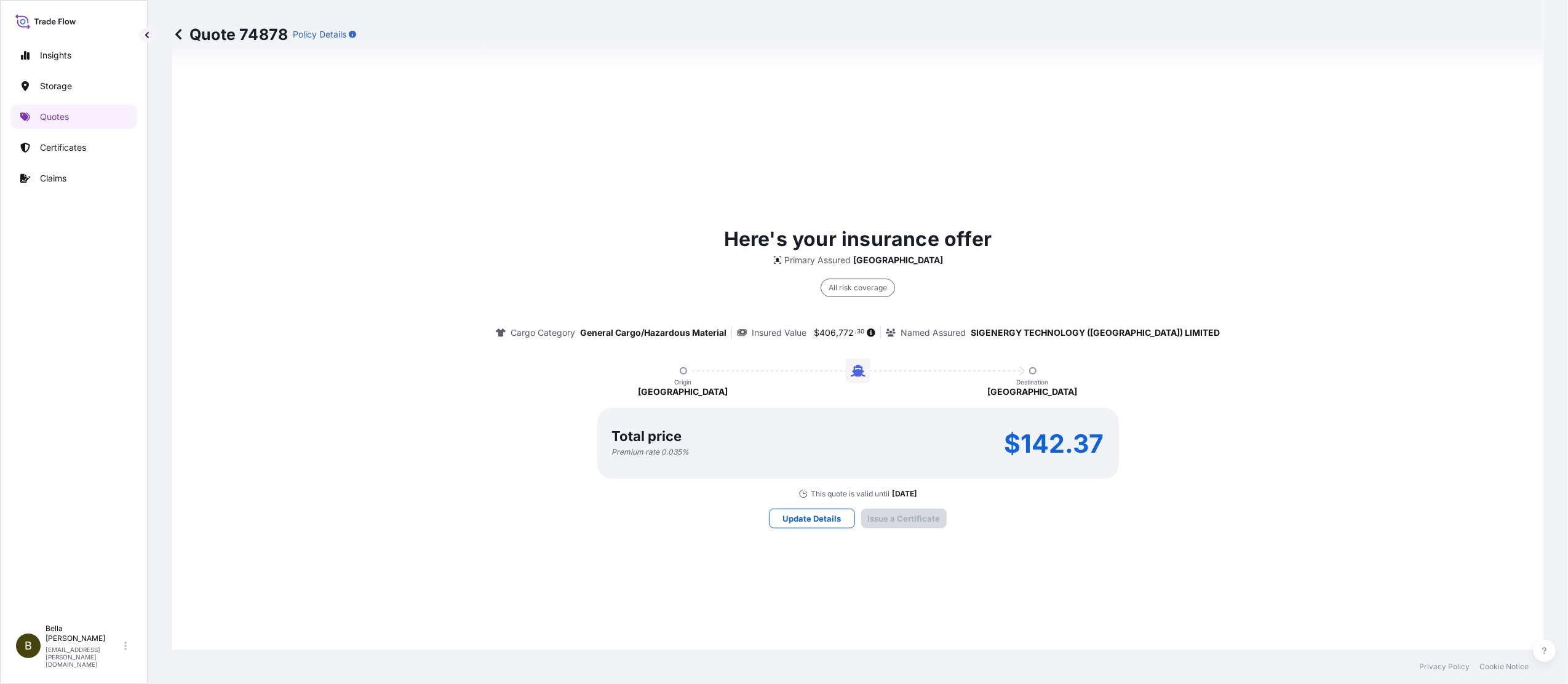
scroll to position [1637, 0]
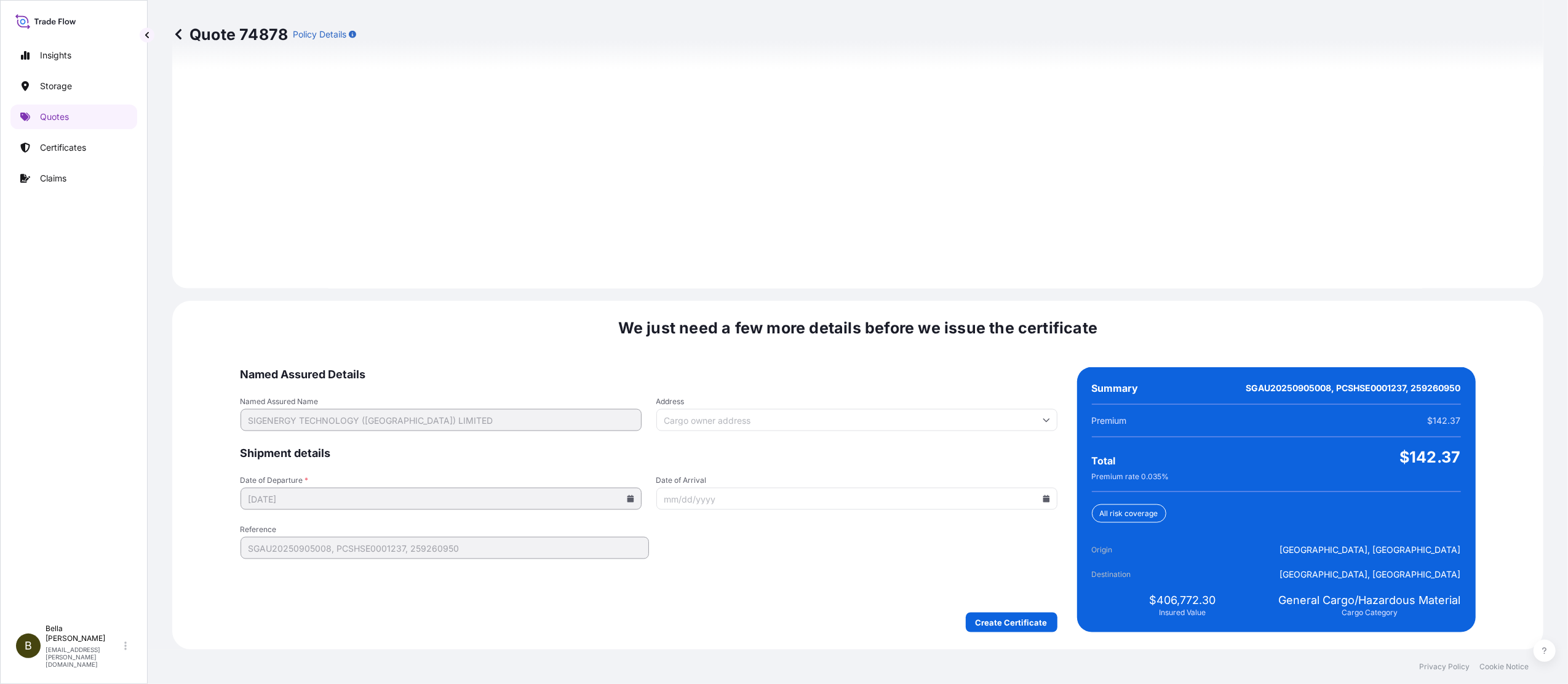
click at [1042, 473] on form "Named Assured Details Named Assured Name SIGENERGY TECHNOLOGY ([GEOGRAPHIC_DATA…" at bounding box center [649, 500] width 817 height 265
click at [786, 512] on form "Named Assured Details Named Assured Name SIGENERGY TECHNOLOGY ([GEOGRAPHIC_DATA…" at bounding box center [649, 500] width 817 height 265
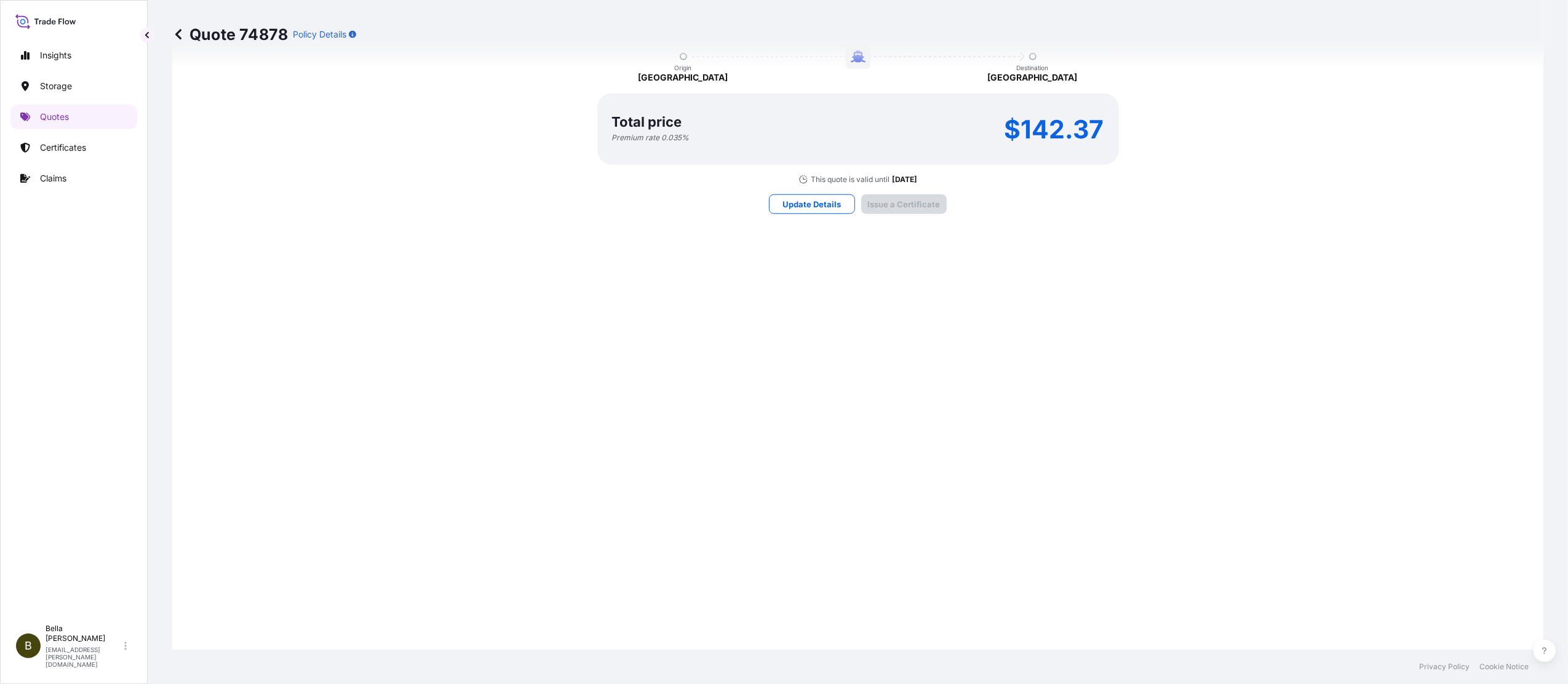
scroll to position [1062, 0]
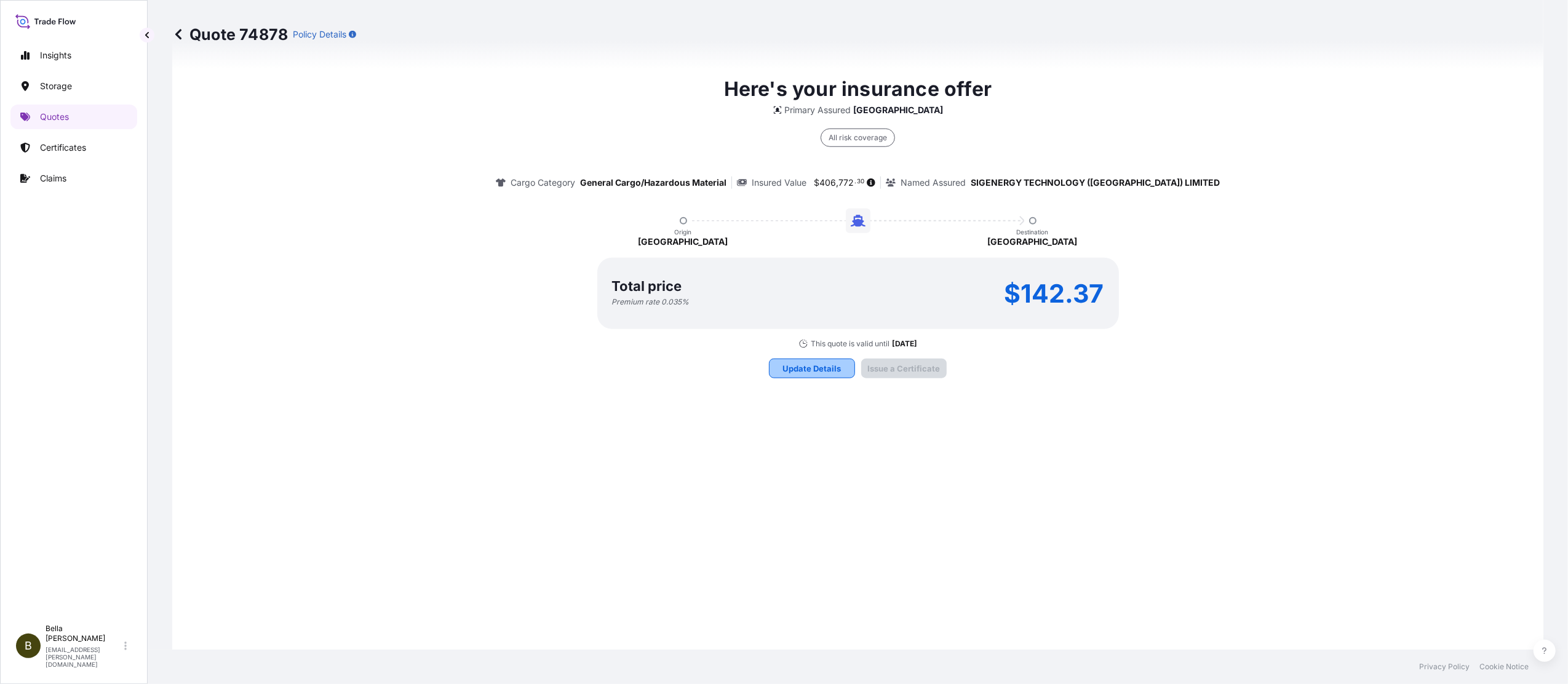
click at [814, 368] on p "Update Details" at bounding box center [812, 368] width 59 height 13
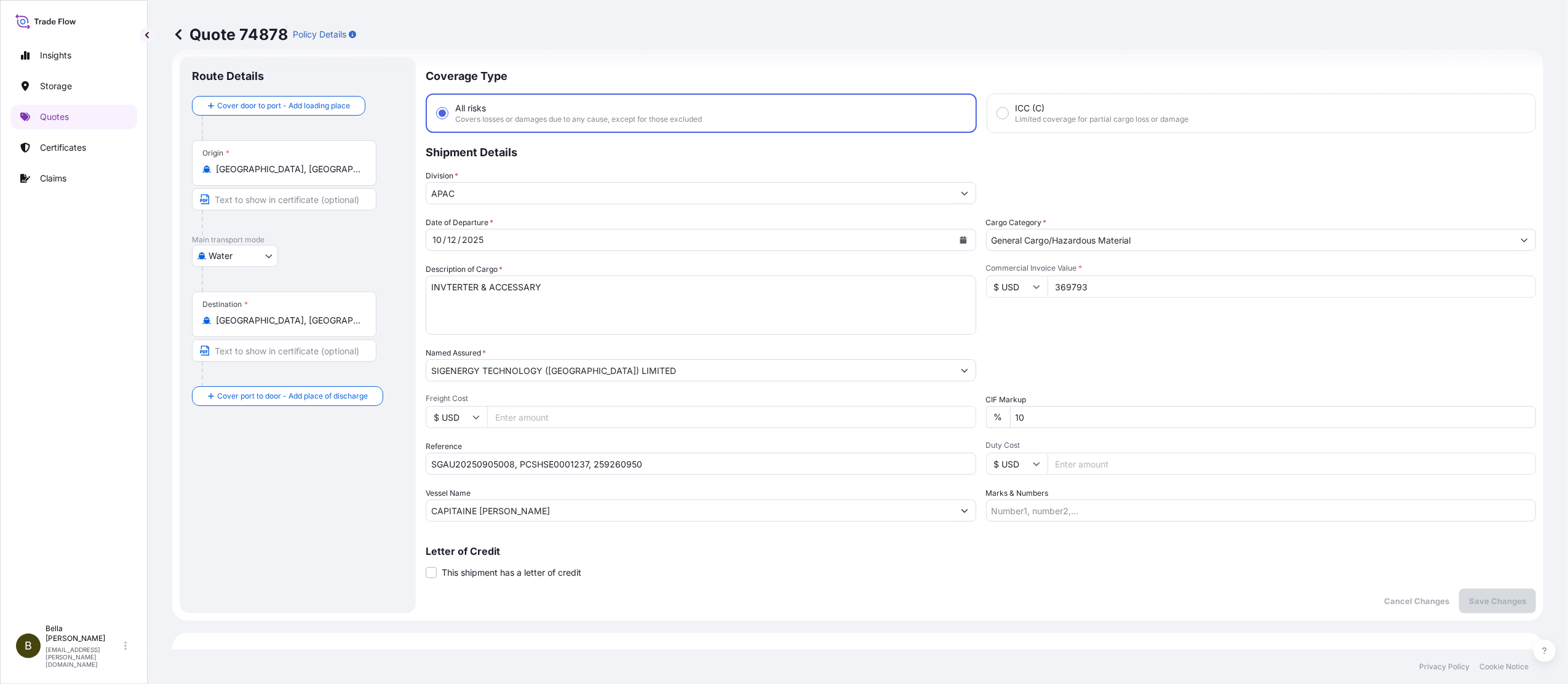
click at [1050, 512] on div "Letter of Credit This shipment has a letter of credit Letter of credit * Letter…" at bounding box center [981, 563] width 1111 height 33
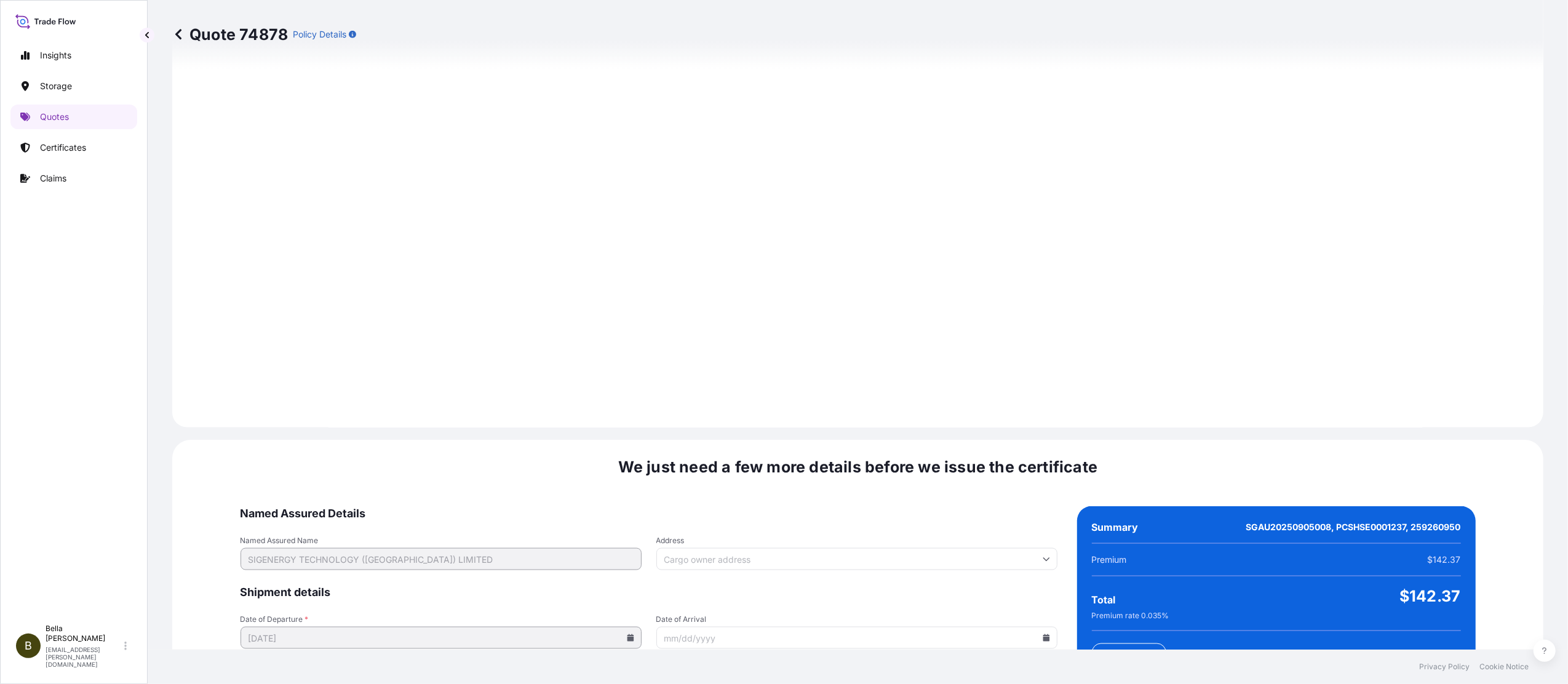
scroll to position [1637, 0]
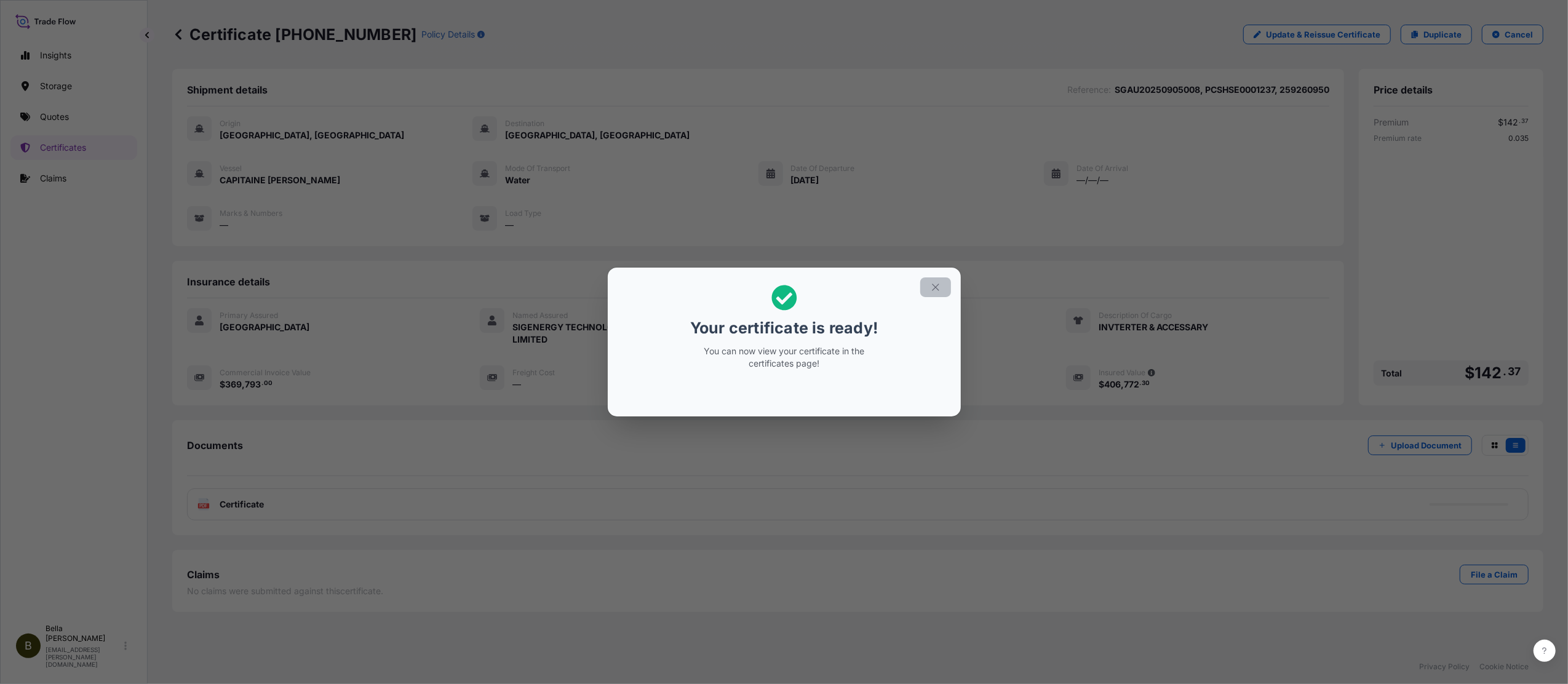
click at [936, 281] on icon "button" at bounding box center [935, 287] width 11 height 11
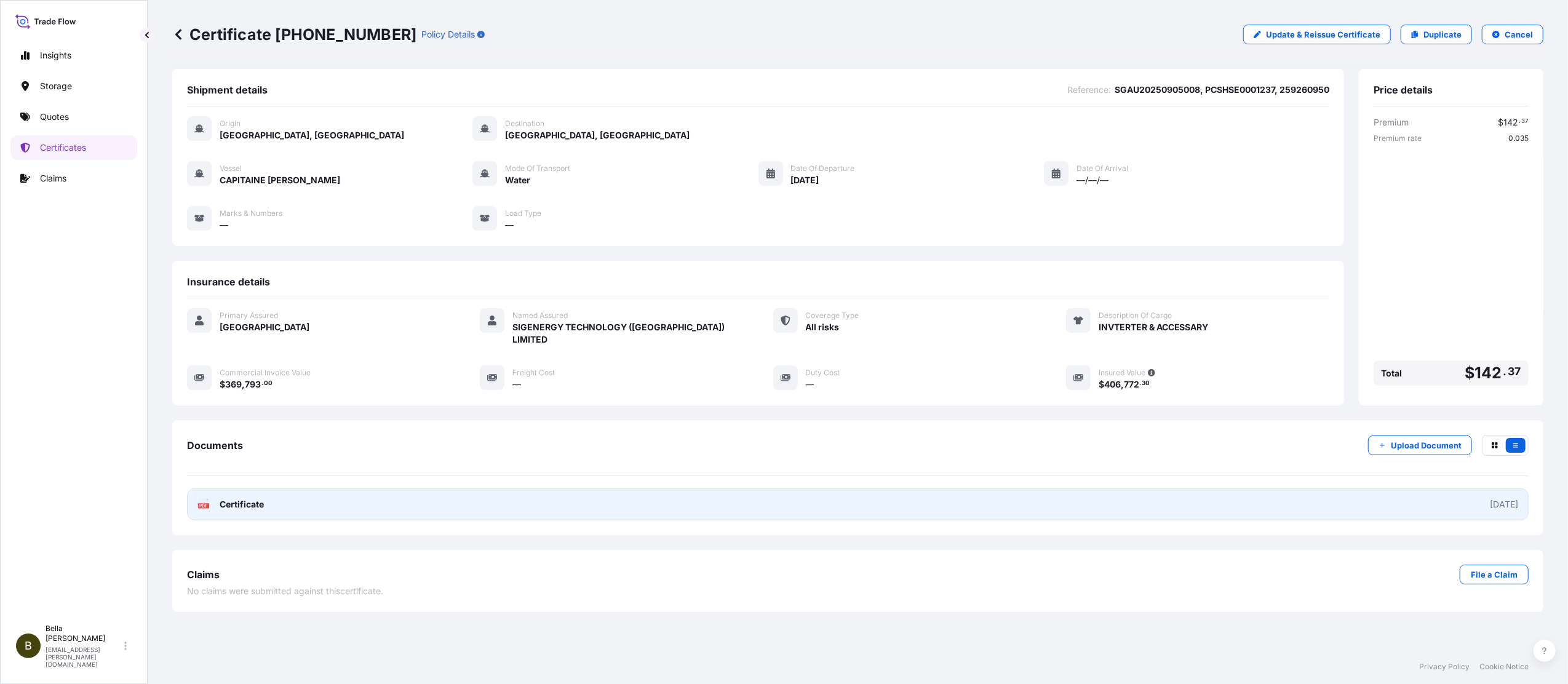
click at [888, 503] on link "PDF Certificate [DATE]" at bounding box center [858, 504] width 1342 height 32
